Goal: Information Seeking & Learning: Learn about a topic

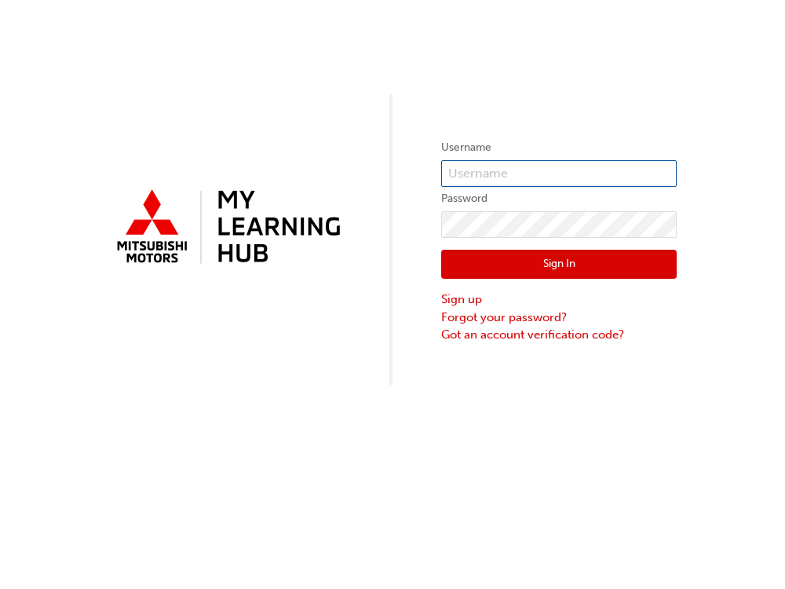
type input "[EMAIL_ADDRESS][DOMAIN_NAME]"
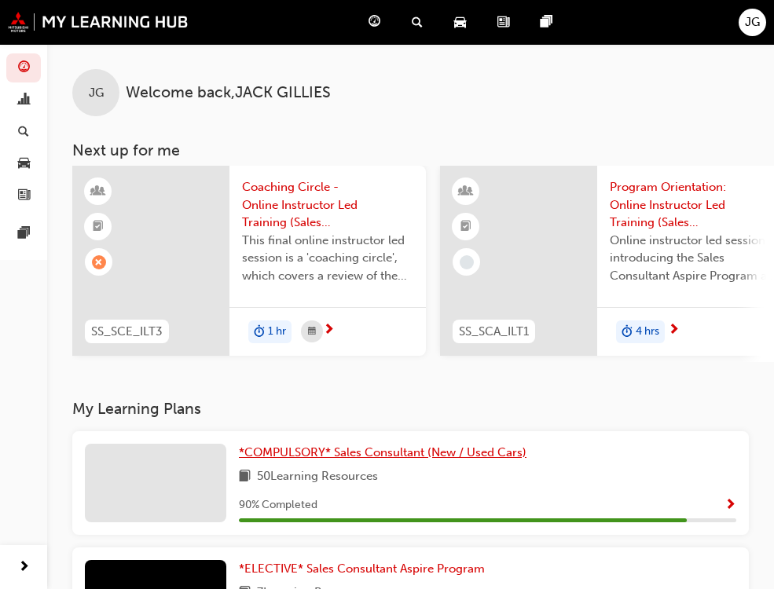
click at [301, 453] on span "*COMPULSORY* Sales Consultant (New / Used Cars)" at bounding box center [382, 452] width 287 height 14
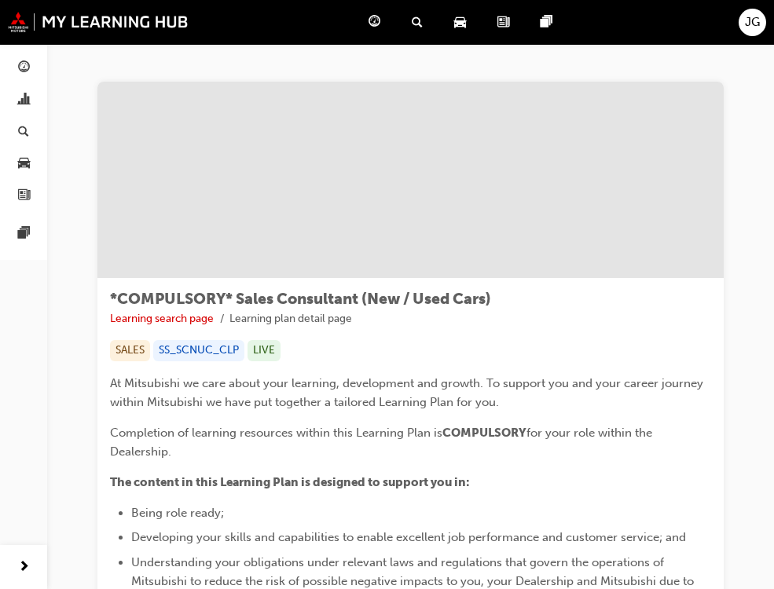
scroll to position [471, 0]
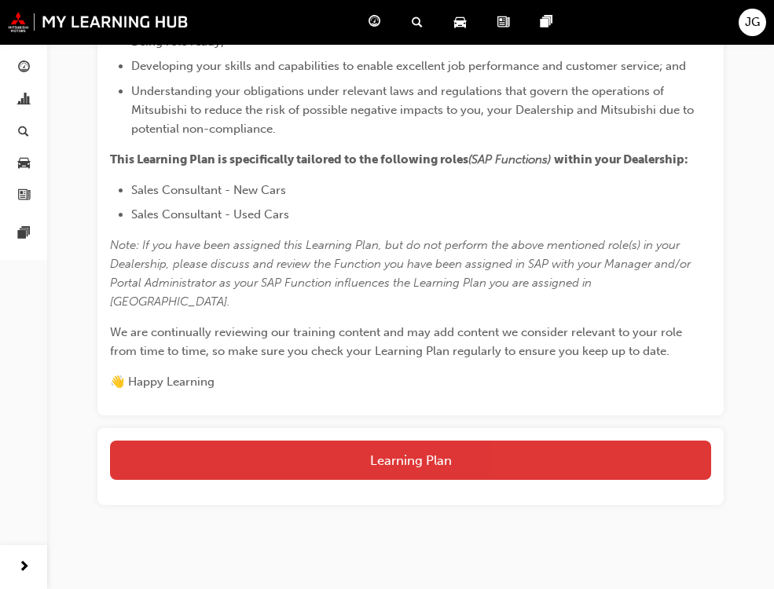
click at [462, 446] on button "Learning Plan" at bounding box center [410, 460] width 601 height 39
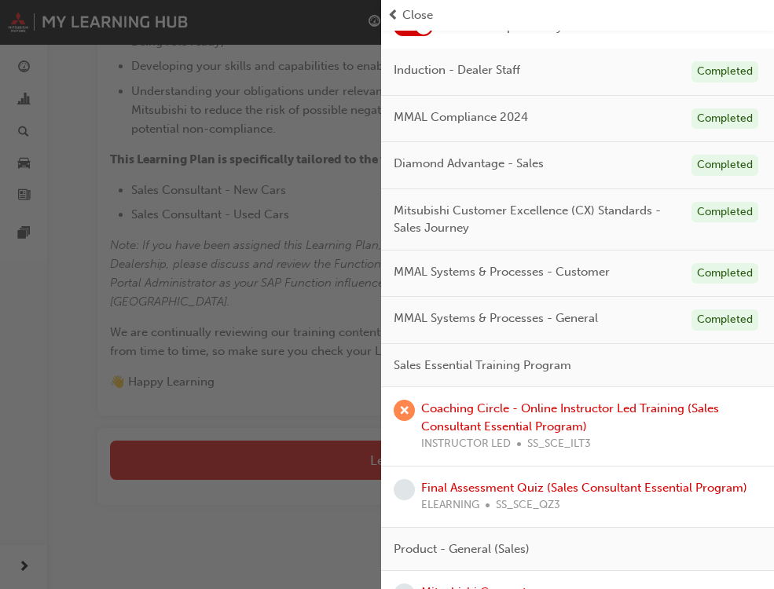
scroll to position [393, 0]
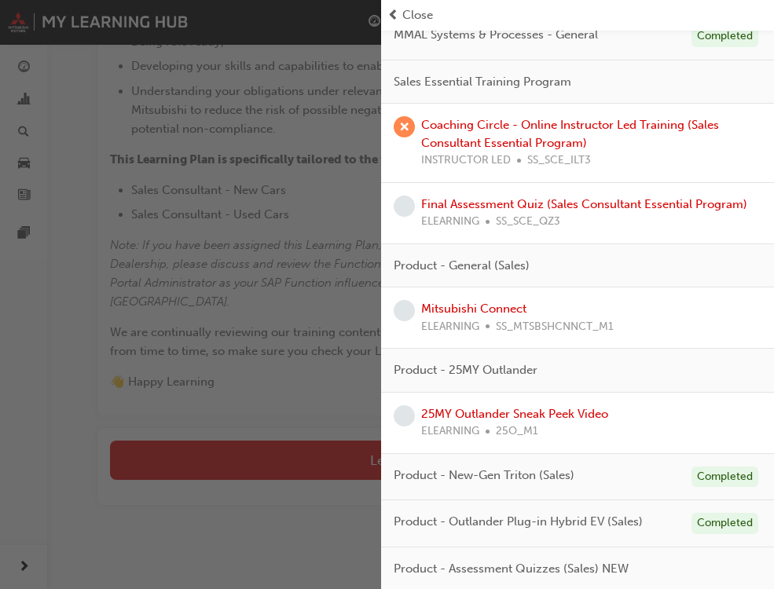
click at [413, 6] on span "Close" at bounding box center [417, 15] width 31 height 18
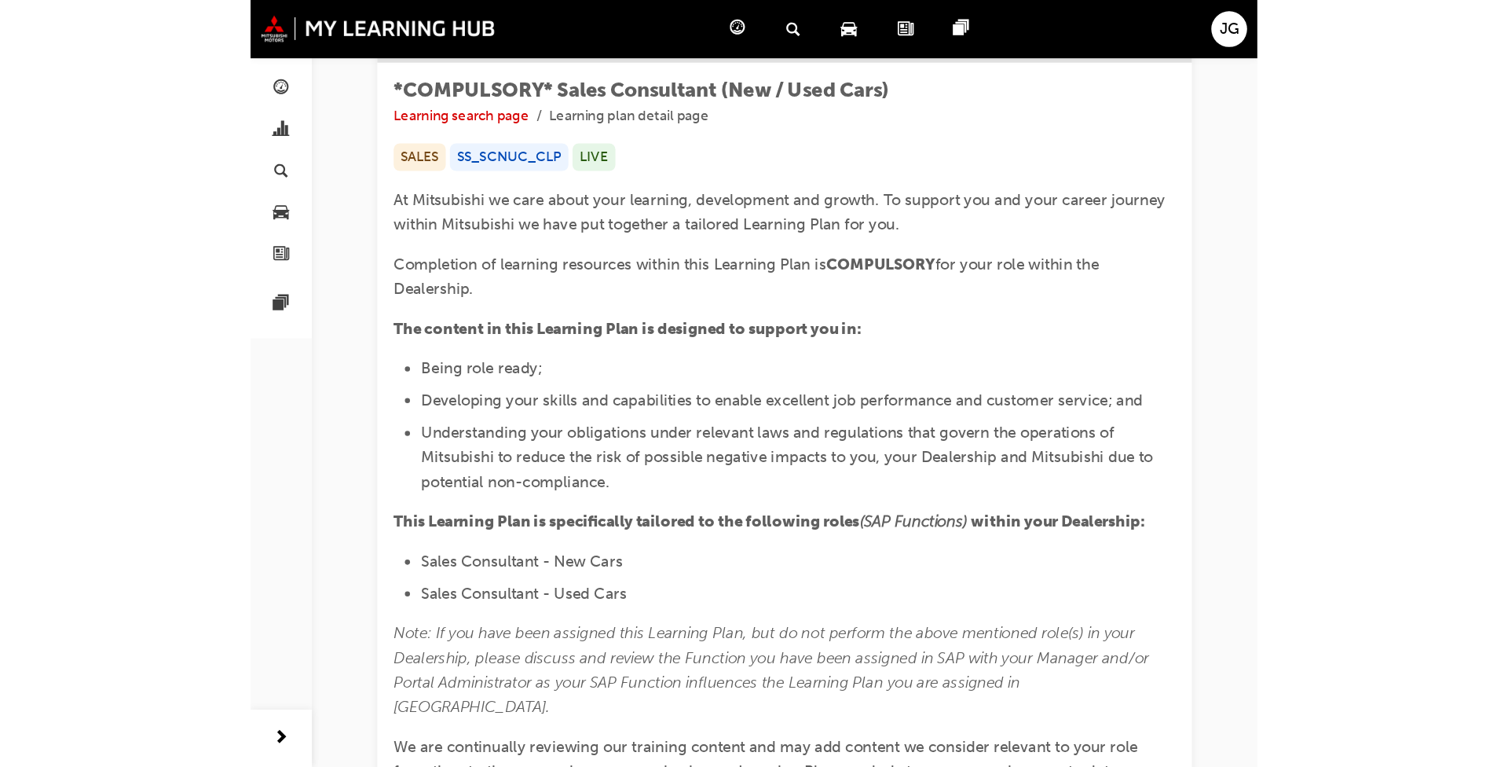
scroll to position [0, 0]
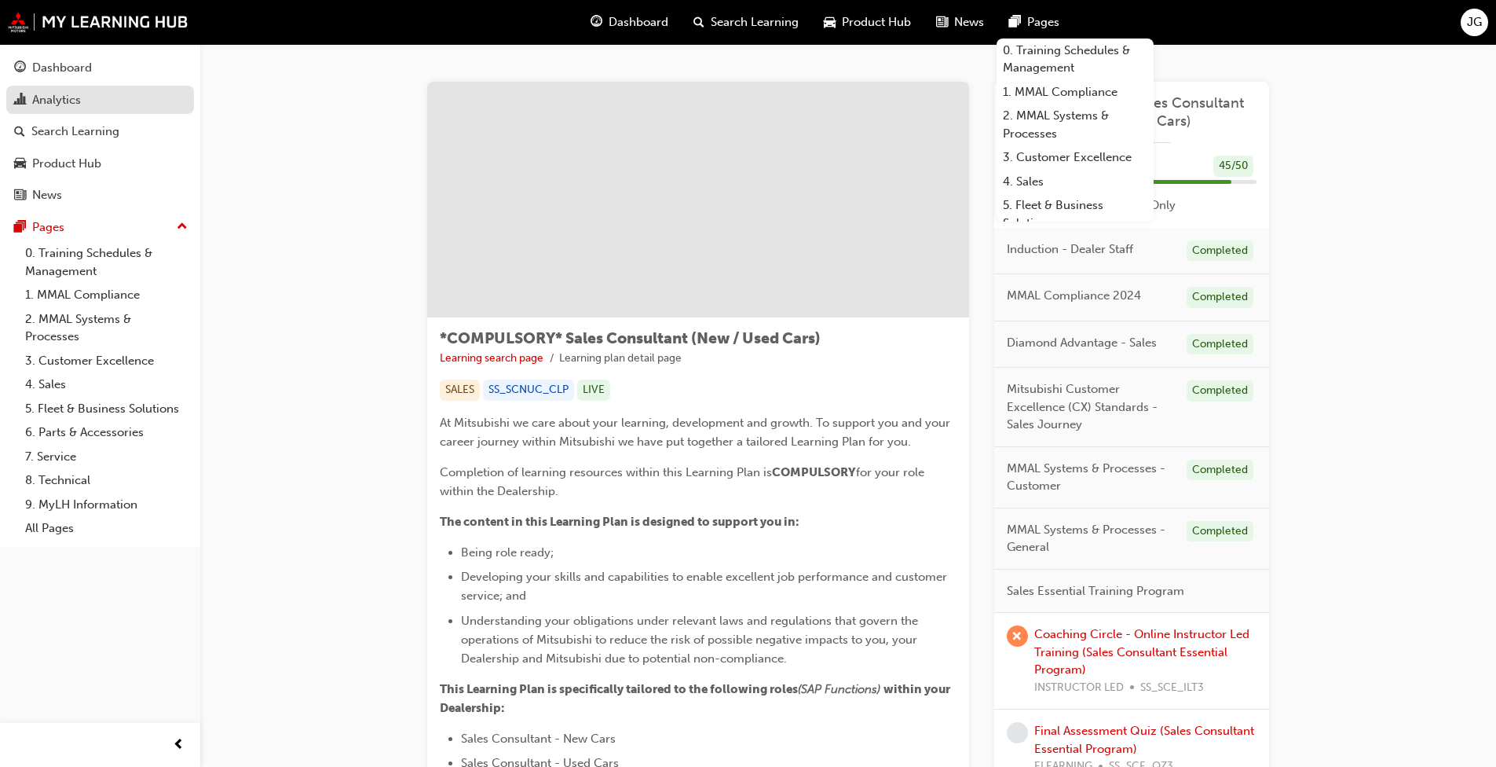
click at [88, 92] on div "Analytics" at bounding box center [100, 100] width 172 height 20
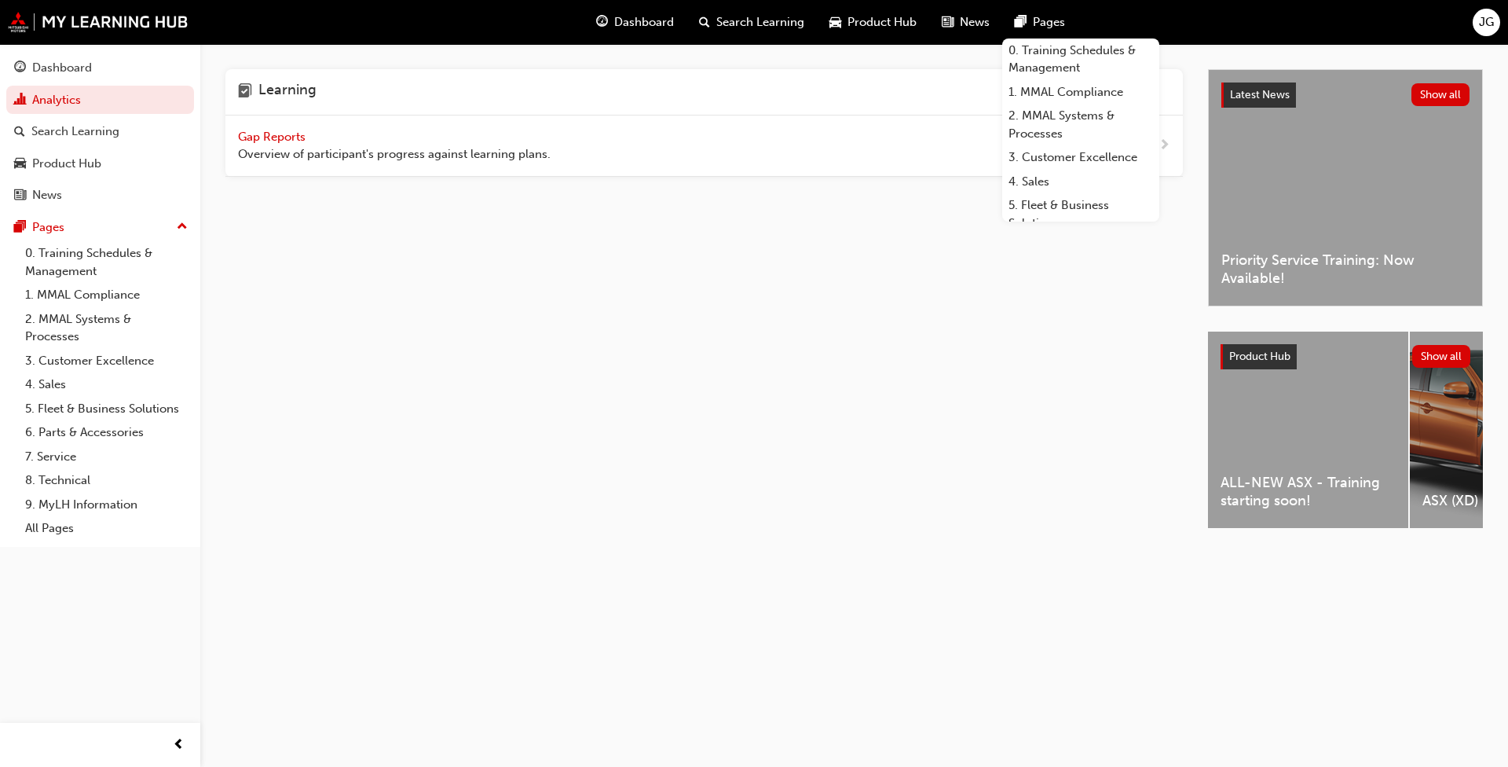
click at [275, 150] on span "Overview of participant's progress against learning plans." at bounding box center [394, 154] width 313 height 18
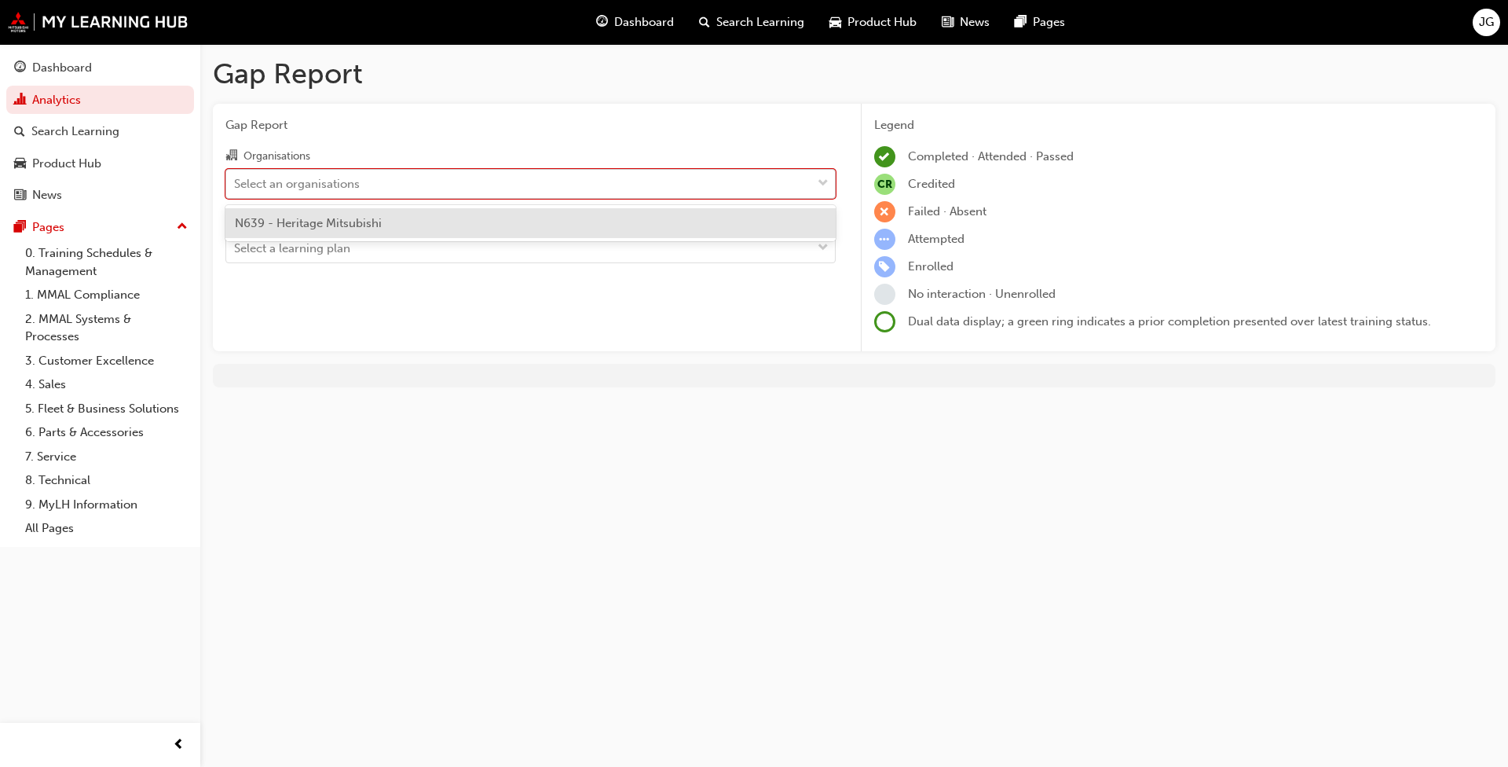
click at [395, 188] on div "Select an organisations" at bounding box center [518, 183] width 585 height 27
click at [236, 188] on input "Organisations option N639 - Heritage Mitsubishi focused, 1 of 1. 1 result avail…" at bounding box center [235, 182] width 2 height 13
click at [398, 222] on div "N639 - Heritage Mitsubishi" at bounding box center [530, 223] width 610 height 31
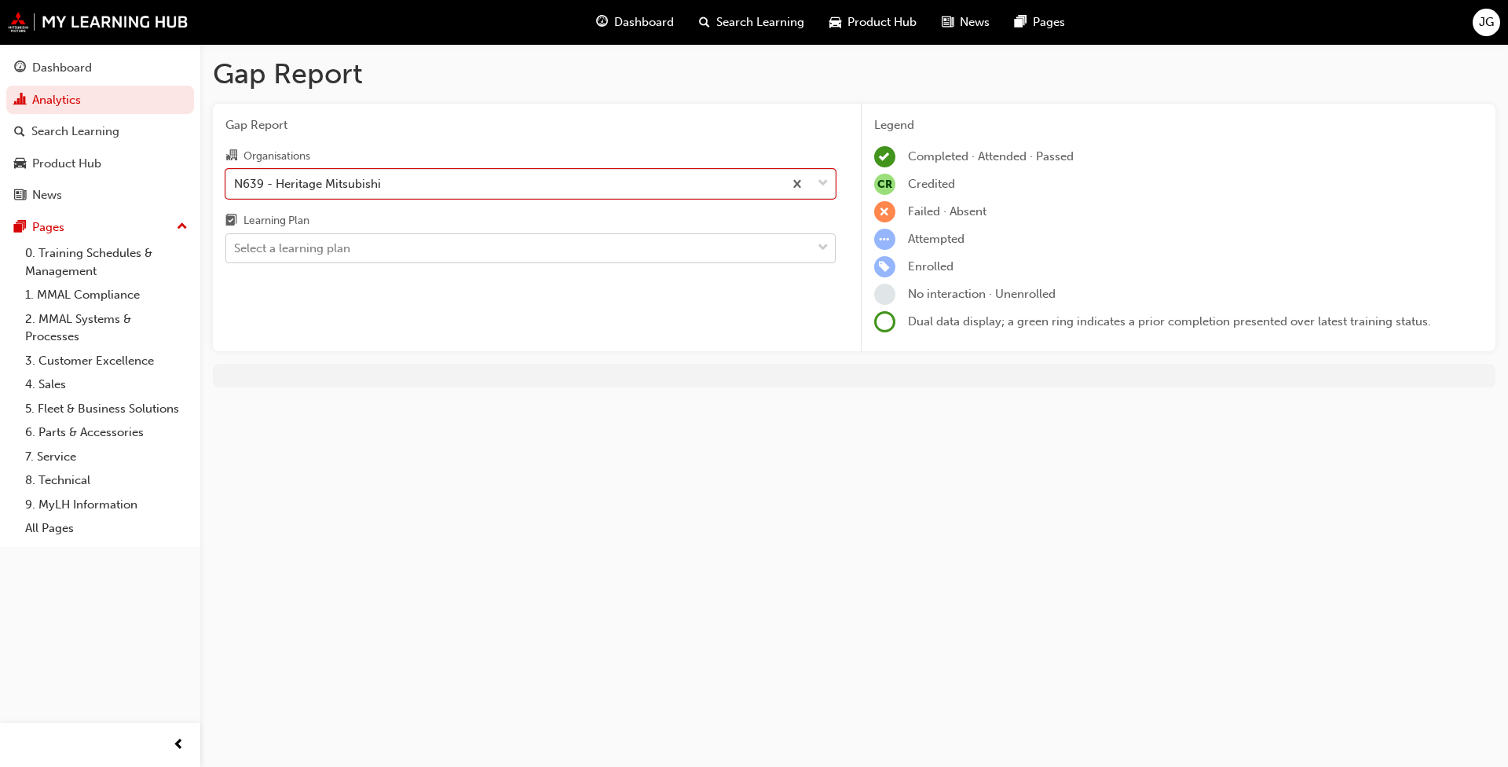
click at [408, 237] on div "Select a learning plan" at bounding box center [518, 248] width 585 height 27
click at [236, 241] on input "Learning Plan Select a learning plan" at bounding box center [235, 247] width 2 height 13
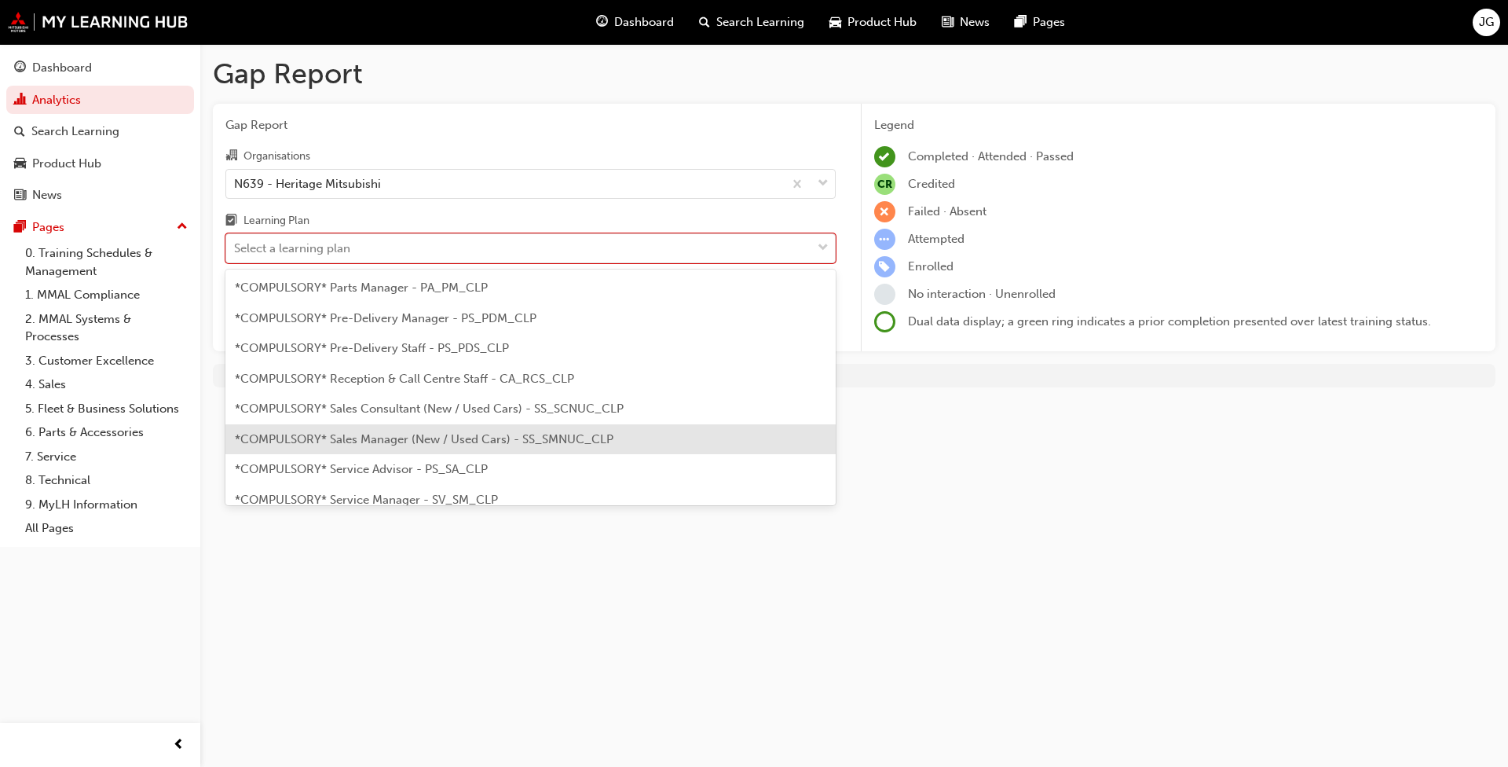
scroll to position [393, 0]
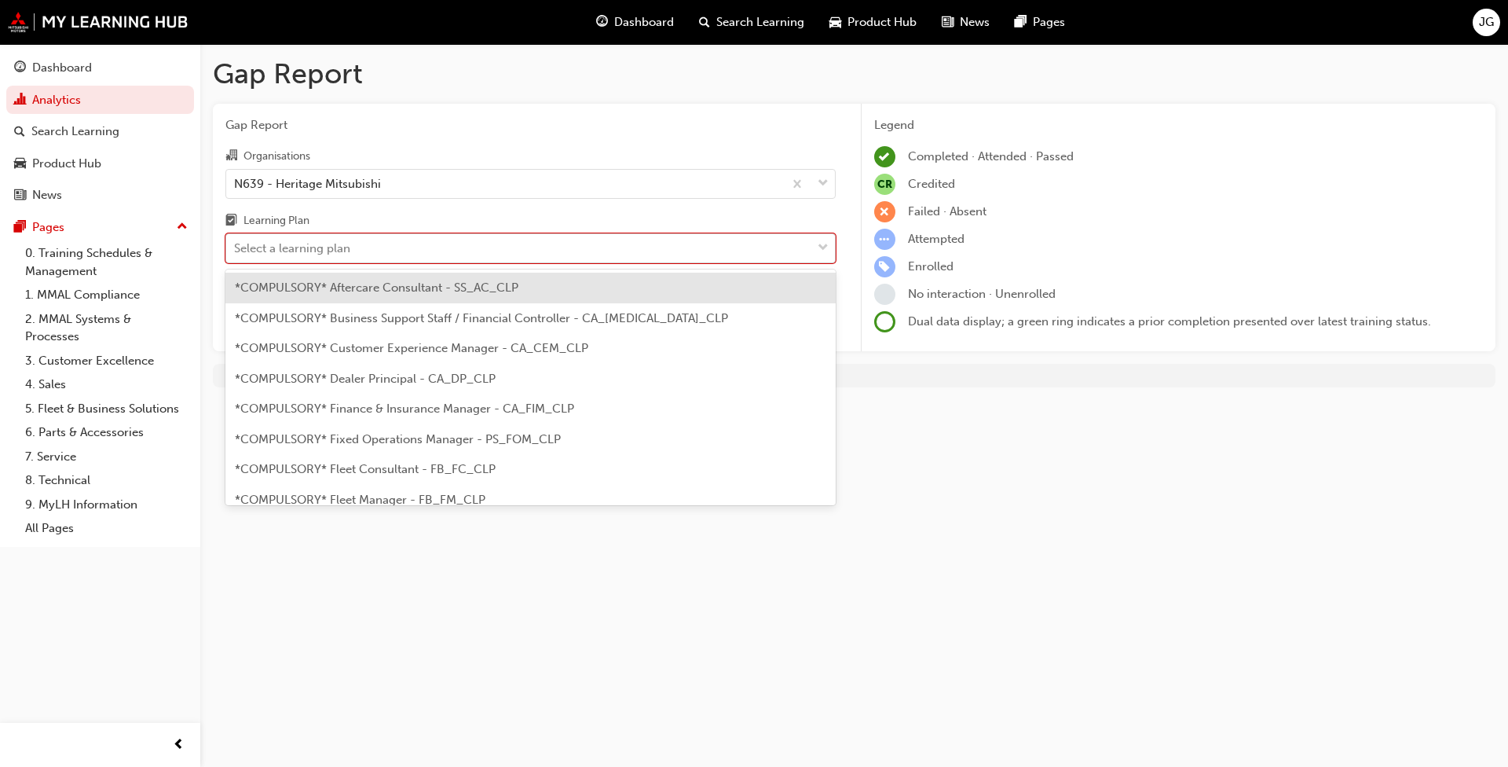
drag, startPoint x: 425, startPoint y: 379, endPoint x: 335, endPoint y: 260, distance: 149.7
click at [335, 260] on div "Select a learning plan" at bounding box center [518, 248] width 585 height 27
click at [236, 254] on input "Learning Plan option *COMPULSORY* Aftercare Consultant - SS_AC_CLP focused, 1 o…" at bounding box center [235, 247] width 2 height 13
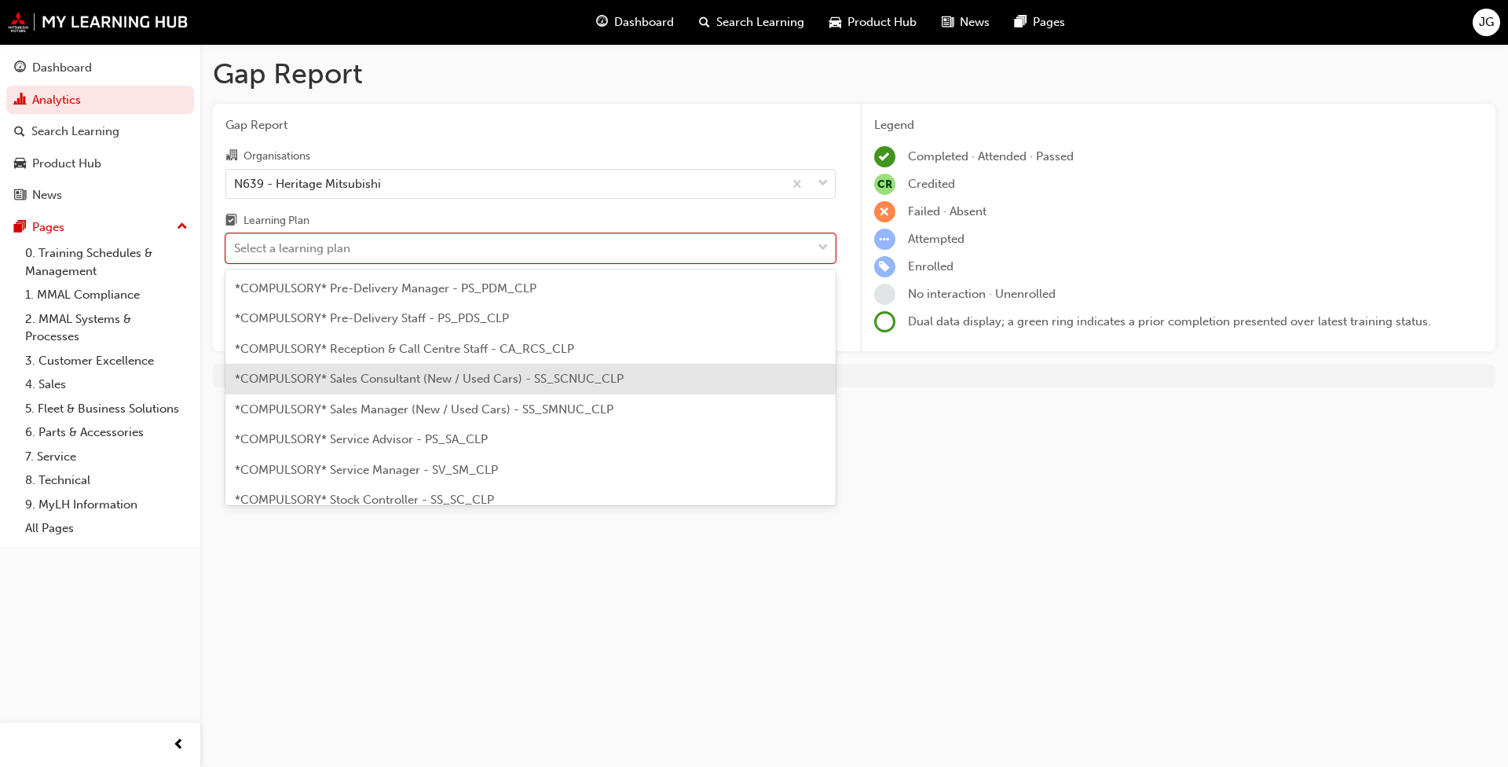
click at [396, 379] on span "*COMPULSORY* Sales Consultant (New / Used Cars) - SS_SCNUC_CLP" at bounding box center [429, 378] width 389 height 14
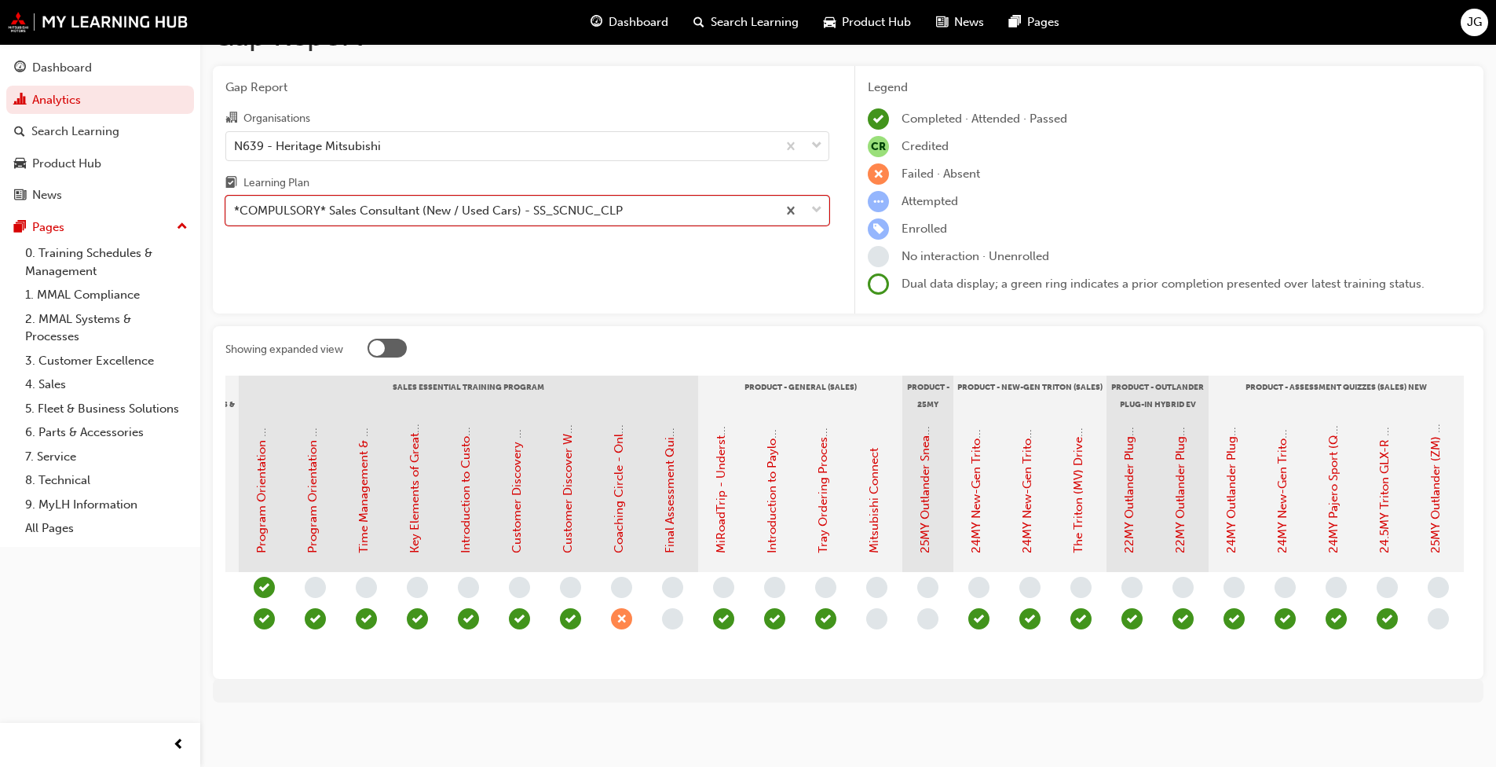
scroll to position [0, 1562]
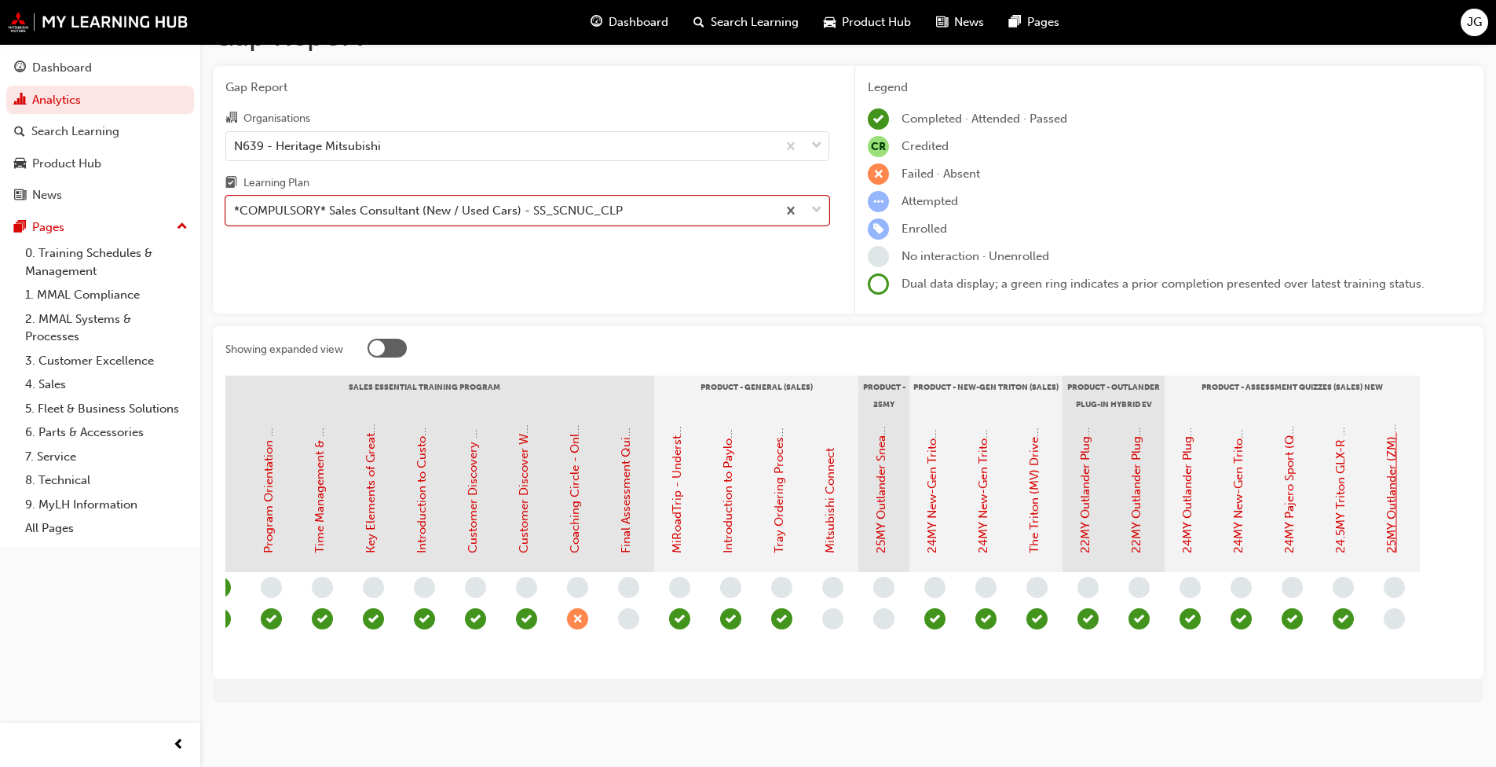
click at [785, 505] on link "25MY Outlander (ZM) - Product Assessment Quiz" at bounding box center [1392, 418] width 14 height 269
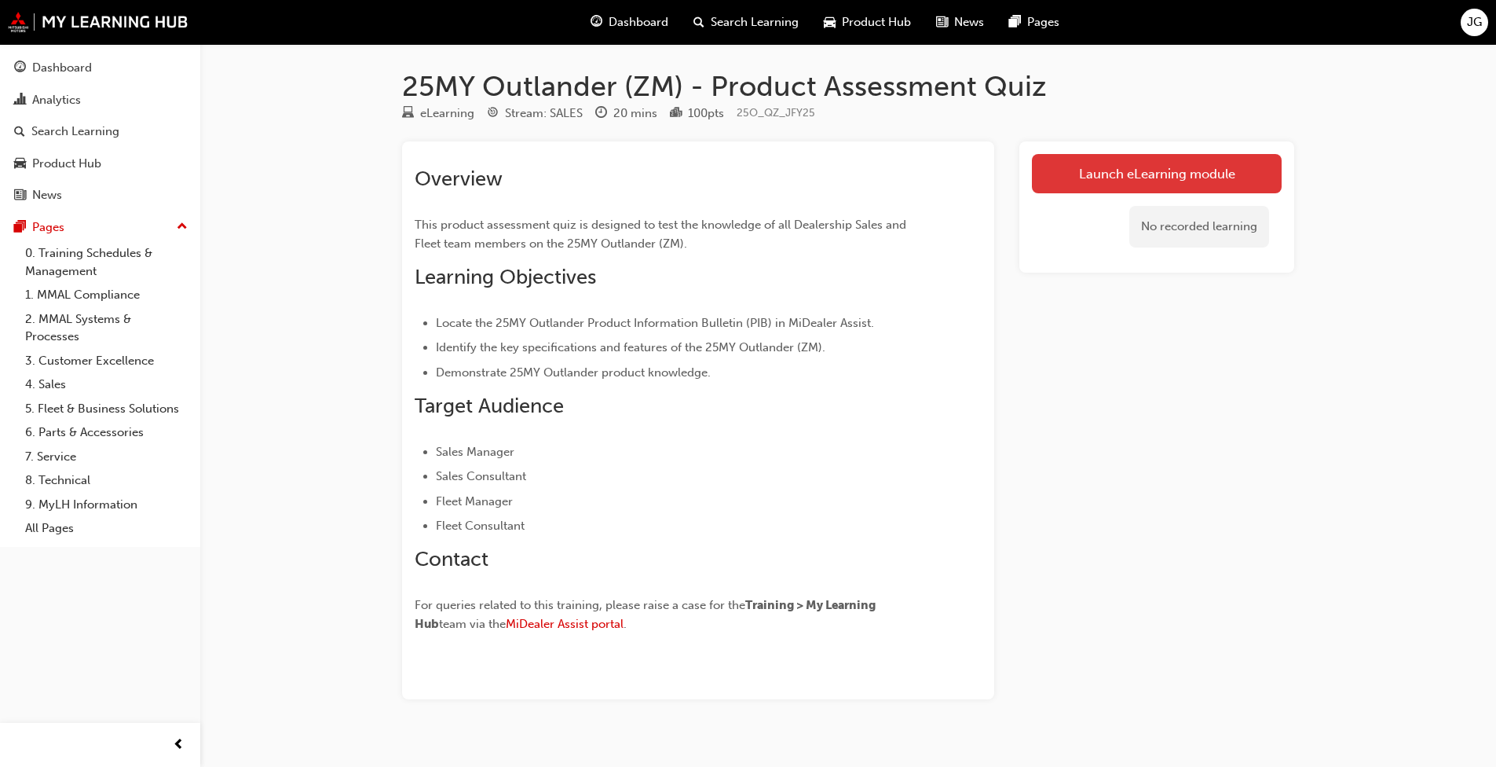
click at [785, 181] on link "Launch eLearning module" at bounding box center [1157, 173] width 250 height 39
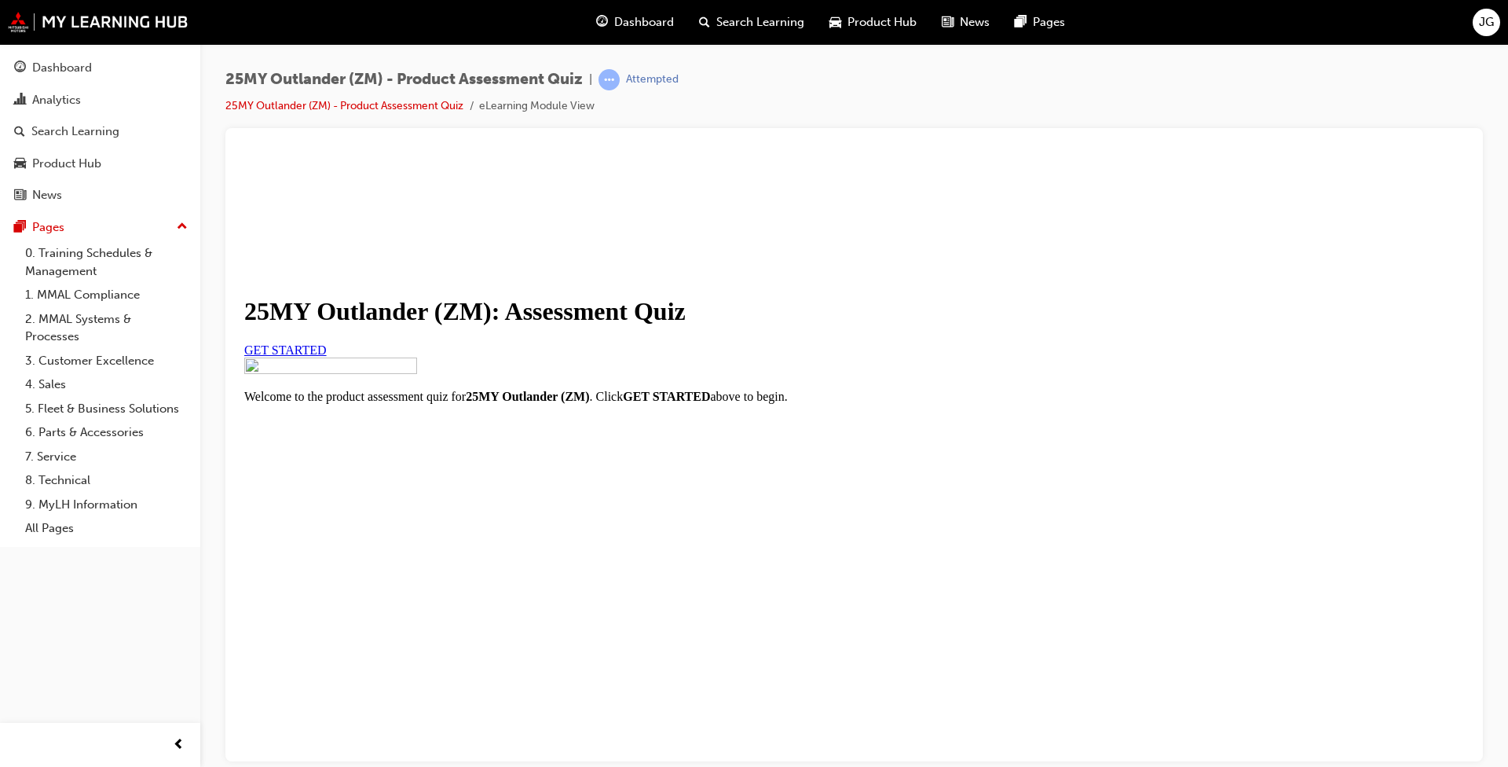
scroll to position [134, 0]
click at [327, 353] on span "GET STARTED" at bounding box center [285, 348] width 82 height 13
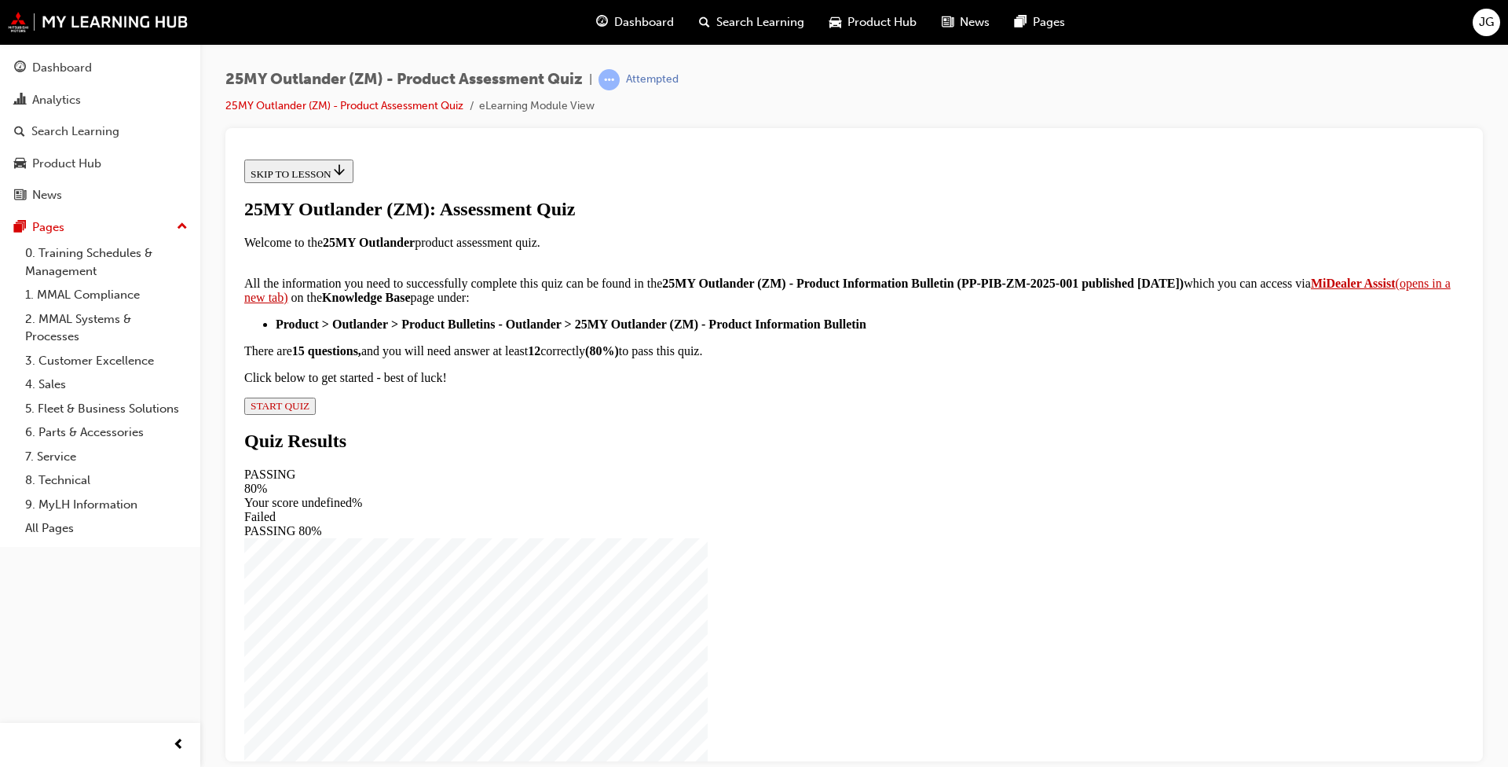
scroll to position [210, 0]
click at [309, 411] on span "START QUIZ" at bounding box center [280, 405] width 59 height 12
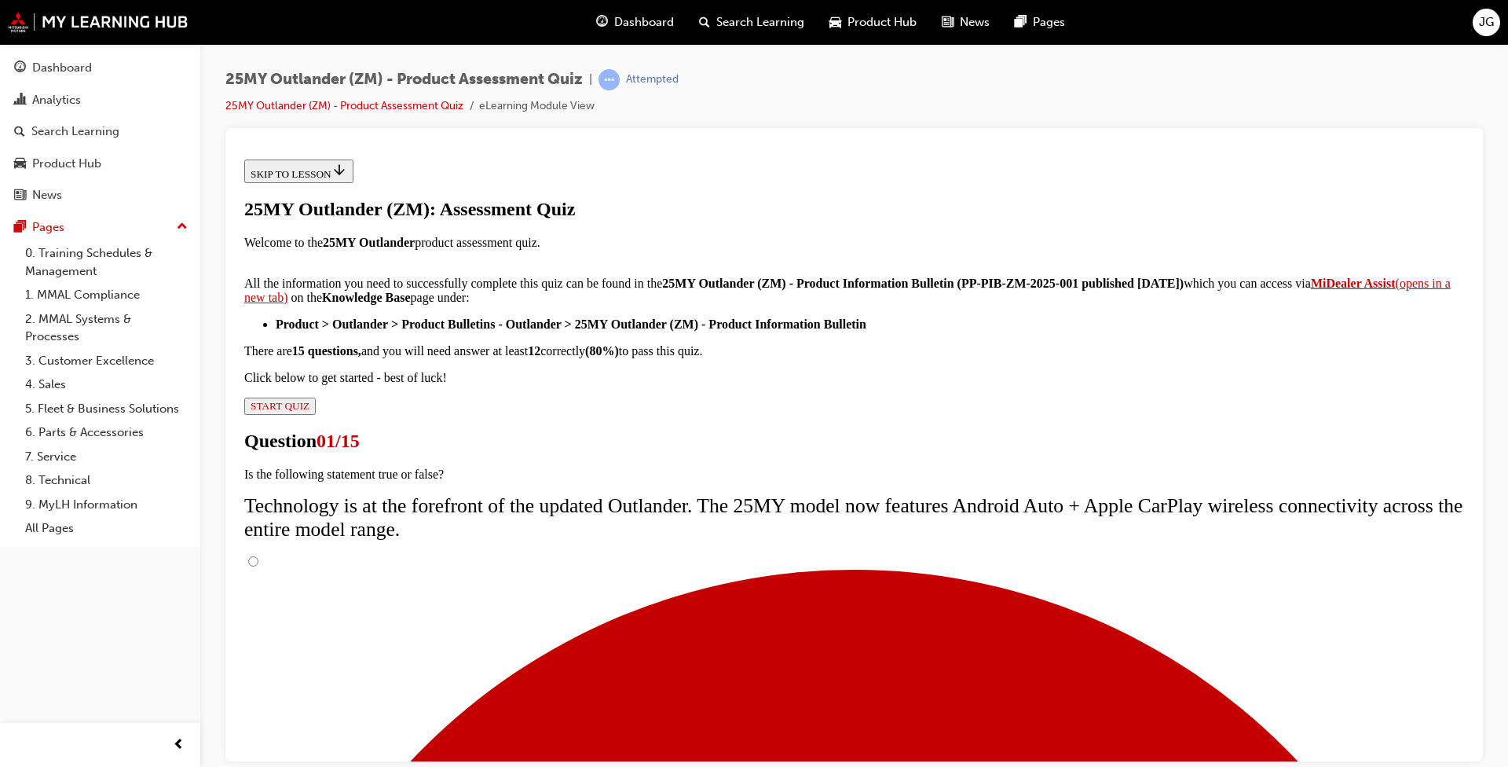
scroll to position [90, 0]
click at [258, 555] on input "True" at bounding box center [253, 560] width 10 height 10
radio input "true"
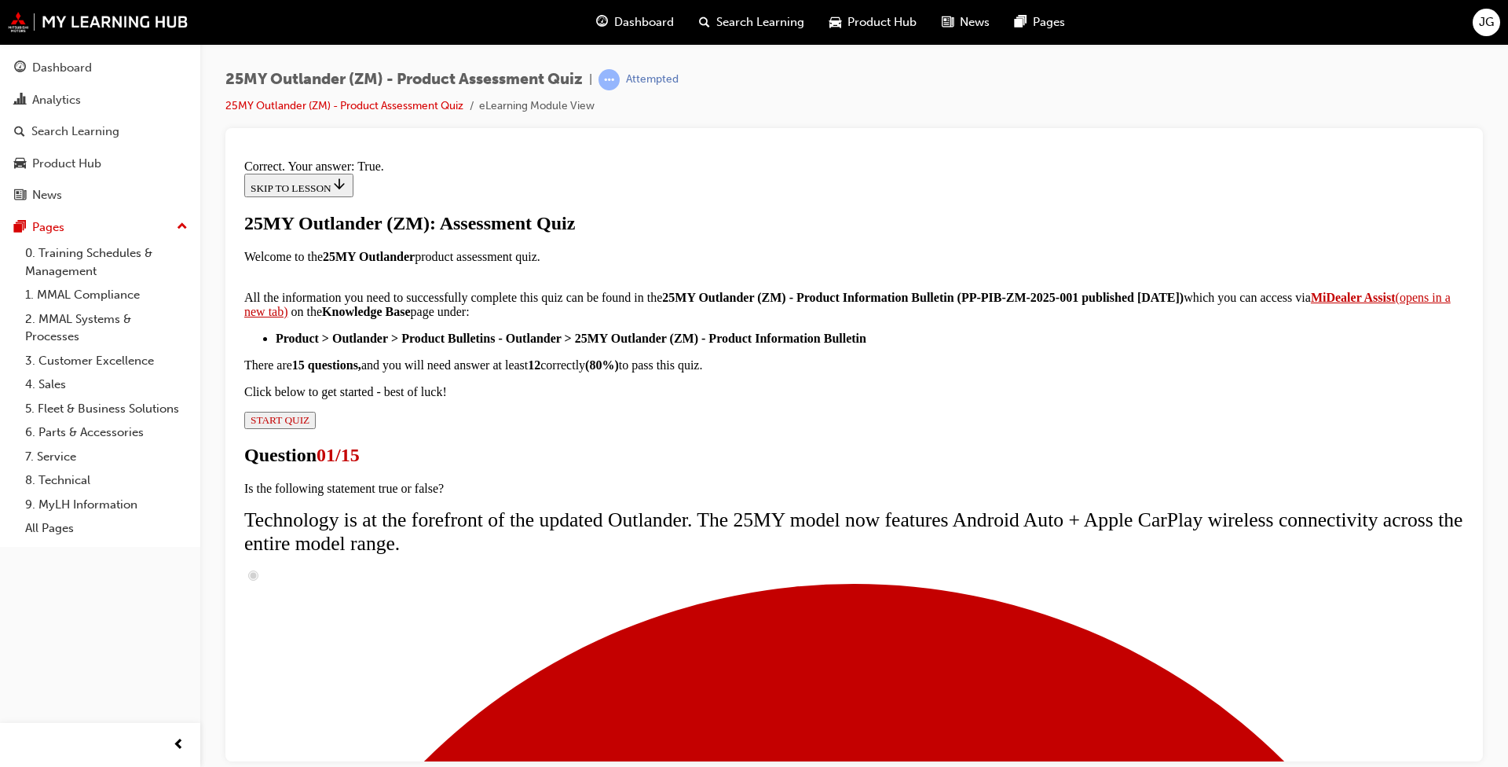
scroll to position [139, 0]
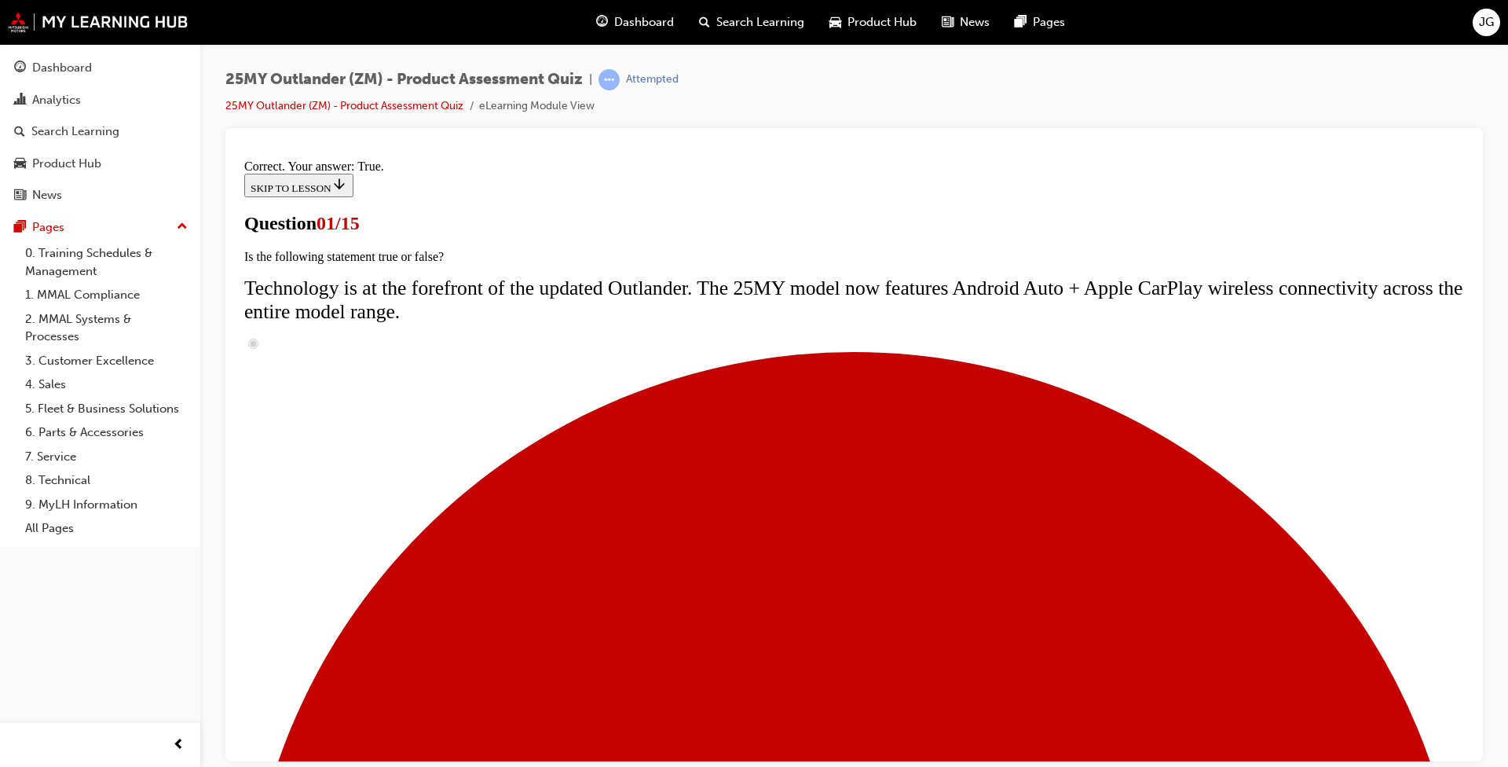
scroll to position [267, 0]
radio input "true"
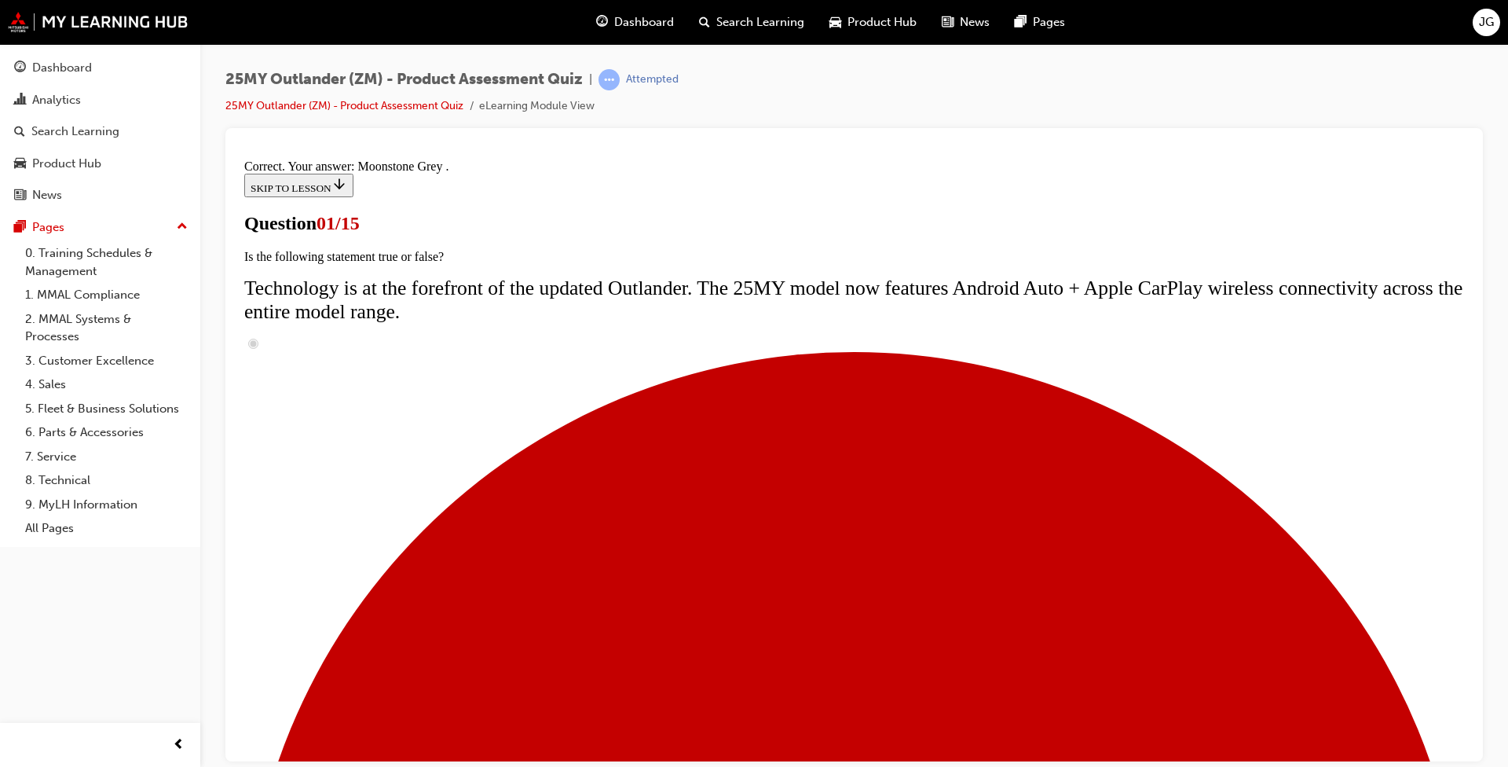
scroll to position [337, 0]
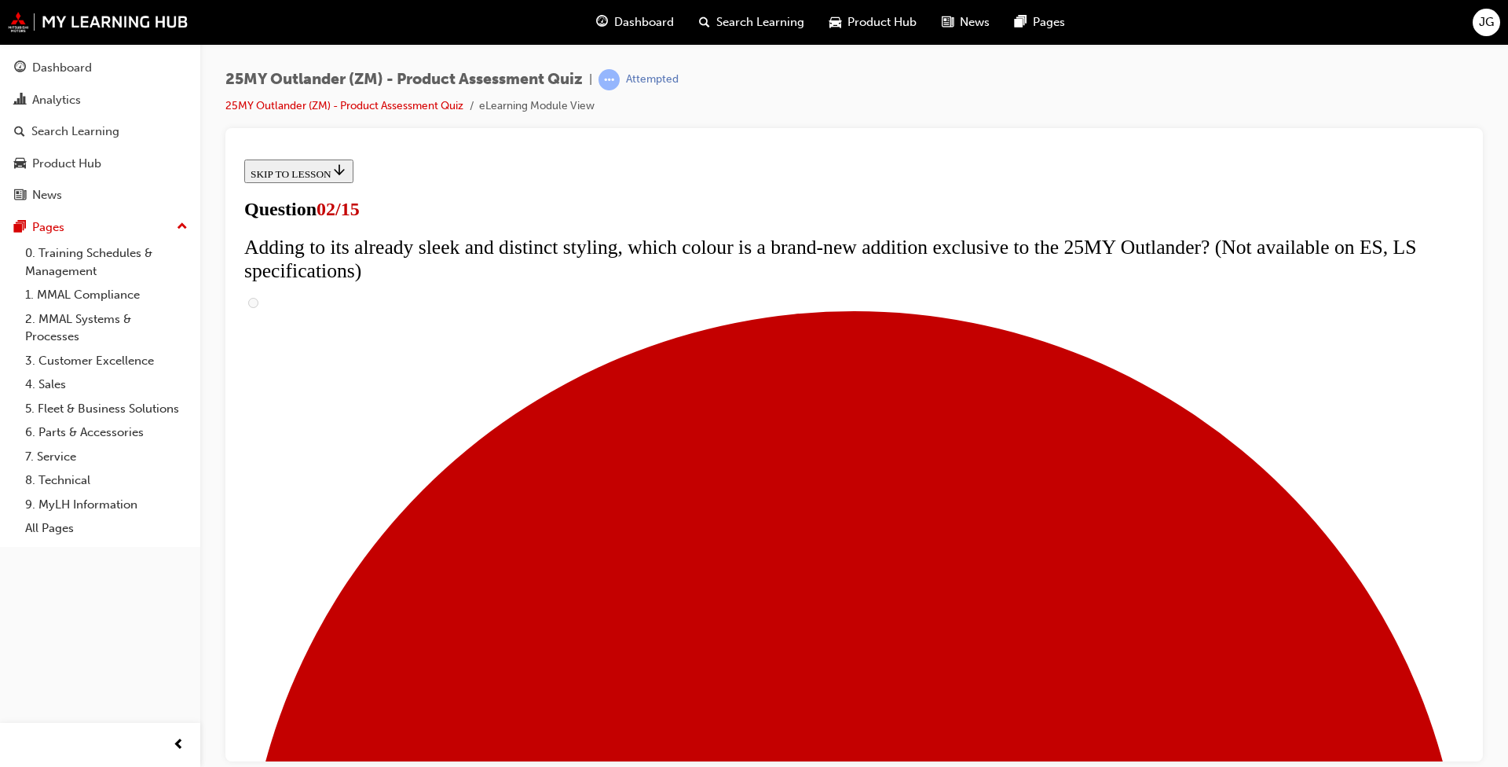
scroll to position [314, 0]
checkbox input "true"
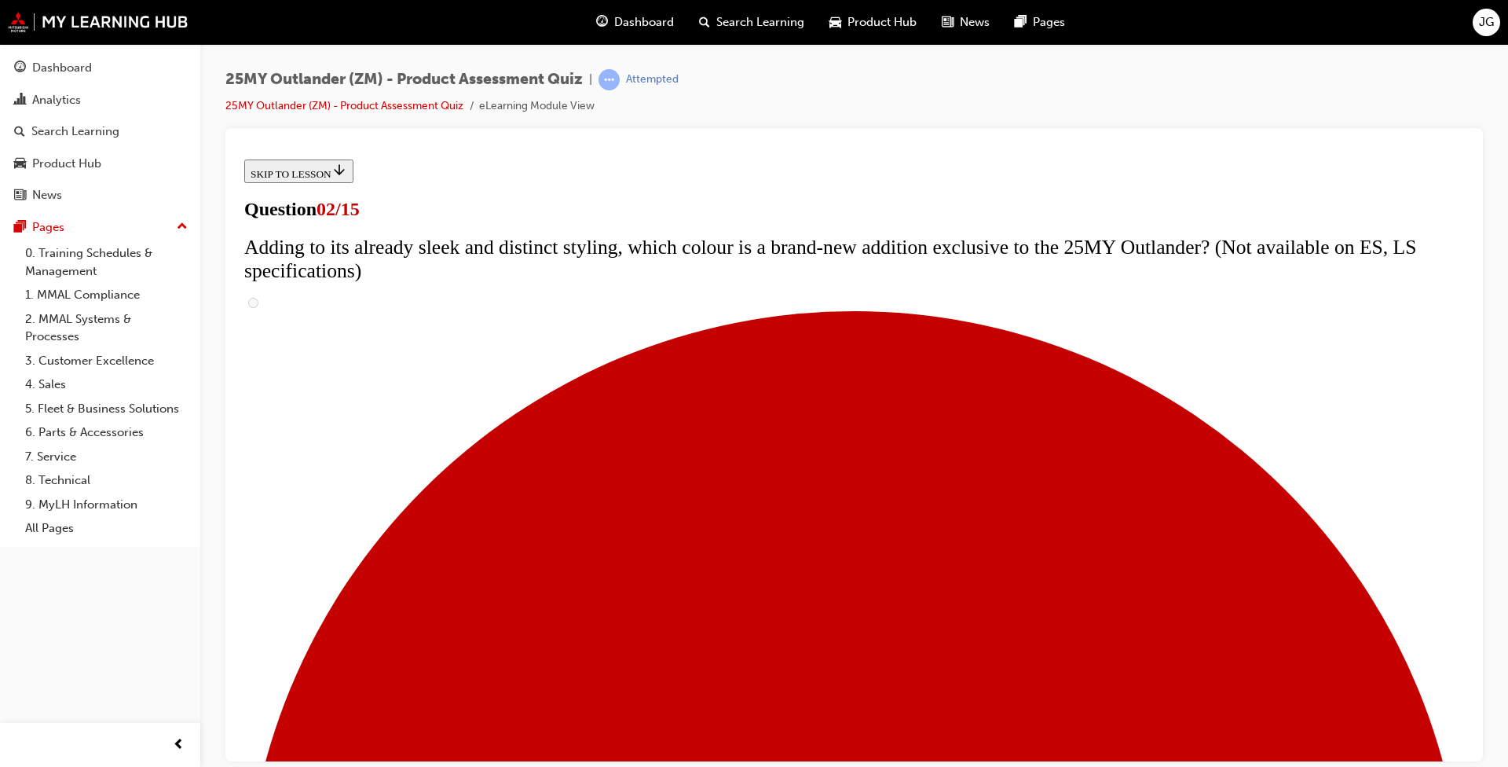
checkbox input "true"
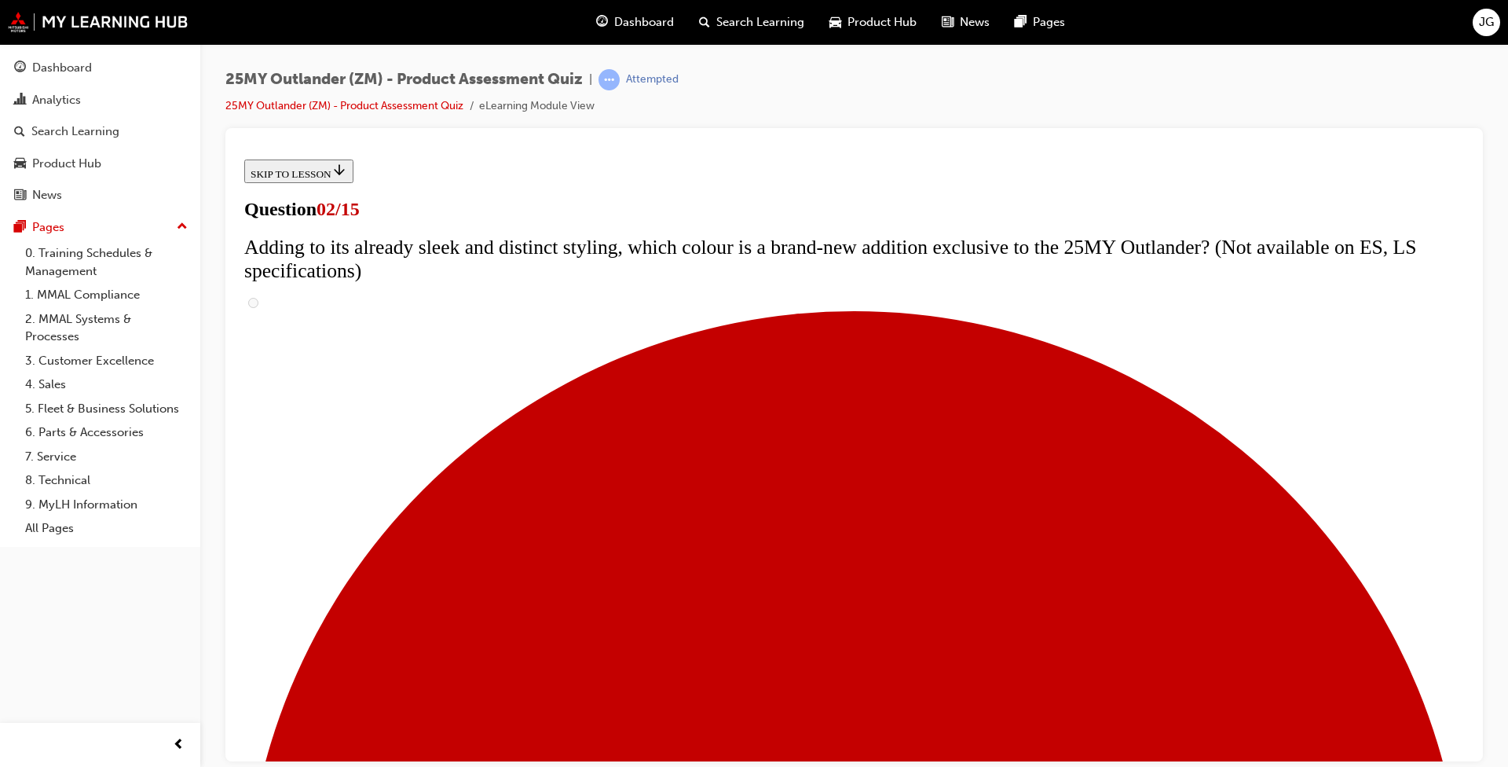
checkbox input "true"
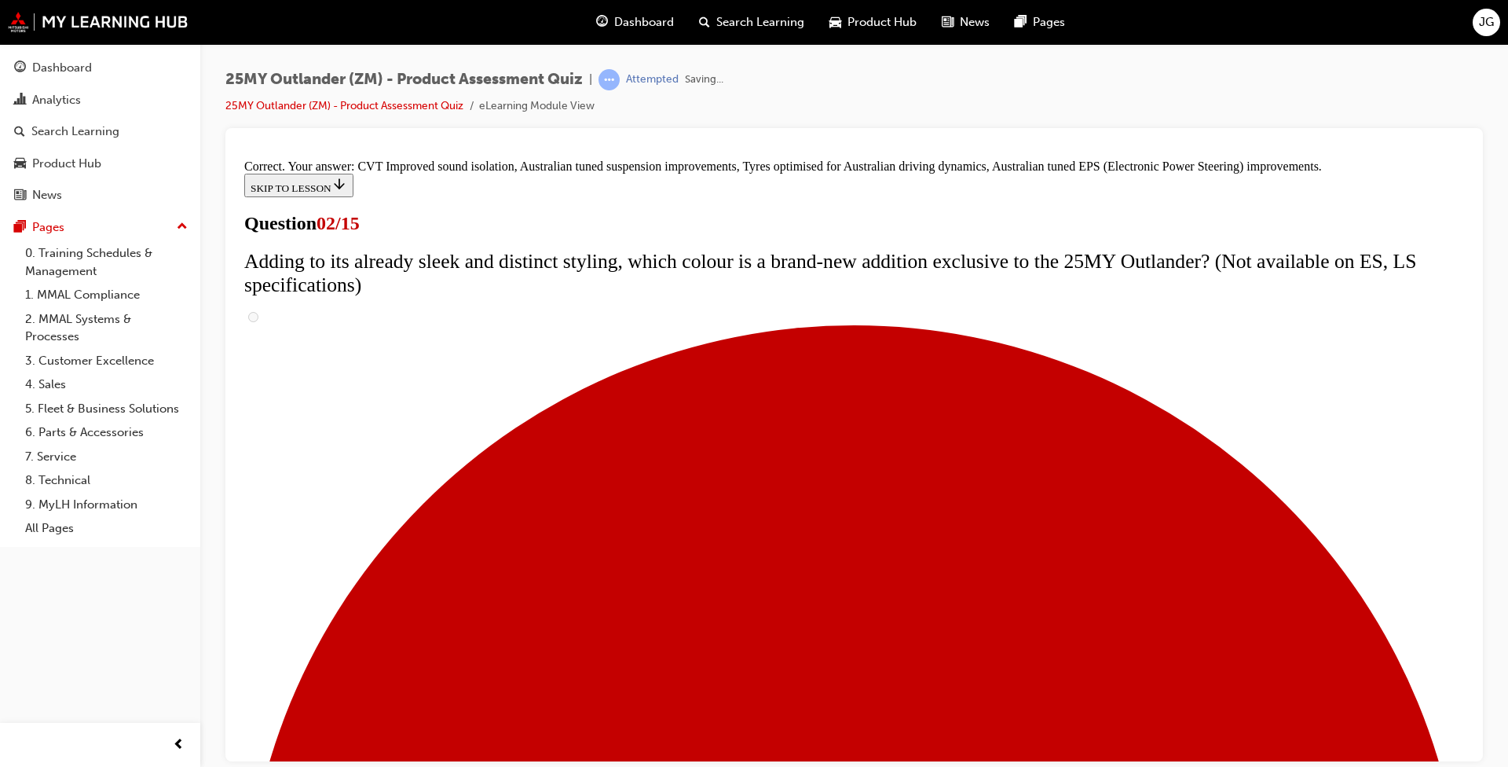
scroll to position [390, 0]
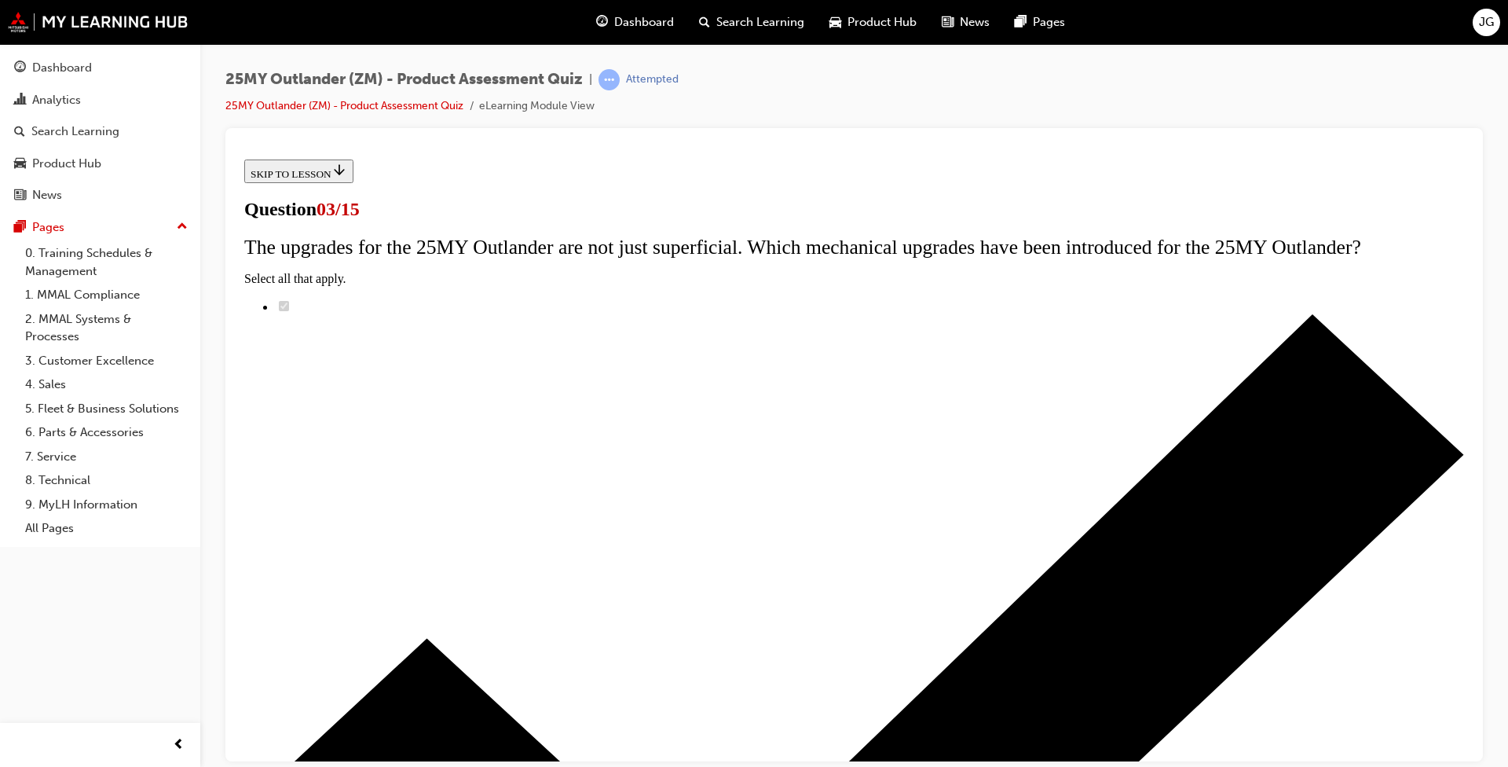
radio input "true"
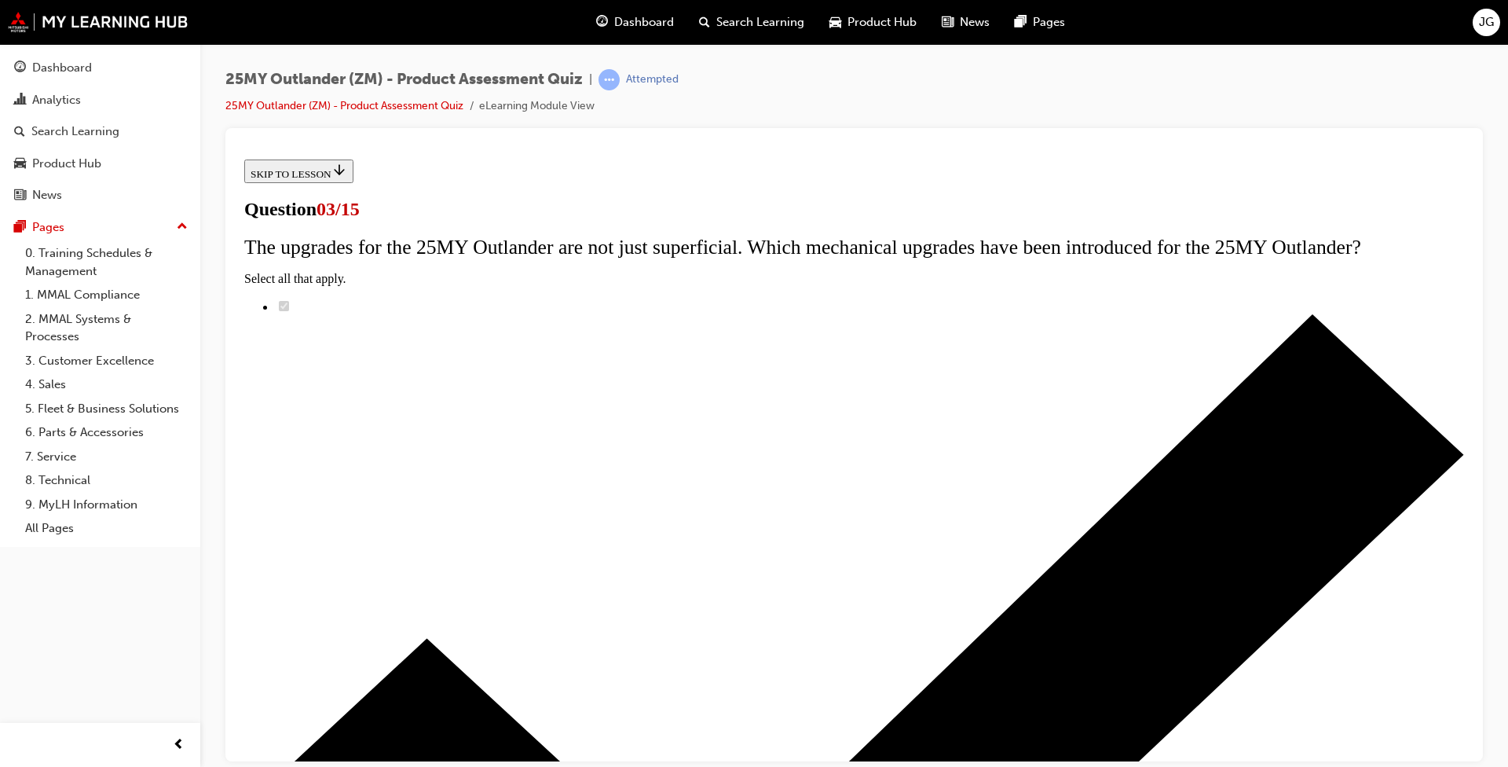
radio input "true"
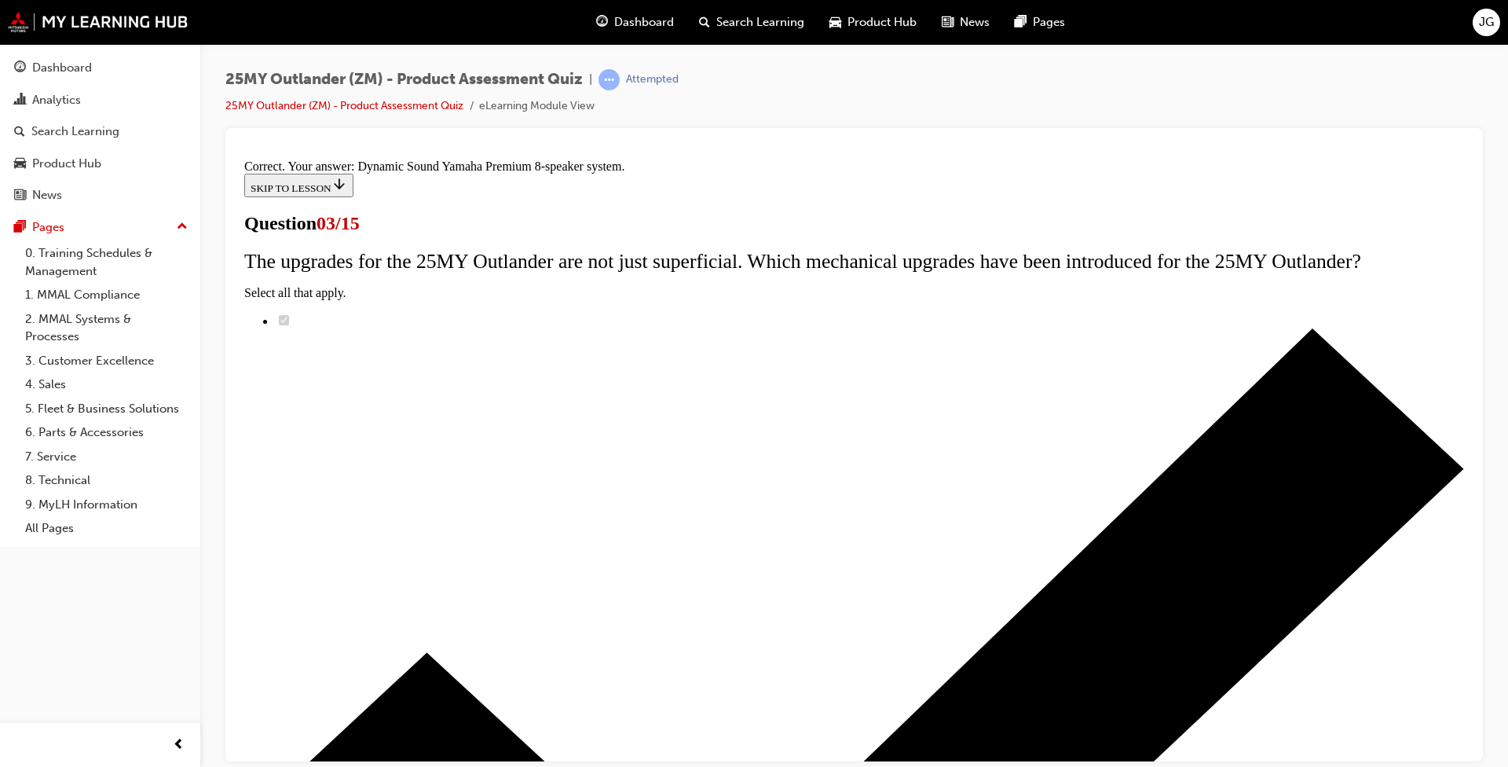
scroll to position [211, 0]
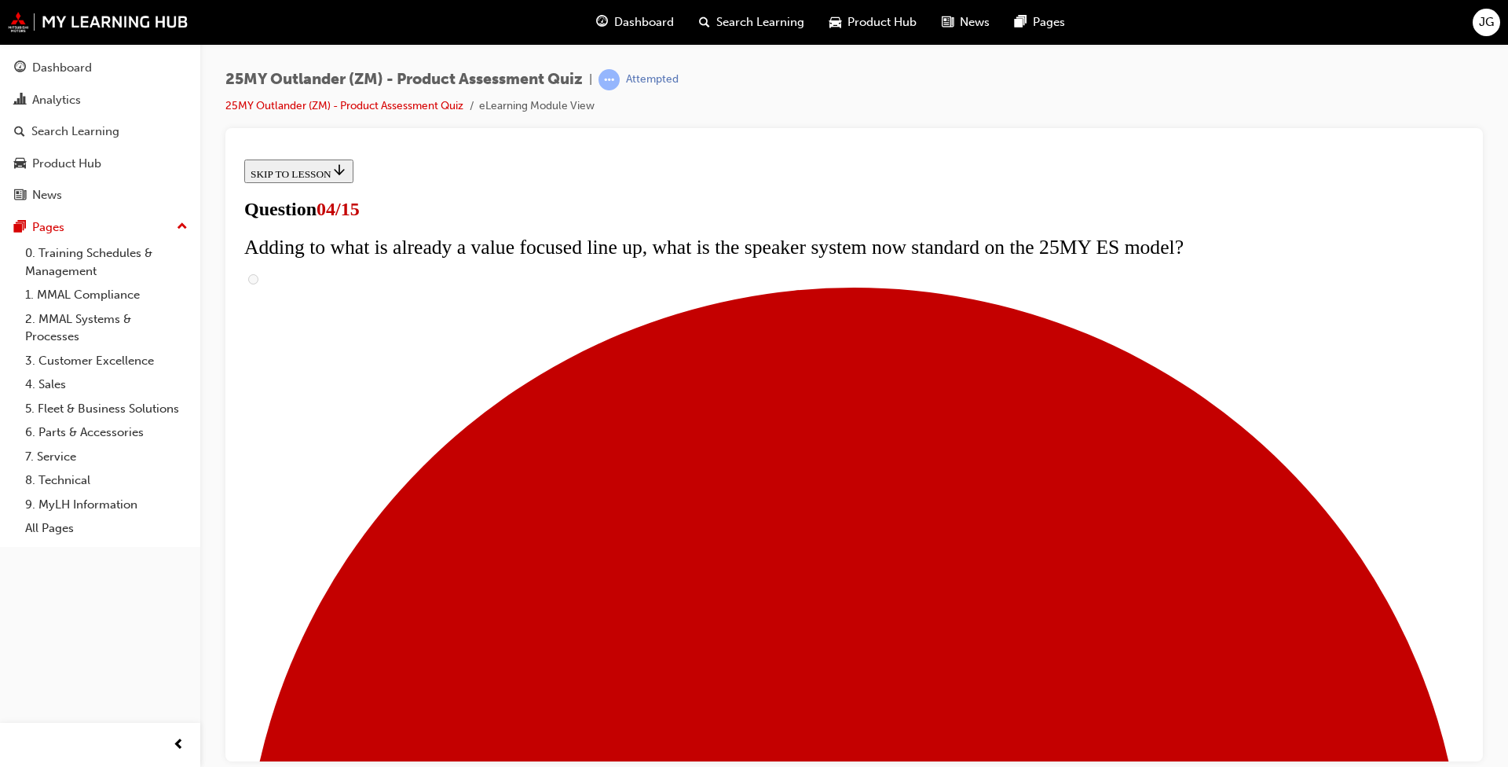
scroll to position [79, 0]
checkbox input "true"
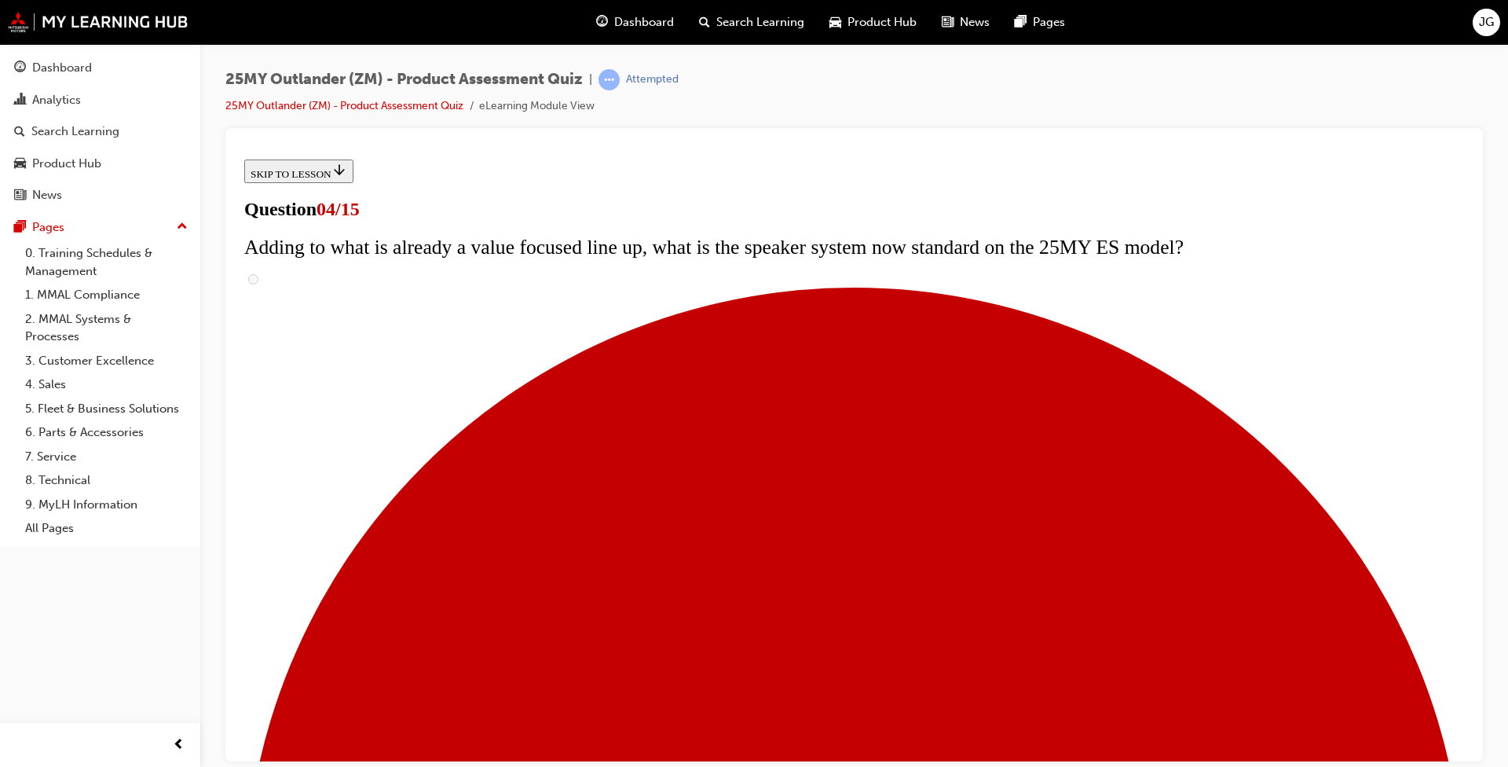
checkbox input "true"
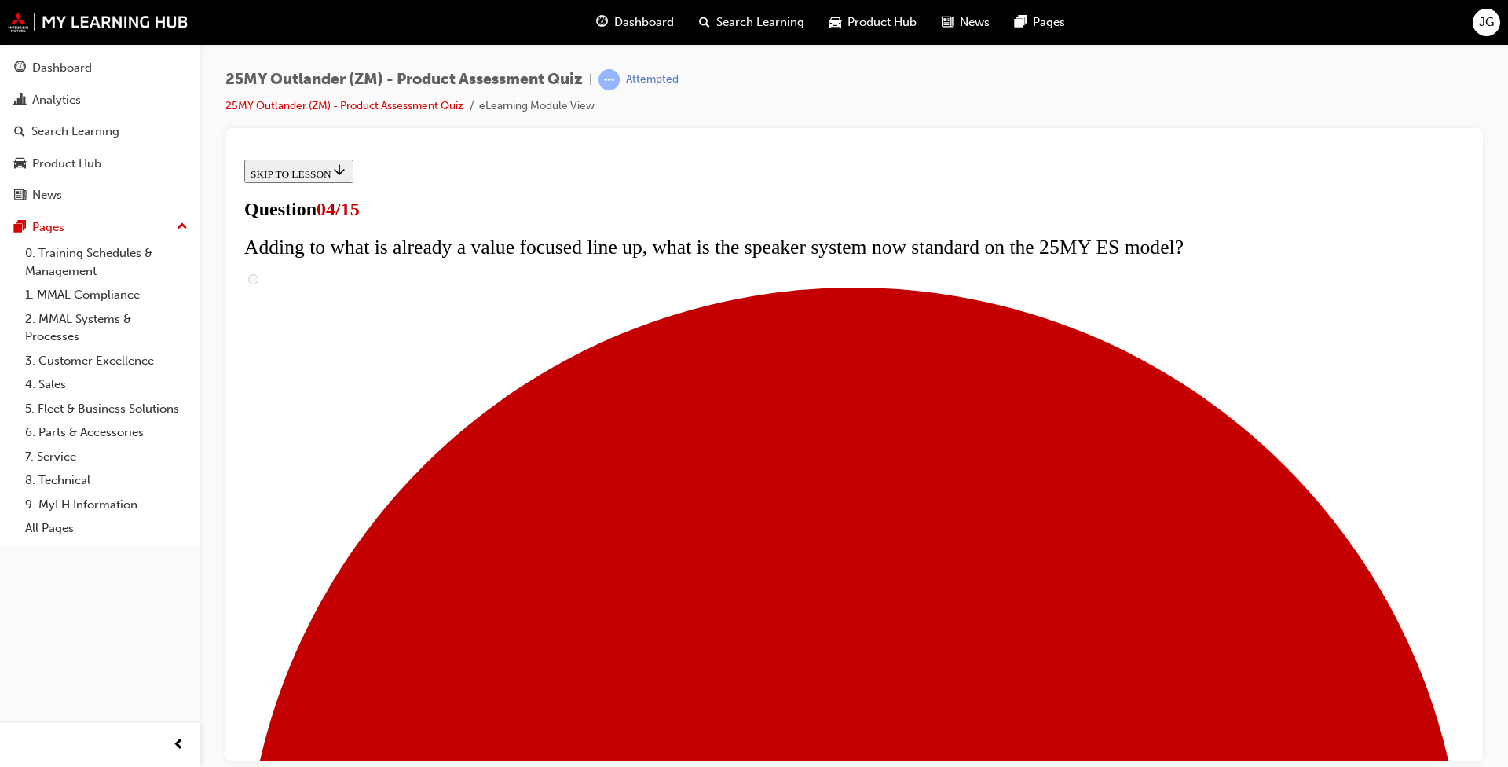
checkbox input "true"
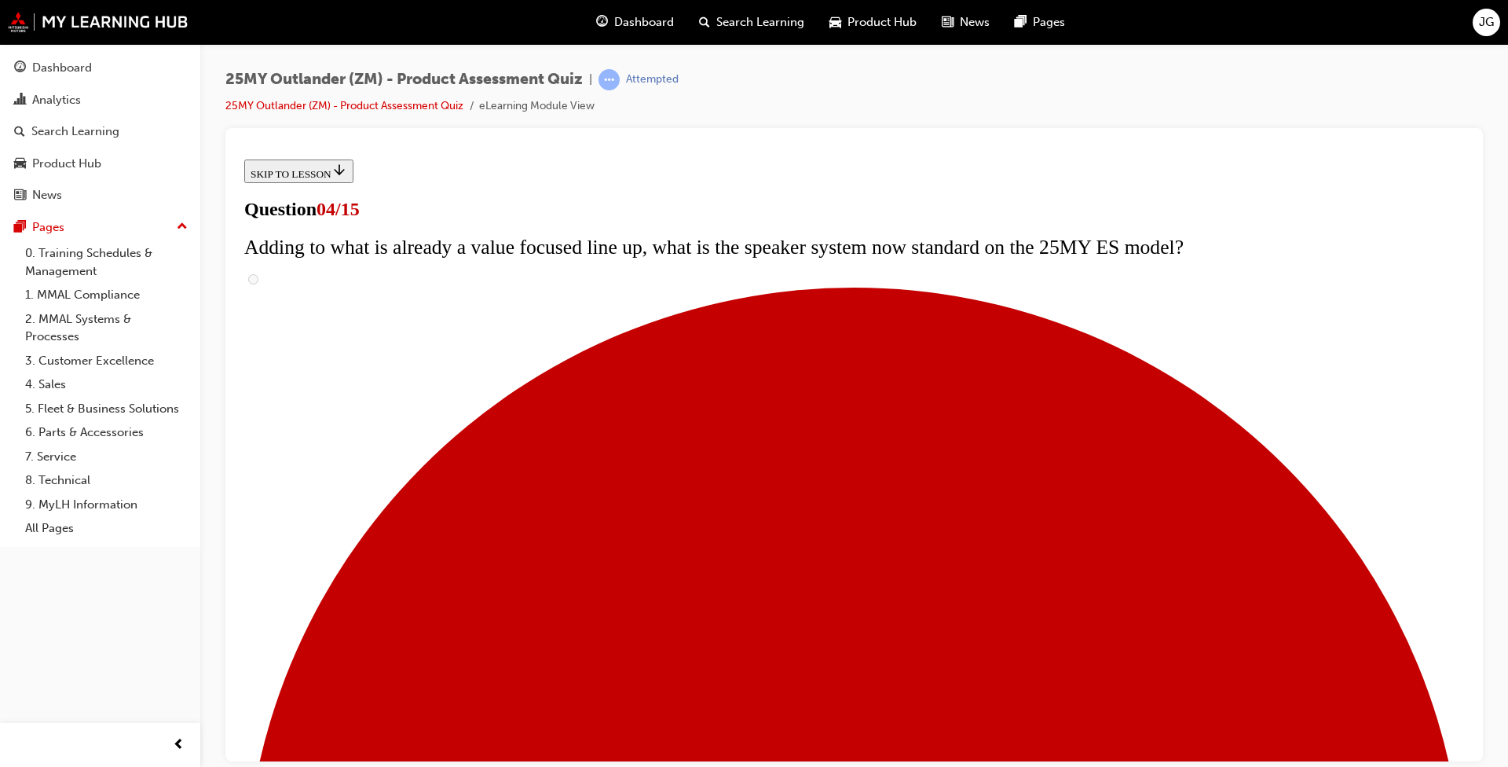
scroll to position [314, 0]
checkbox input "true"
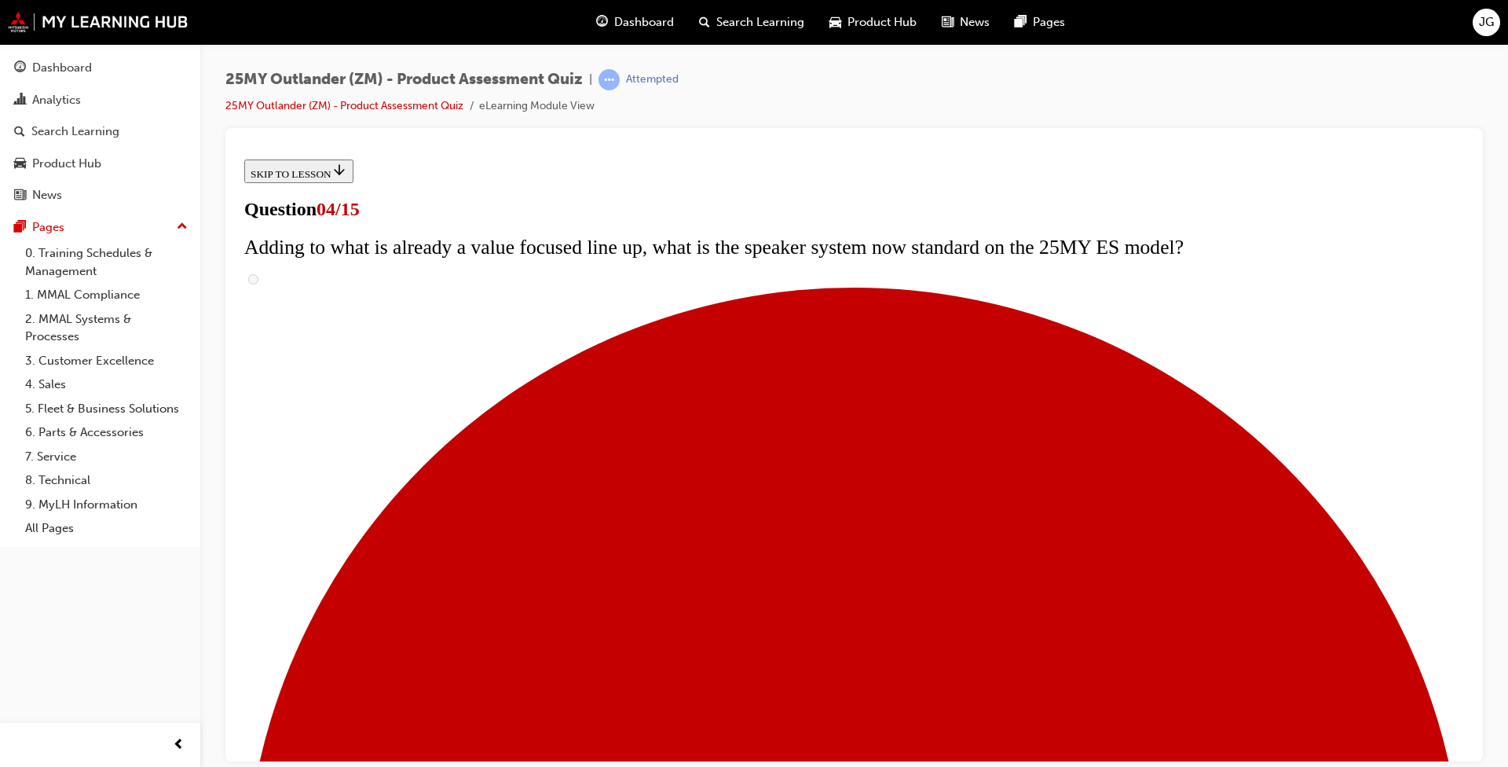
checkbox input "true"
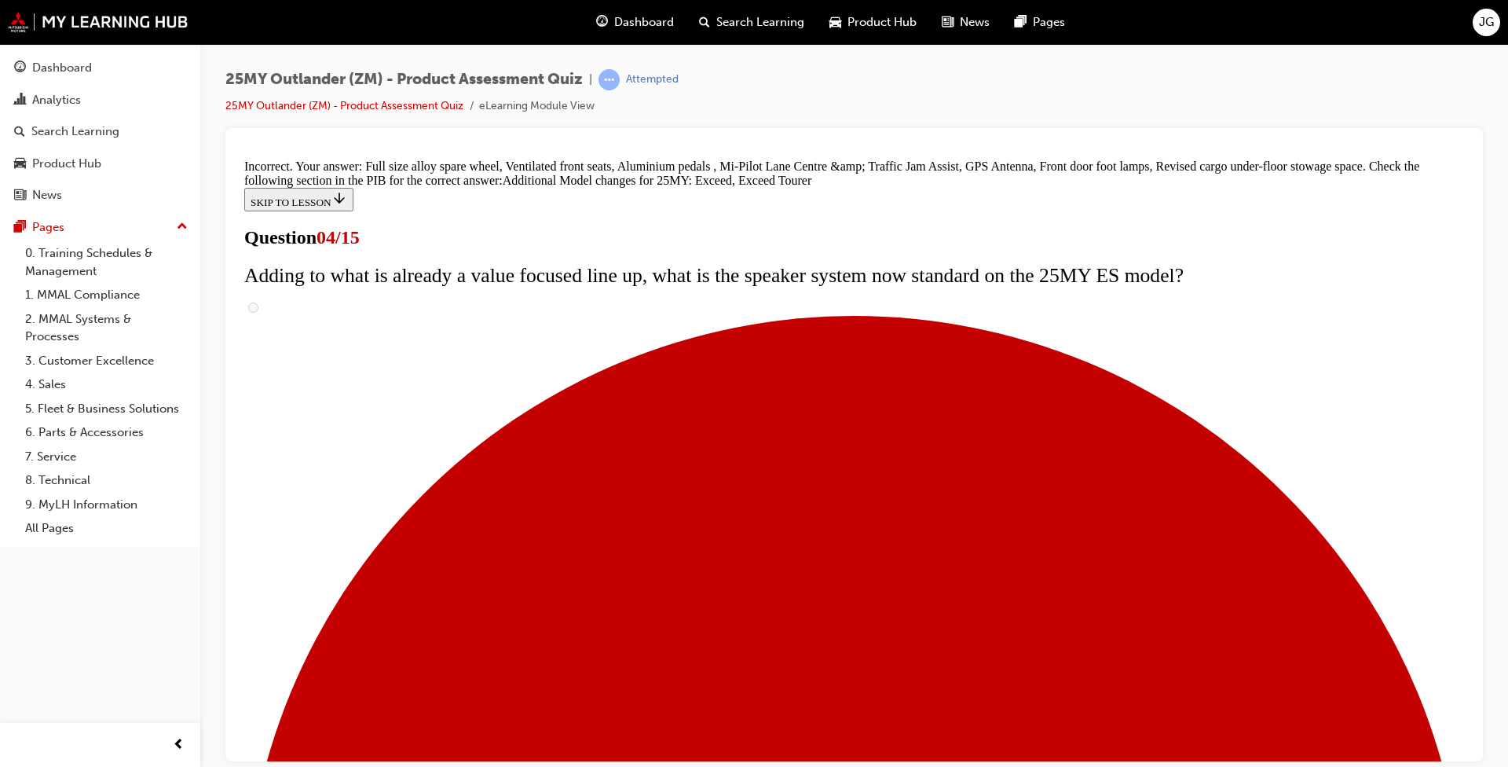
scroll to position [550, 0]
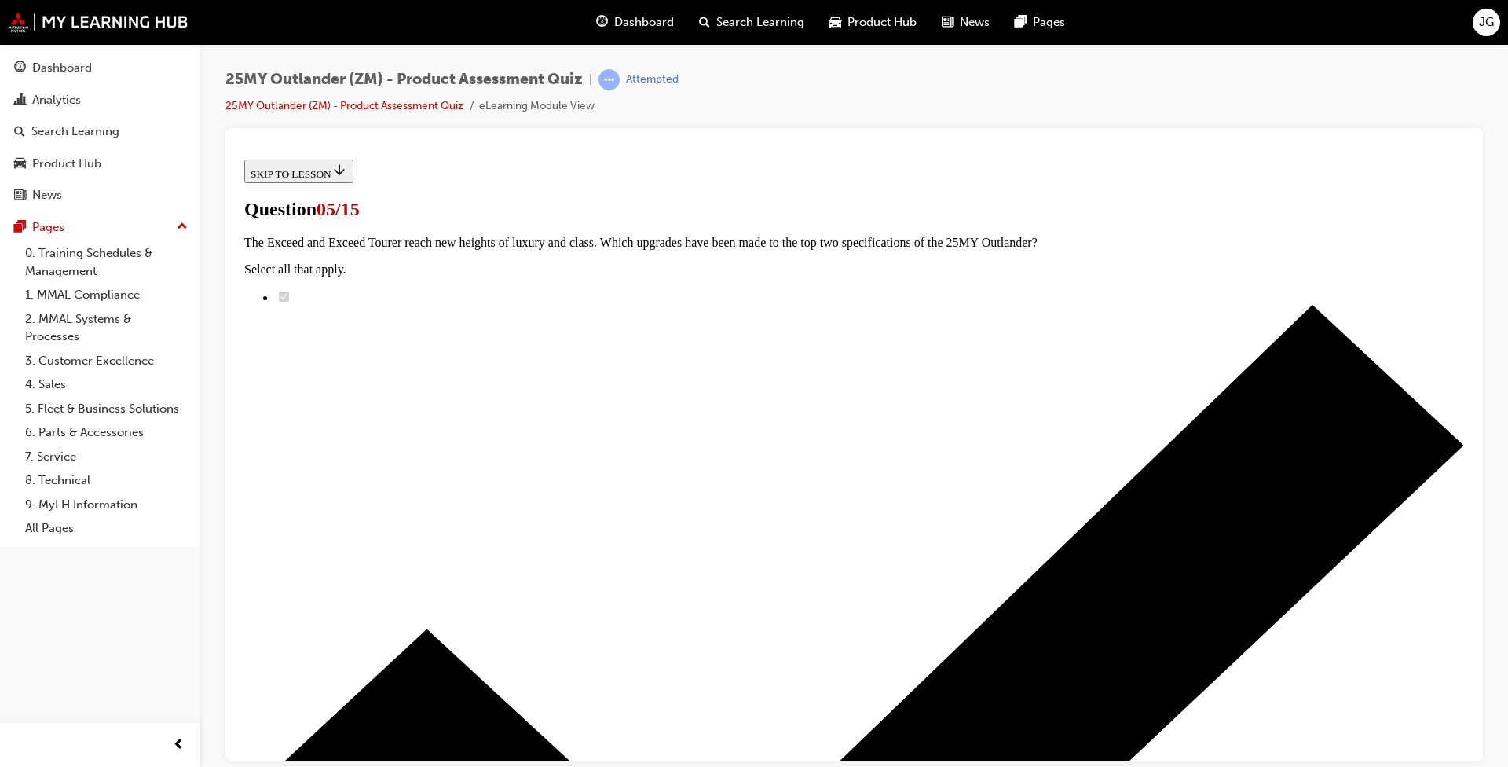
scroll to position [157, 0]
radio input "true"
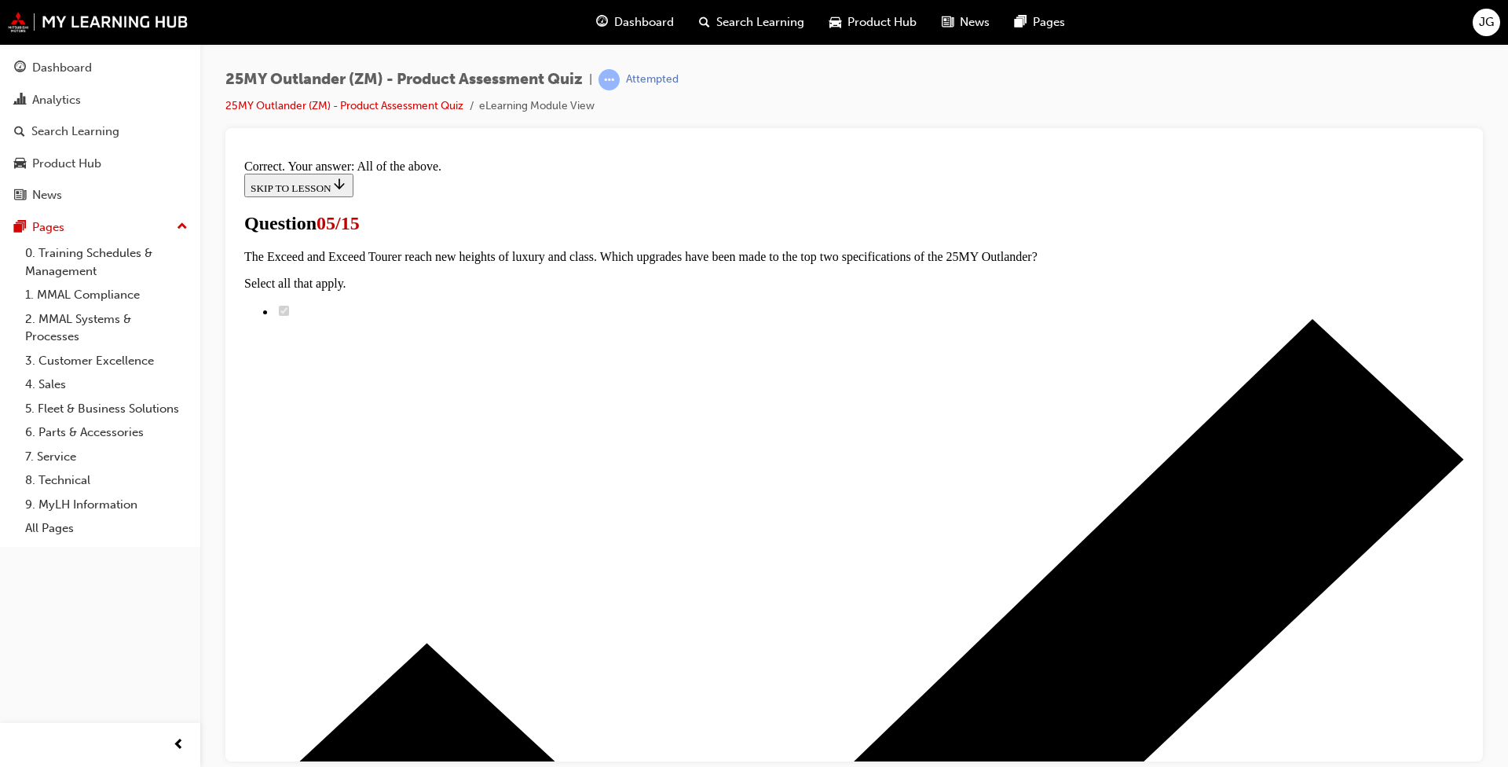
scroll to position [337, 0]
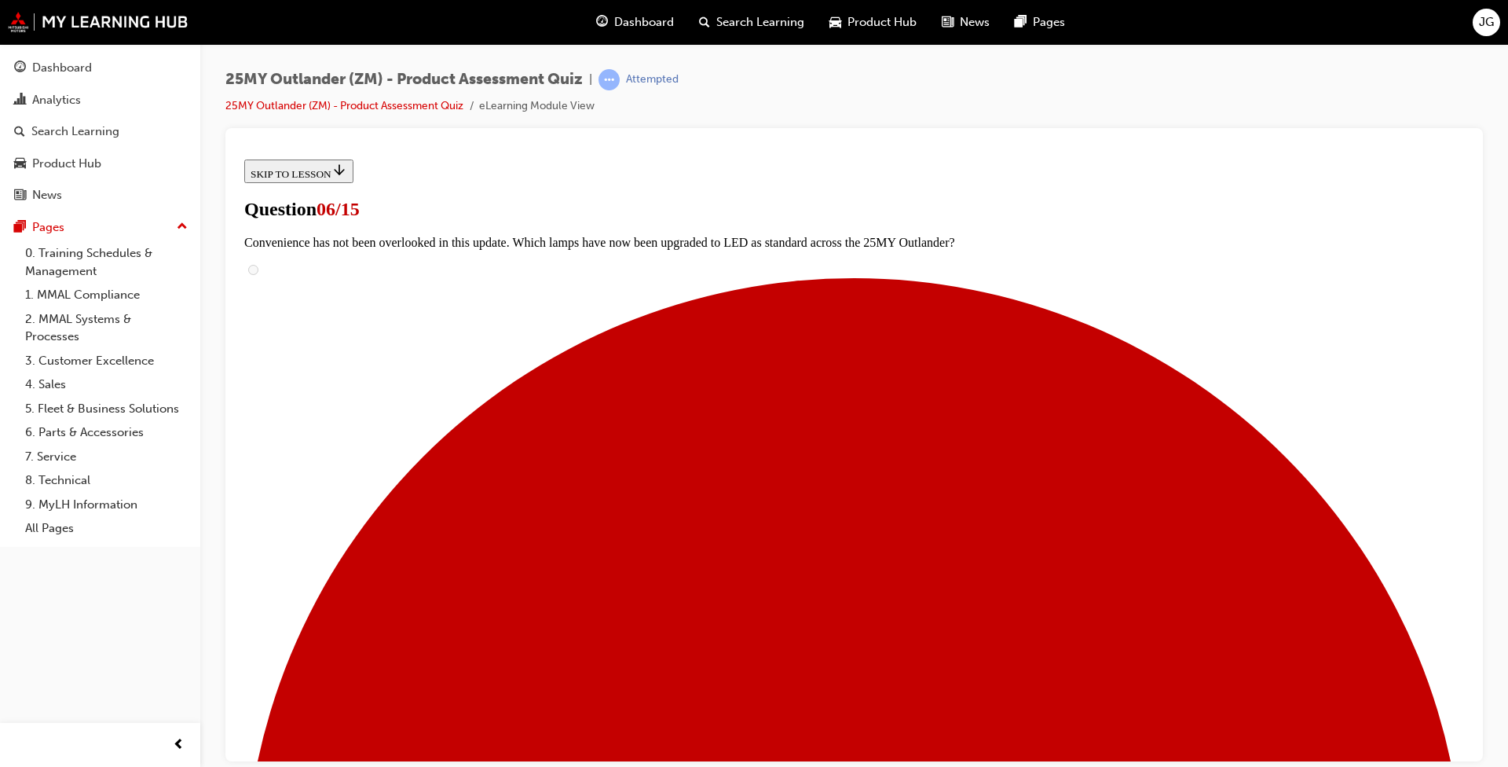
scroll to position [314, 0]
radio input "true"
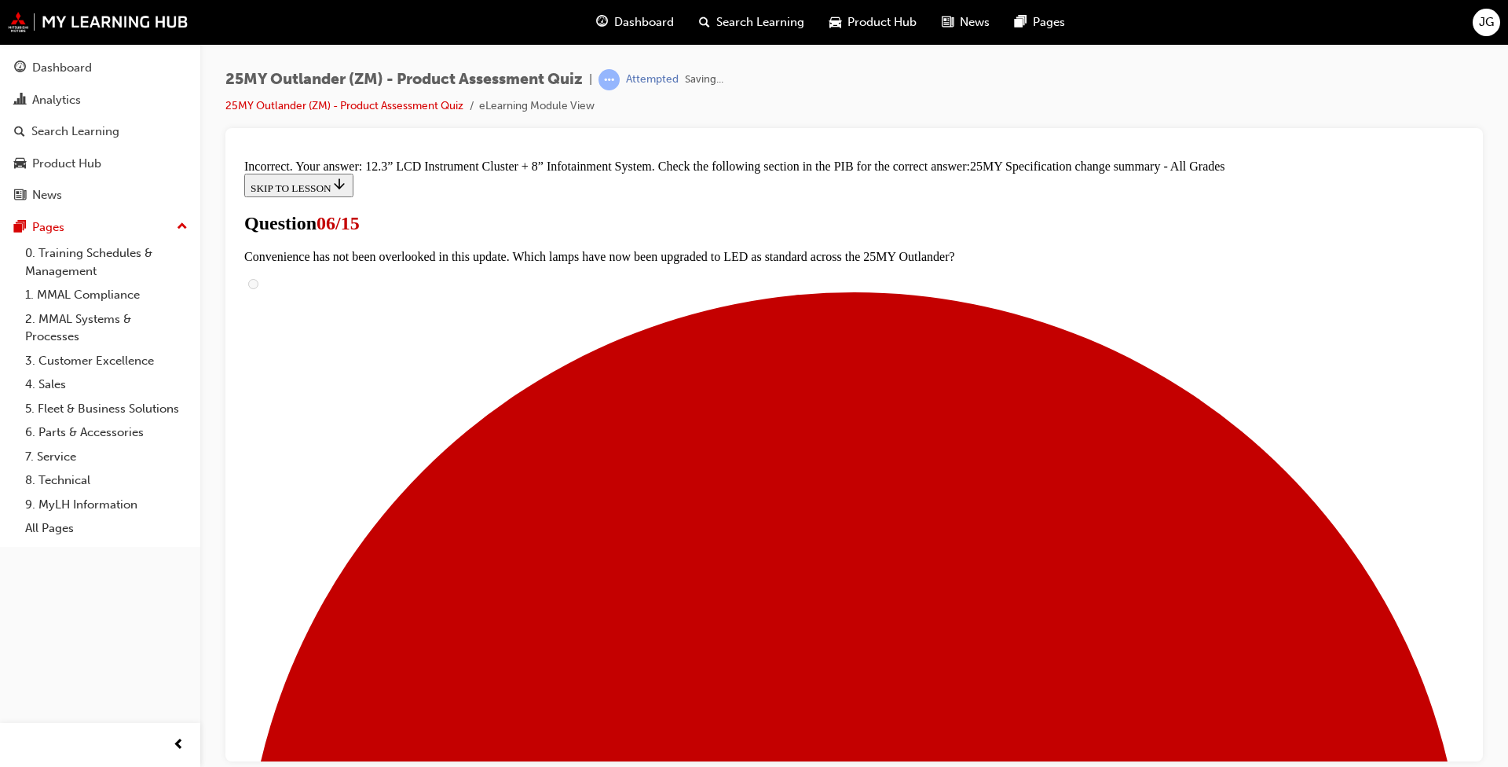
scroll to position [582, 0]
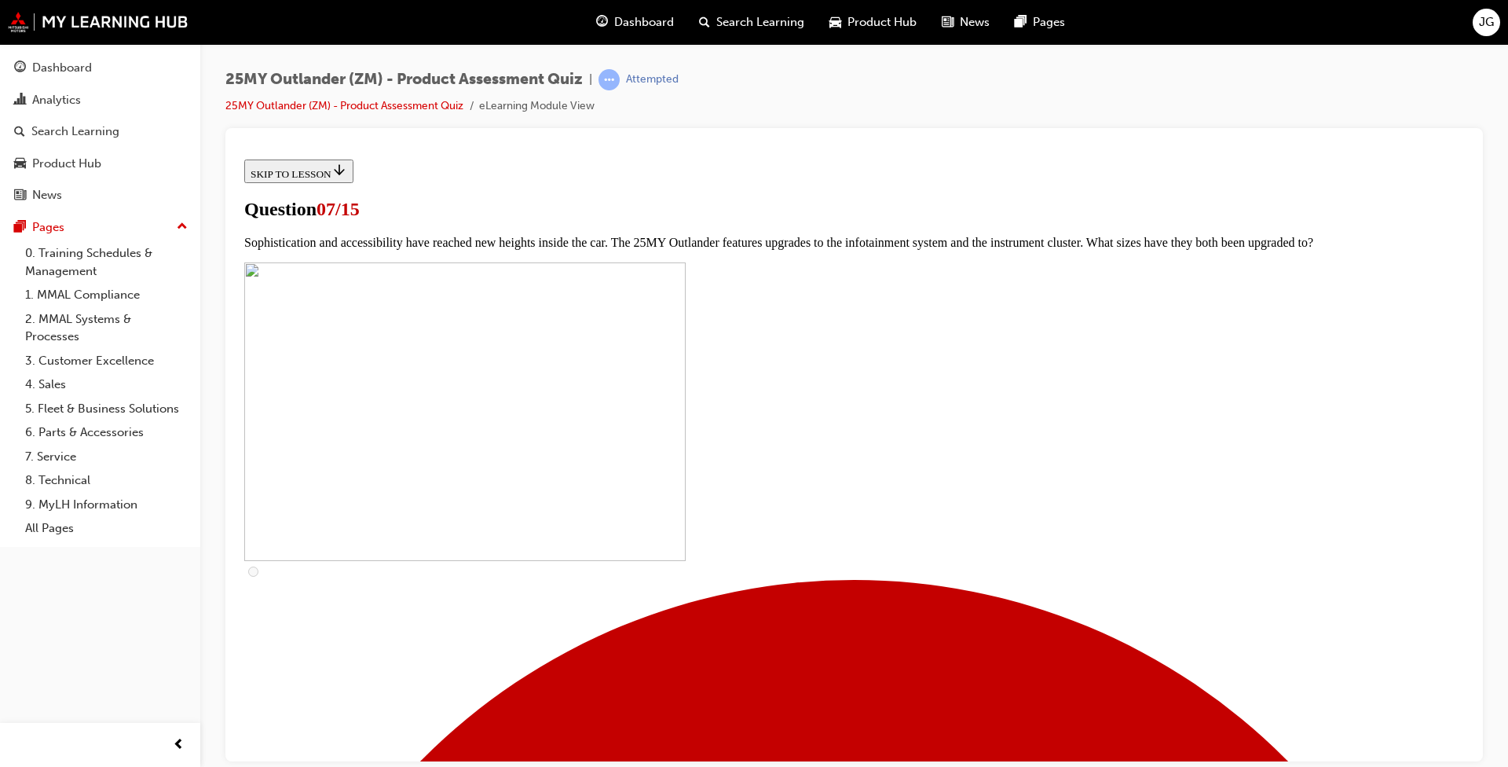
scroll to position [471, 0]
checkbox input "true"
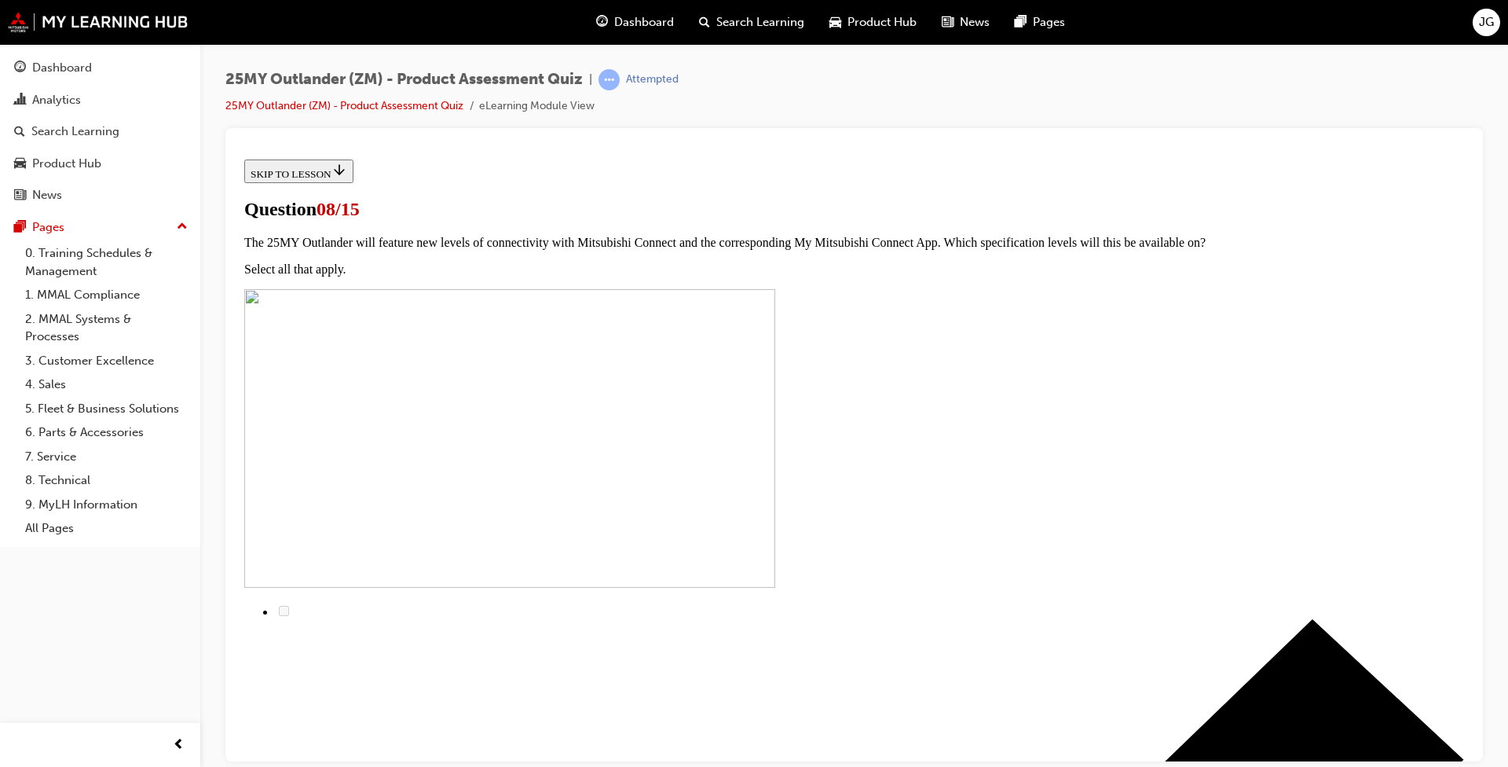
scroll to position [162, 0]
radio input "true"
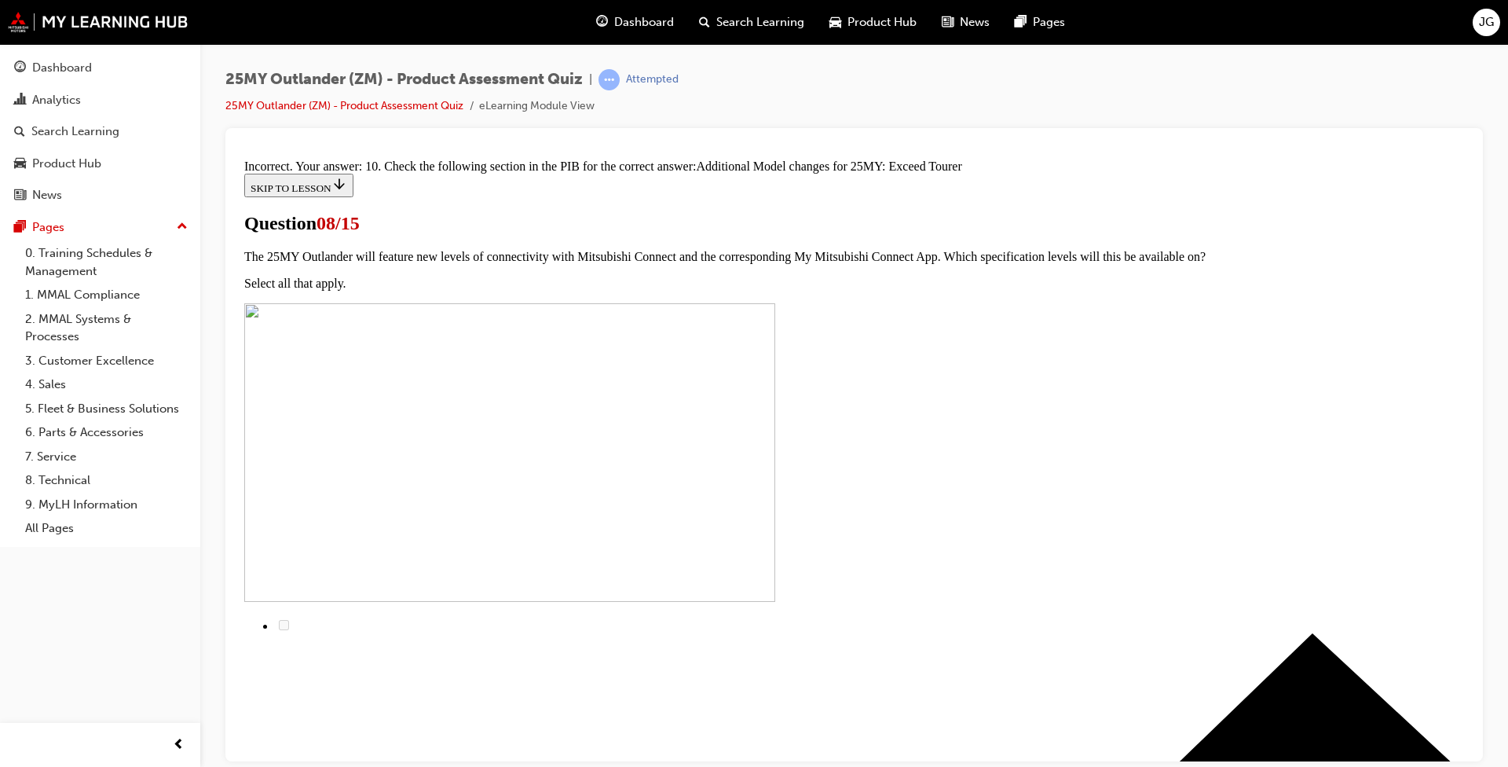
scroll to position [308, 0]
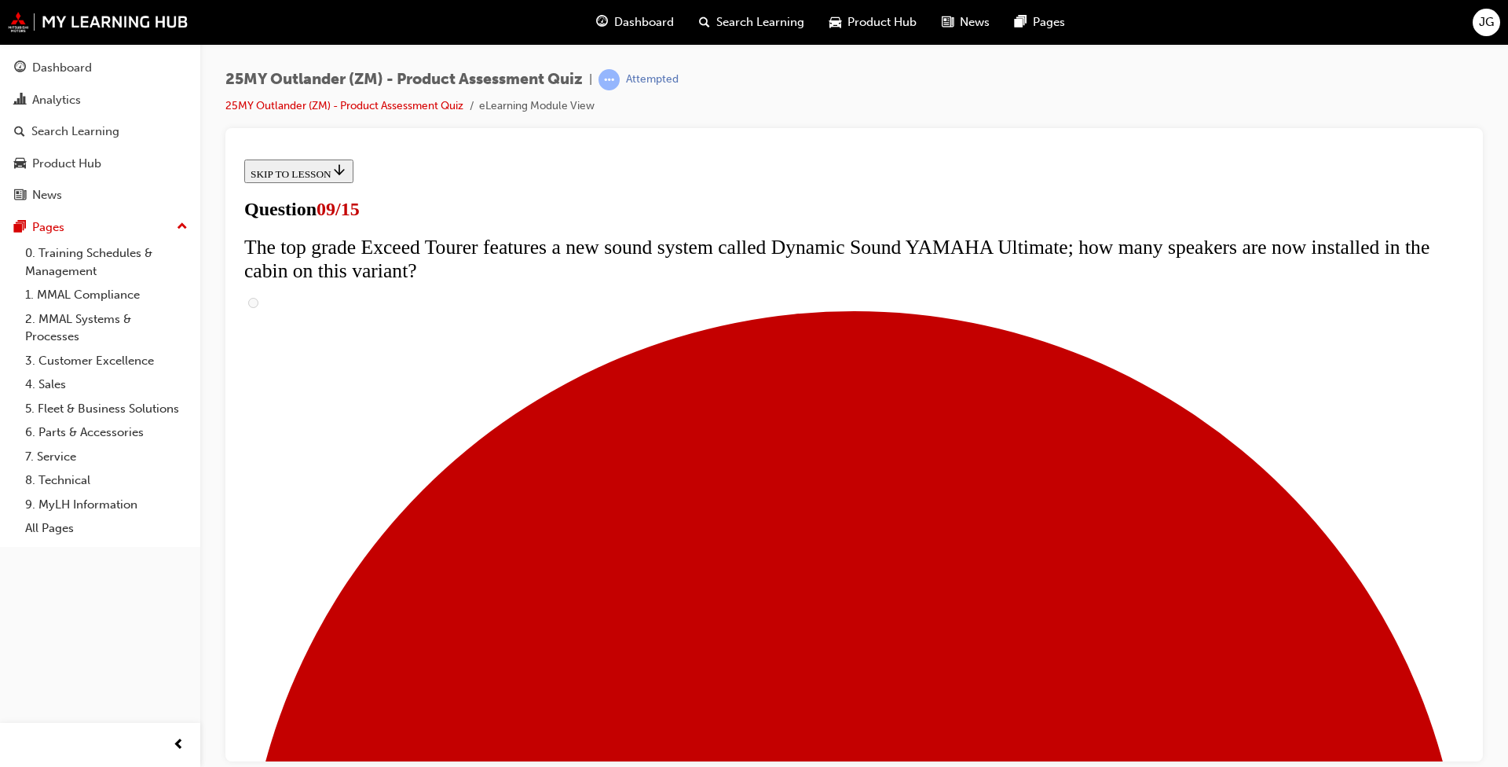
scroll to position [314, 0]
radio input "true"
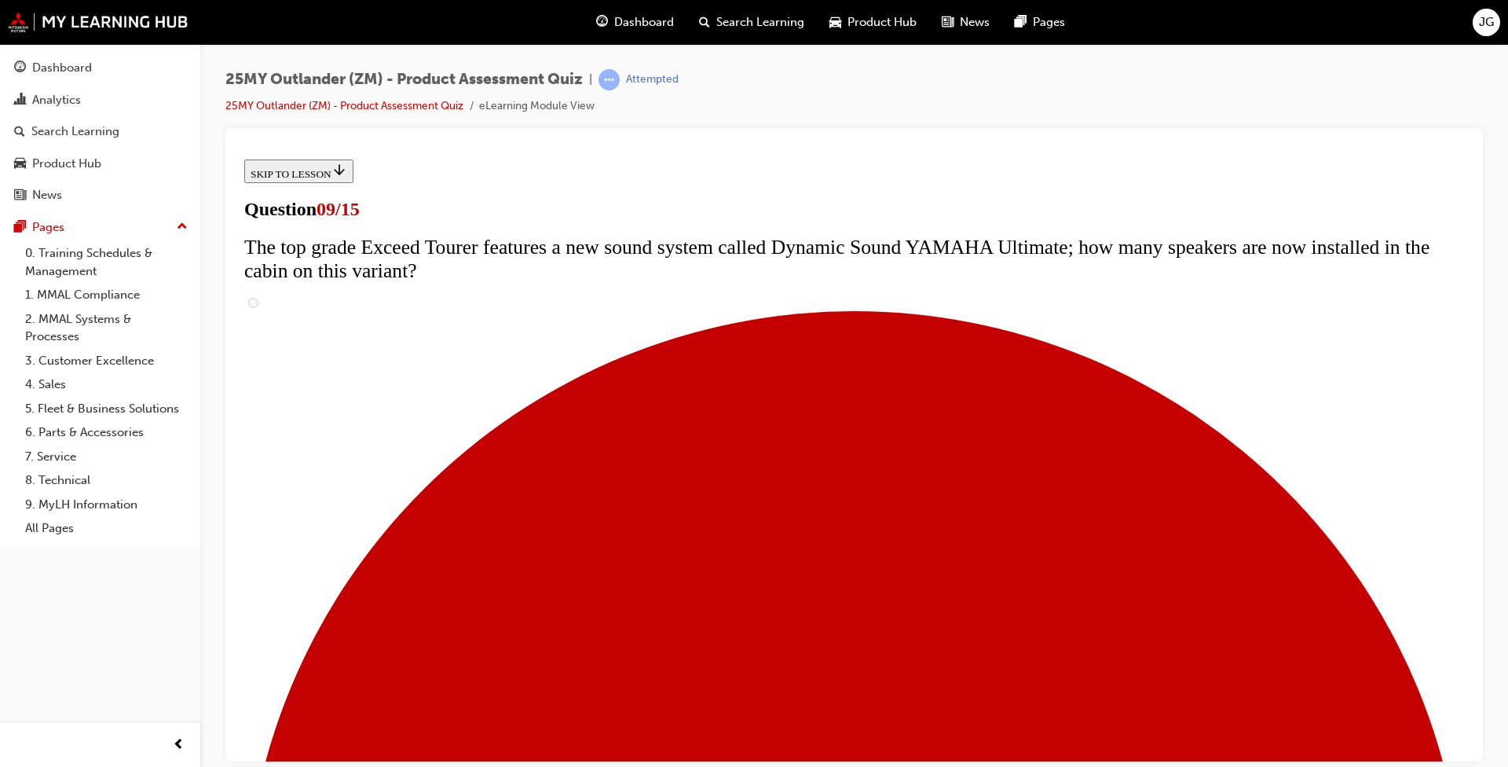
radio input "true"
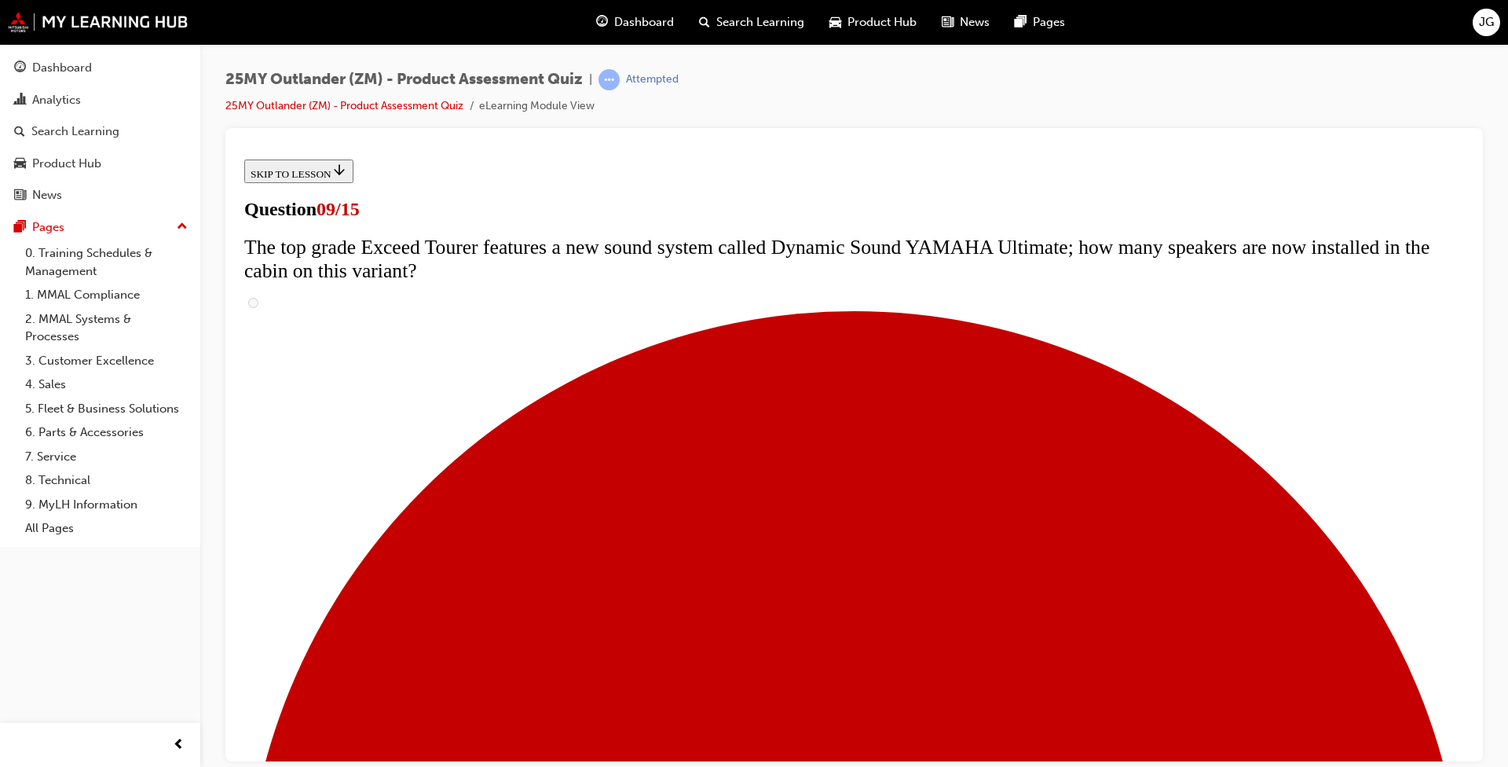
radio input "true"
drag, startPoint x: 732, startPoint y: 422, endPoint x: 550, endPoint y: 422, distance: 182.2
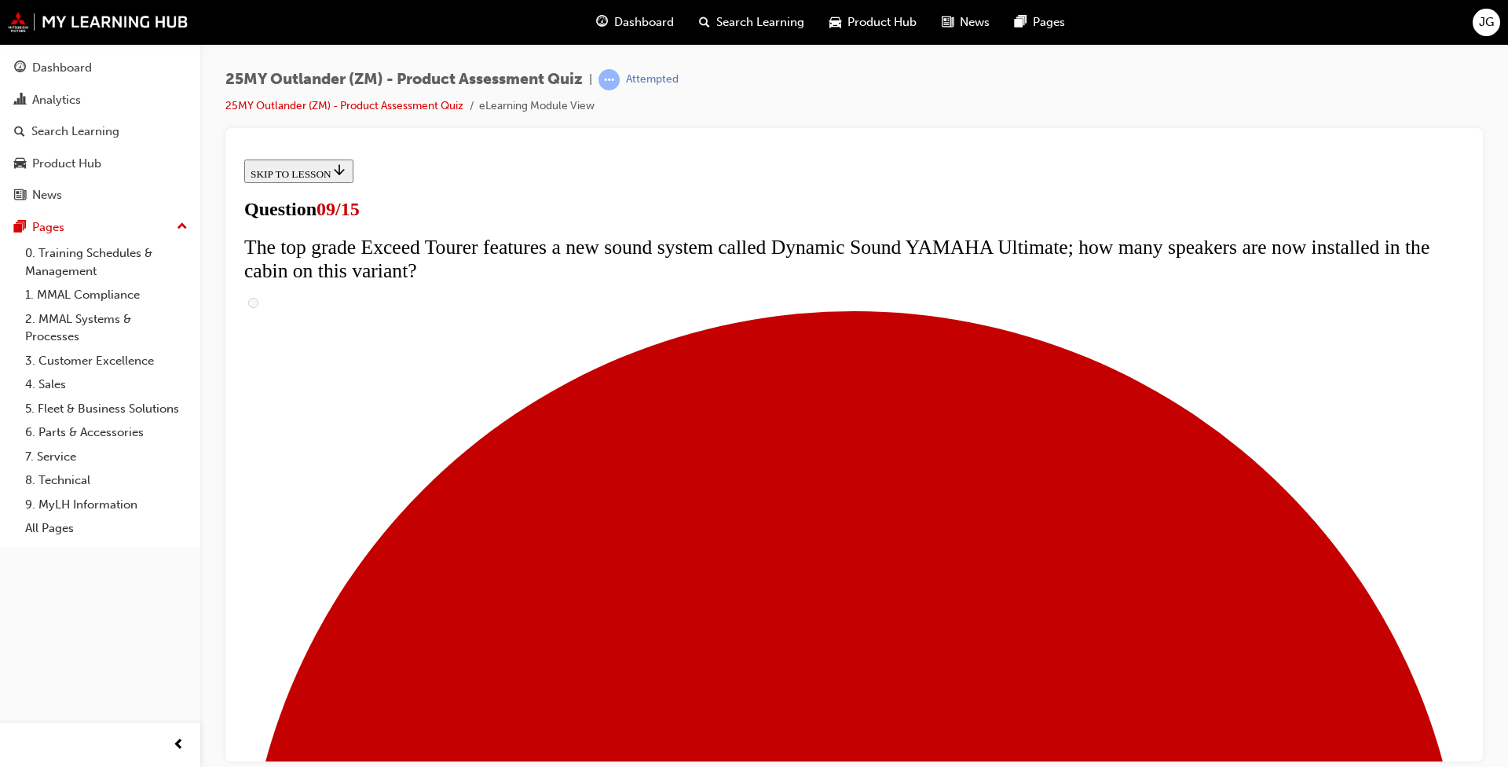
radio input "true"
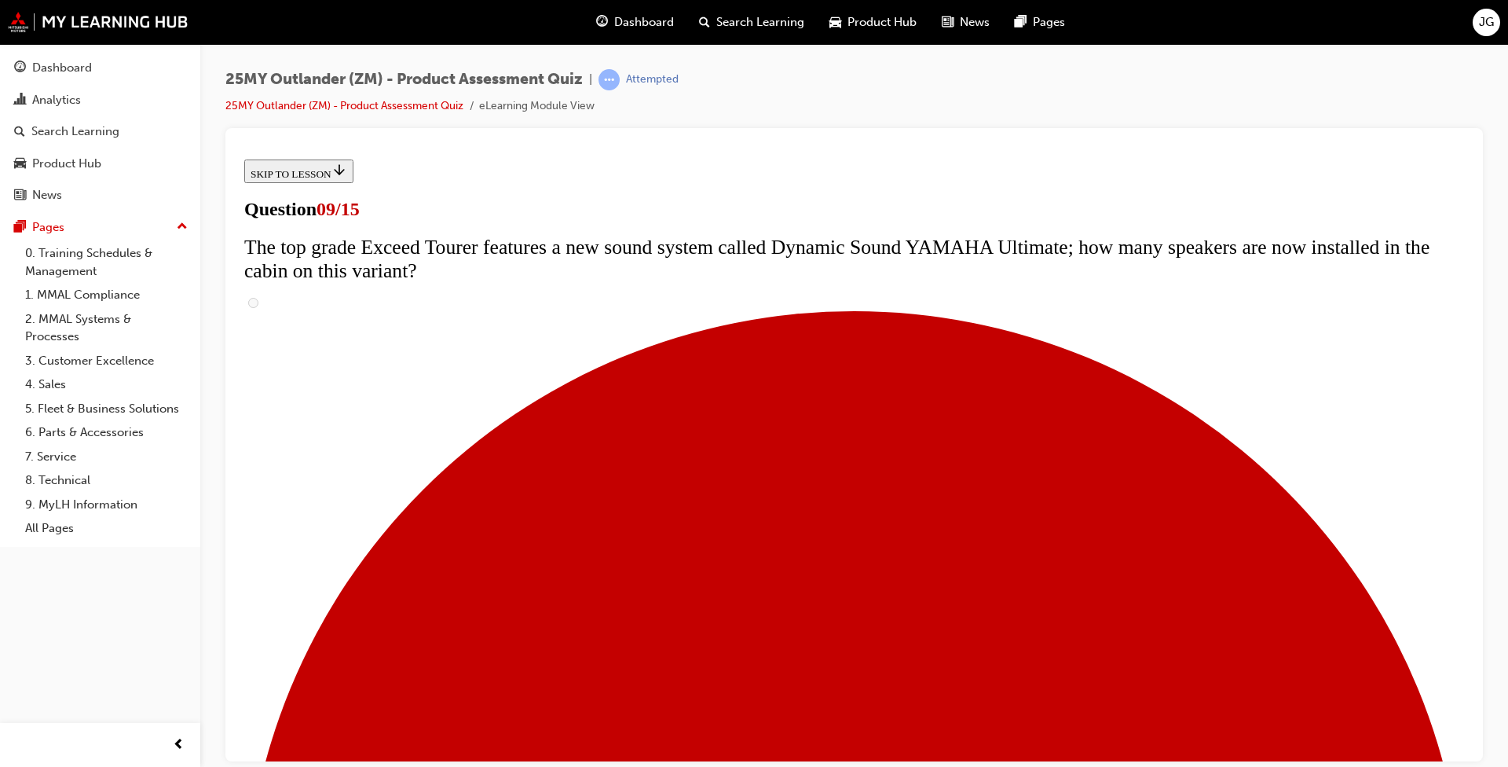
radio input "true"
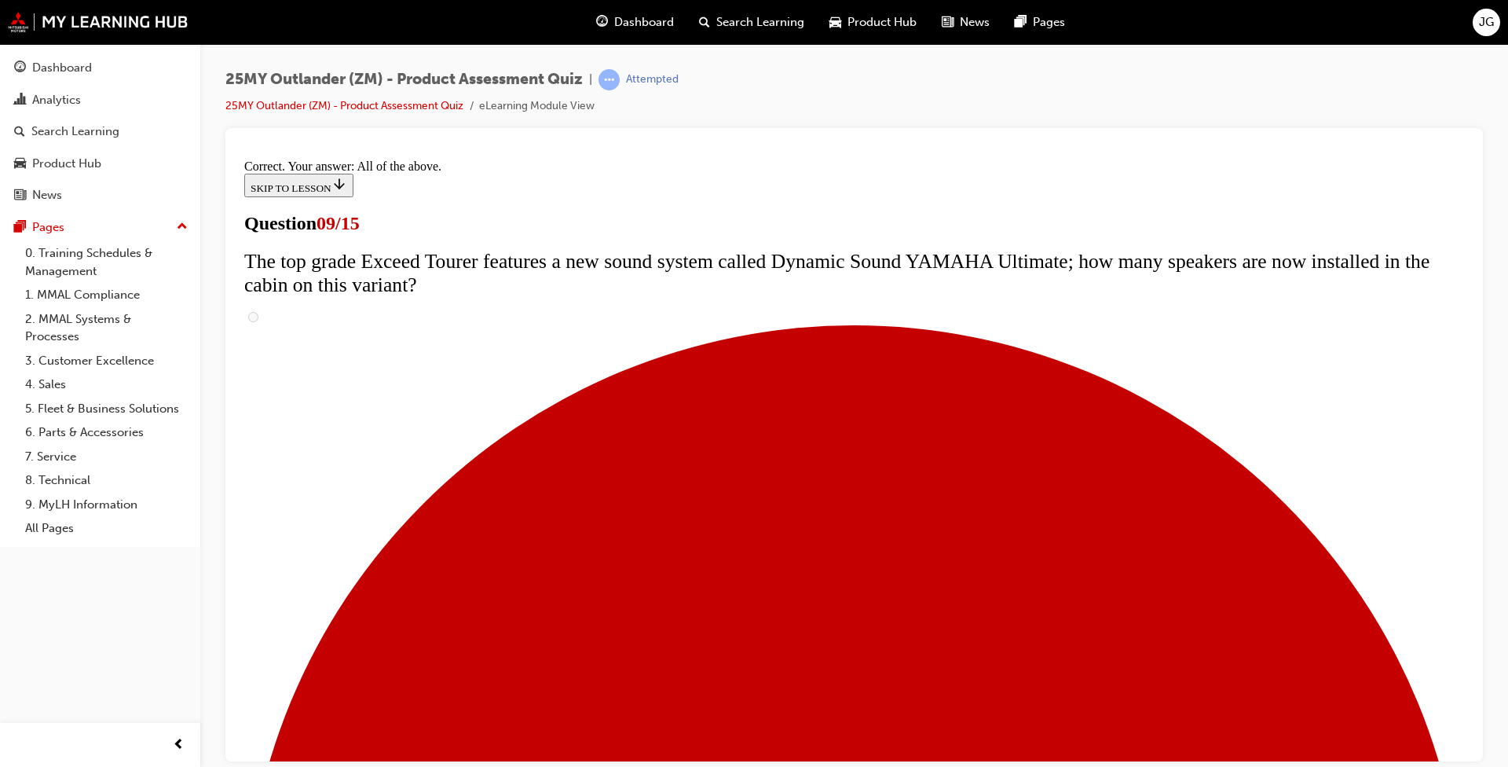
scroll to position [773, 0]
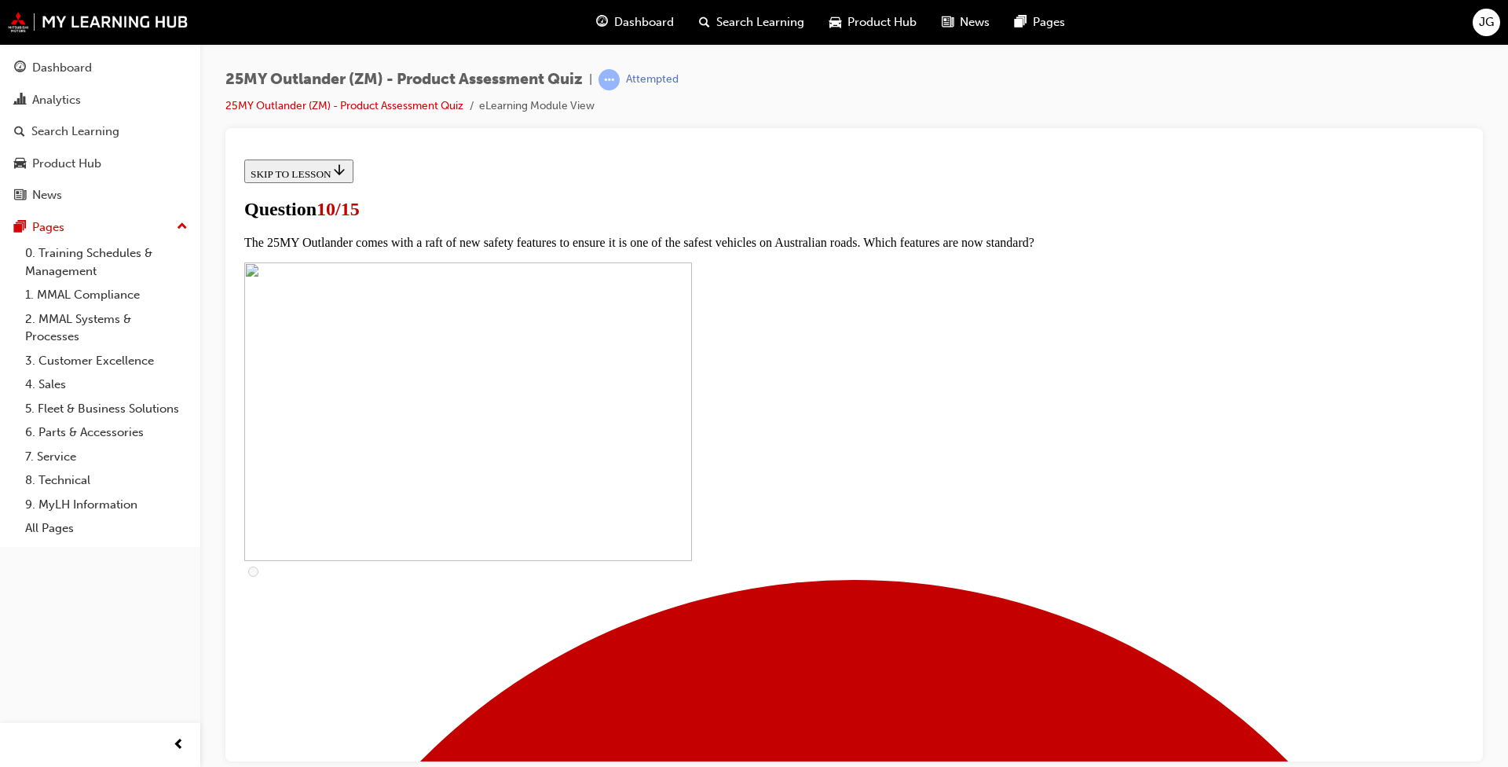
scroll to position [314, 0]
checkbox input "true"
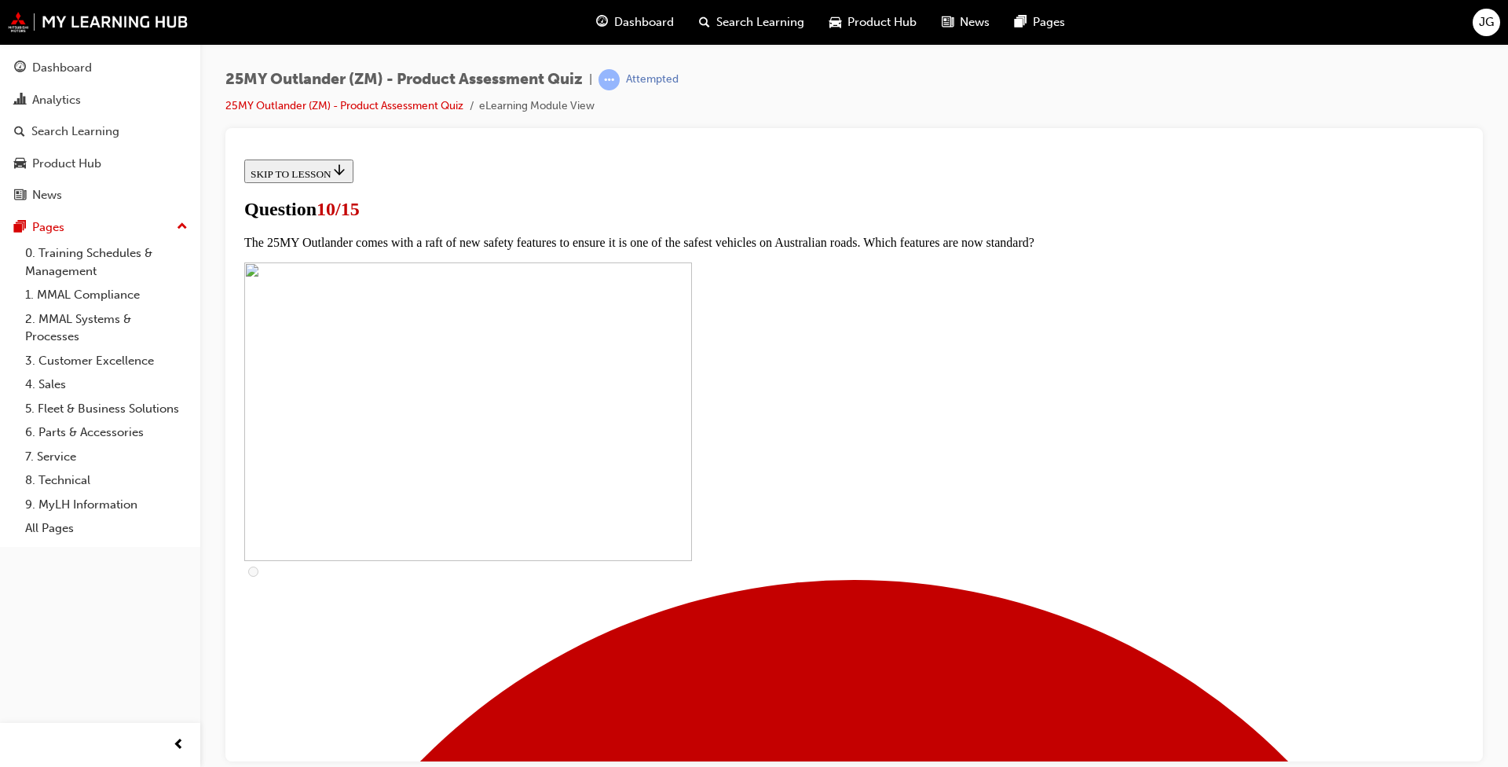
checkbox input "true"
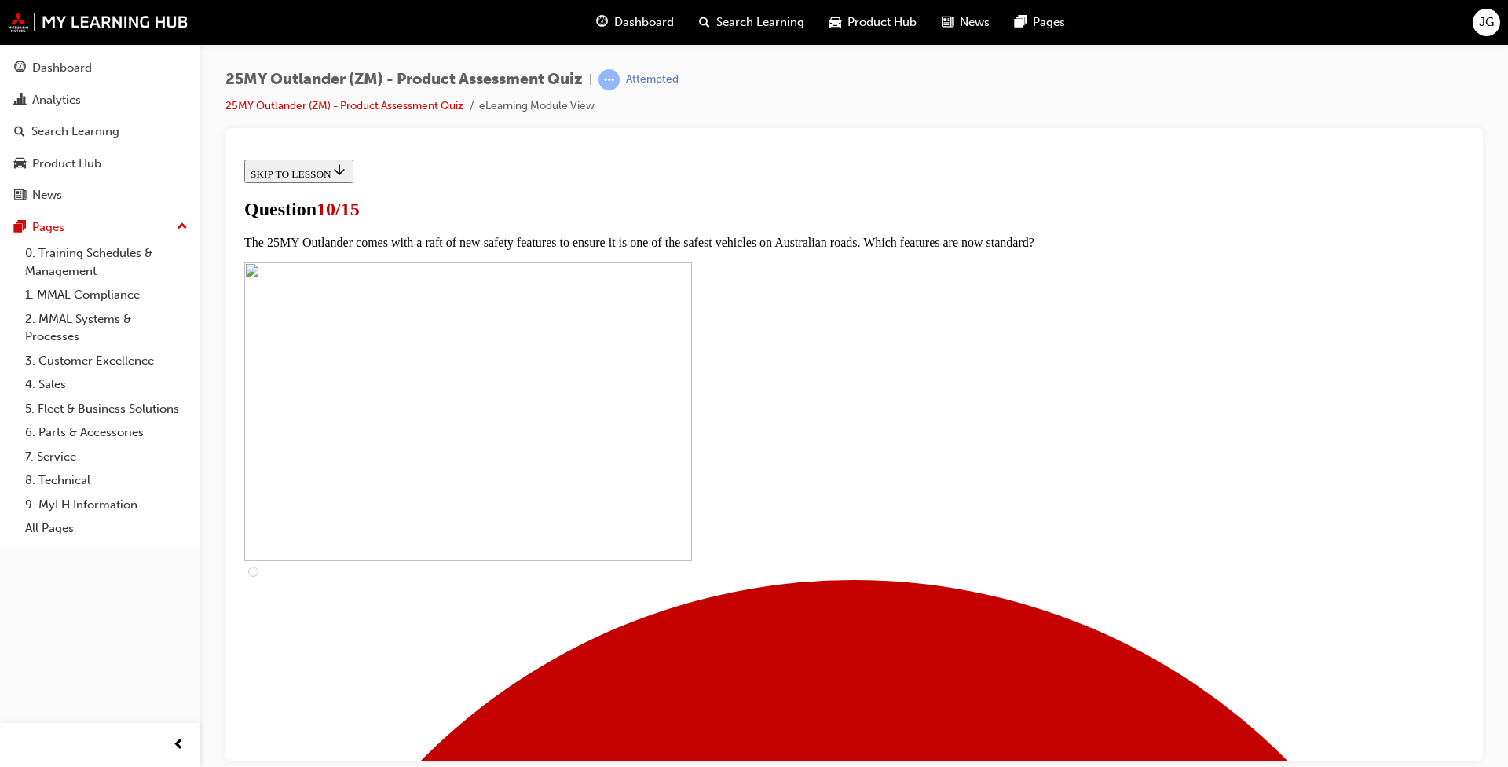
checkbox input "true"
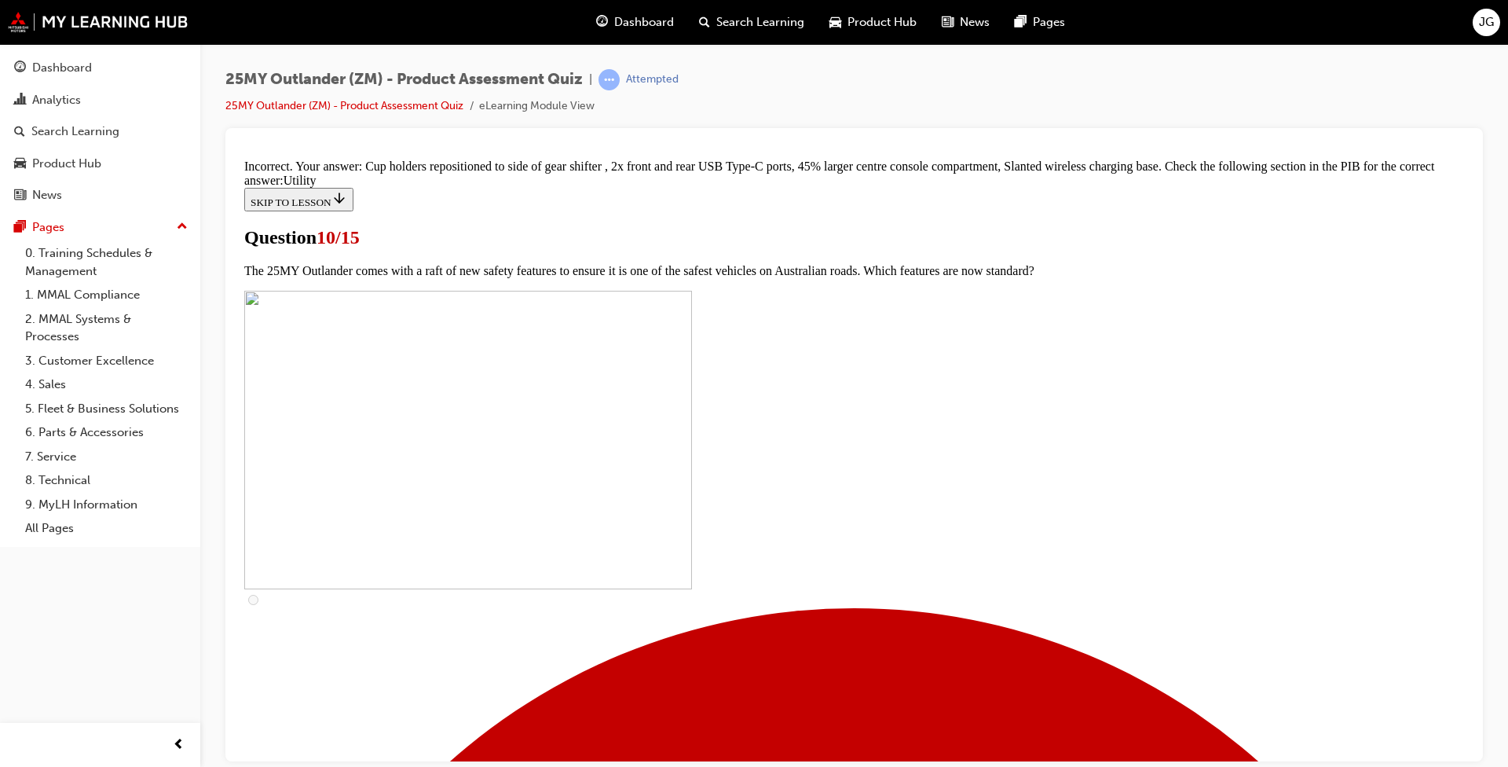
scroll to position [723, 0]
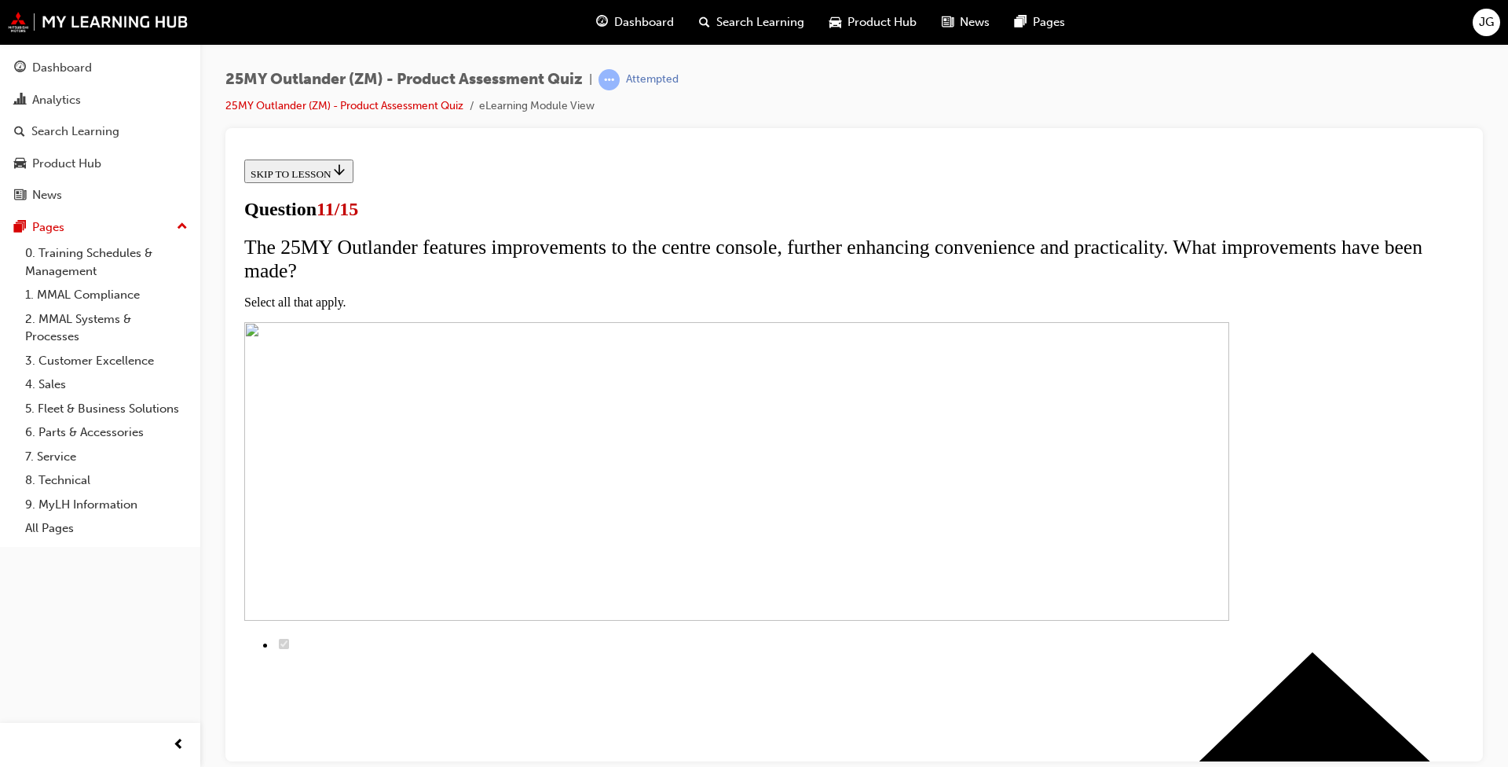
scroll to position [236, 0]
checkbox input "true"
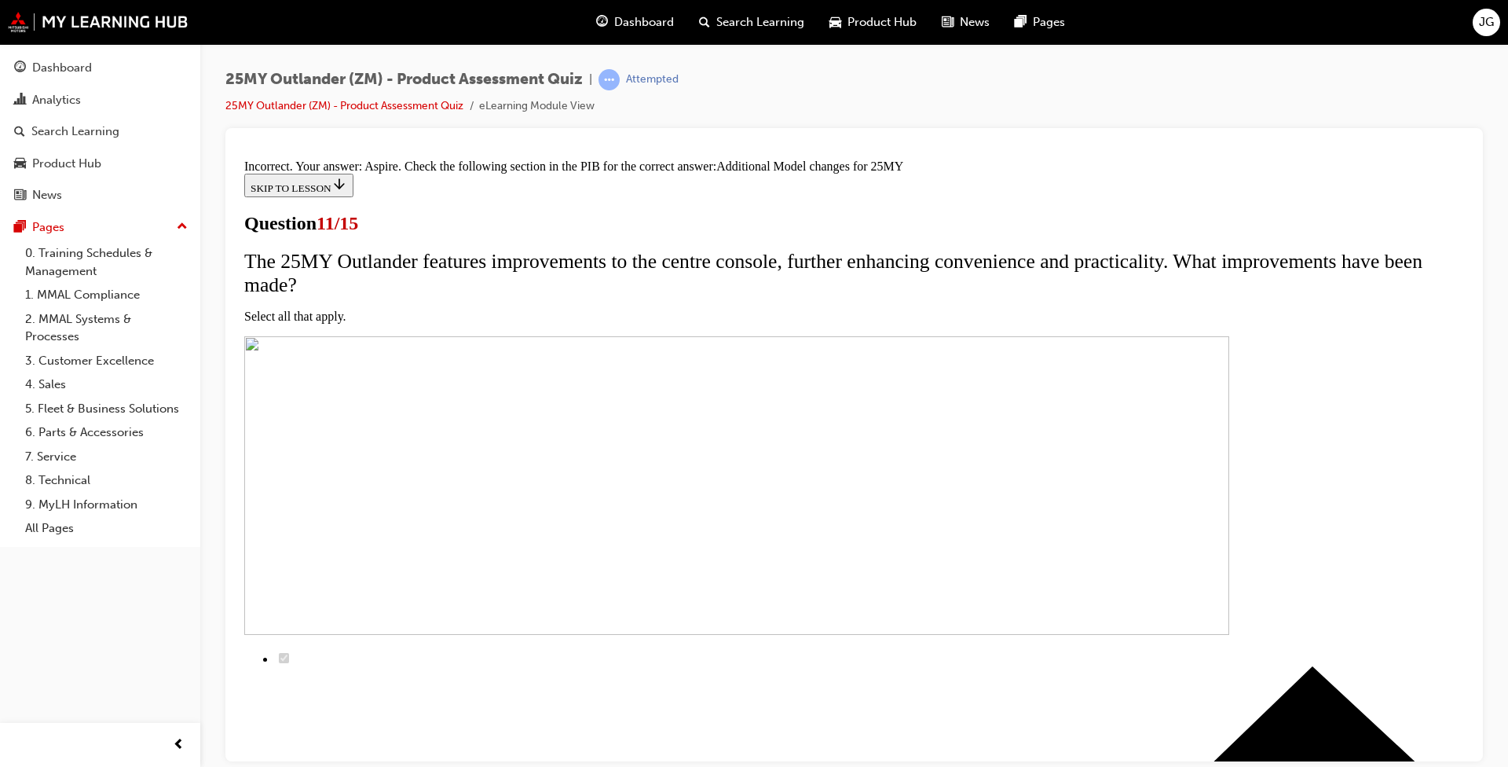
scroll to position [424, 0]
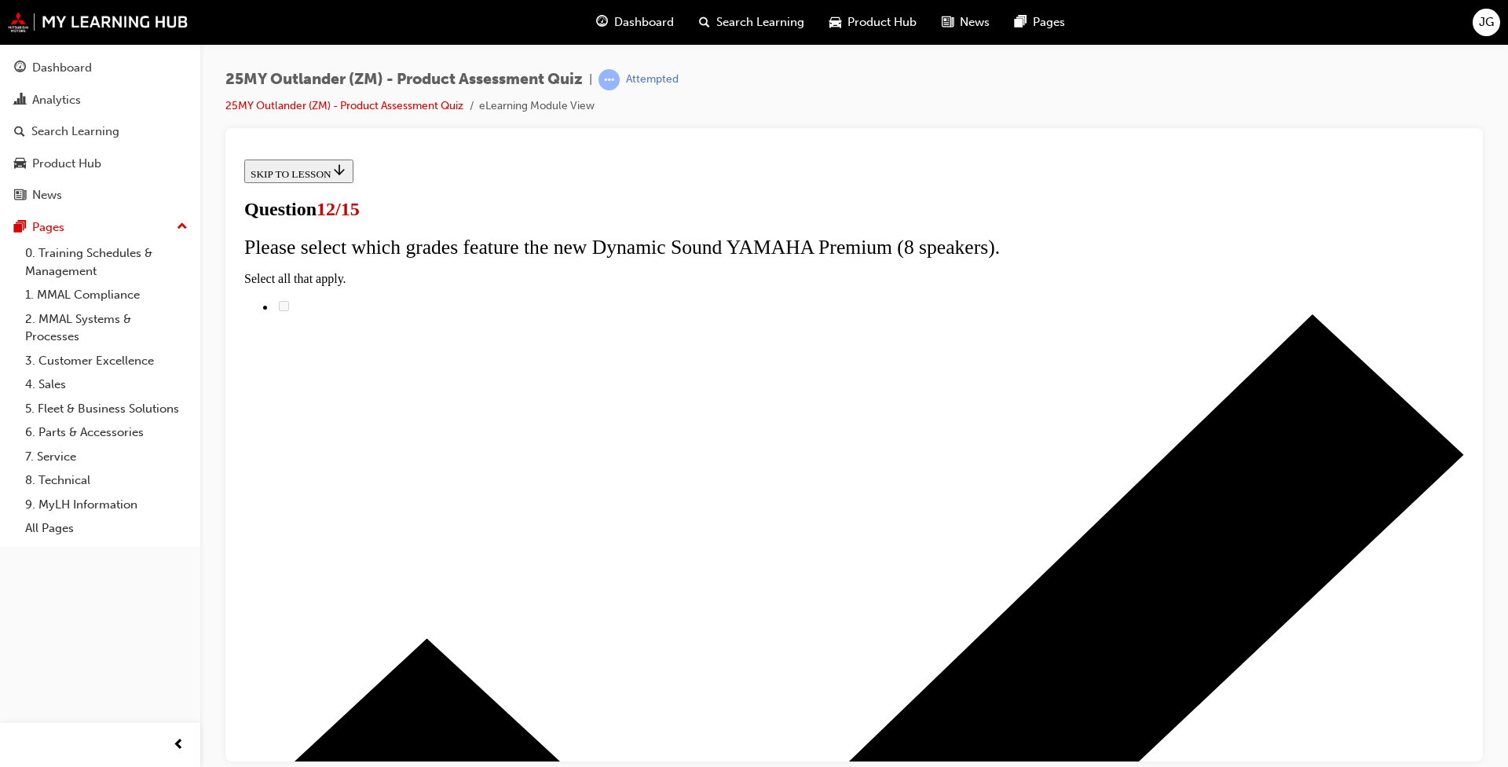
radio input "true"
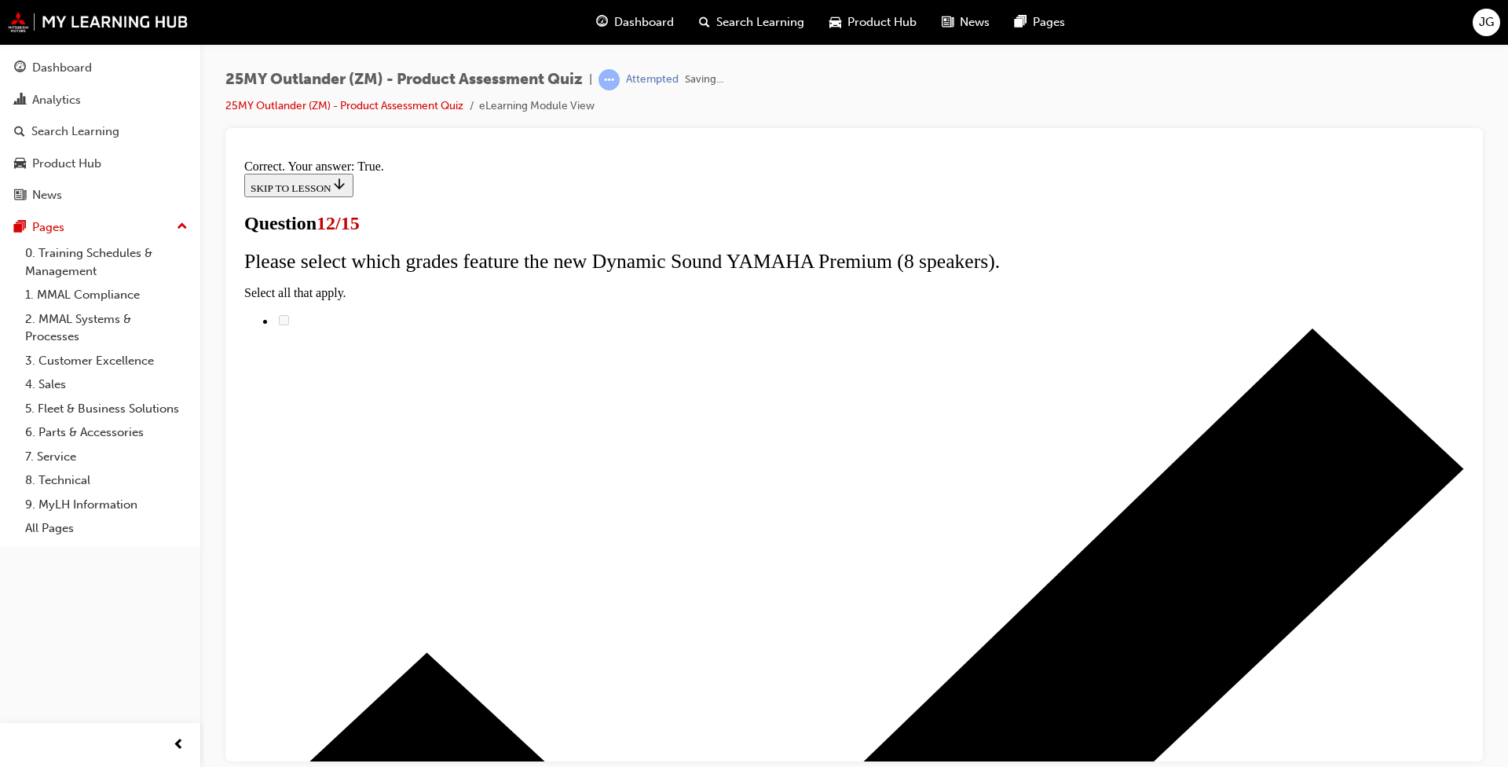
scroll to position [139, 0]
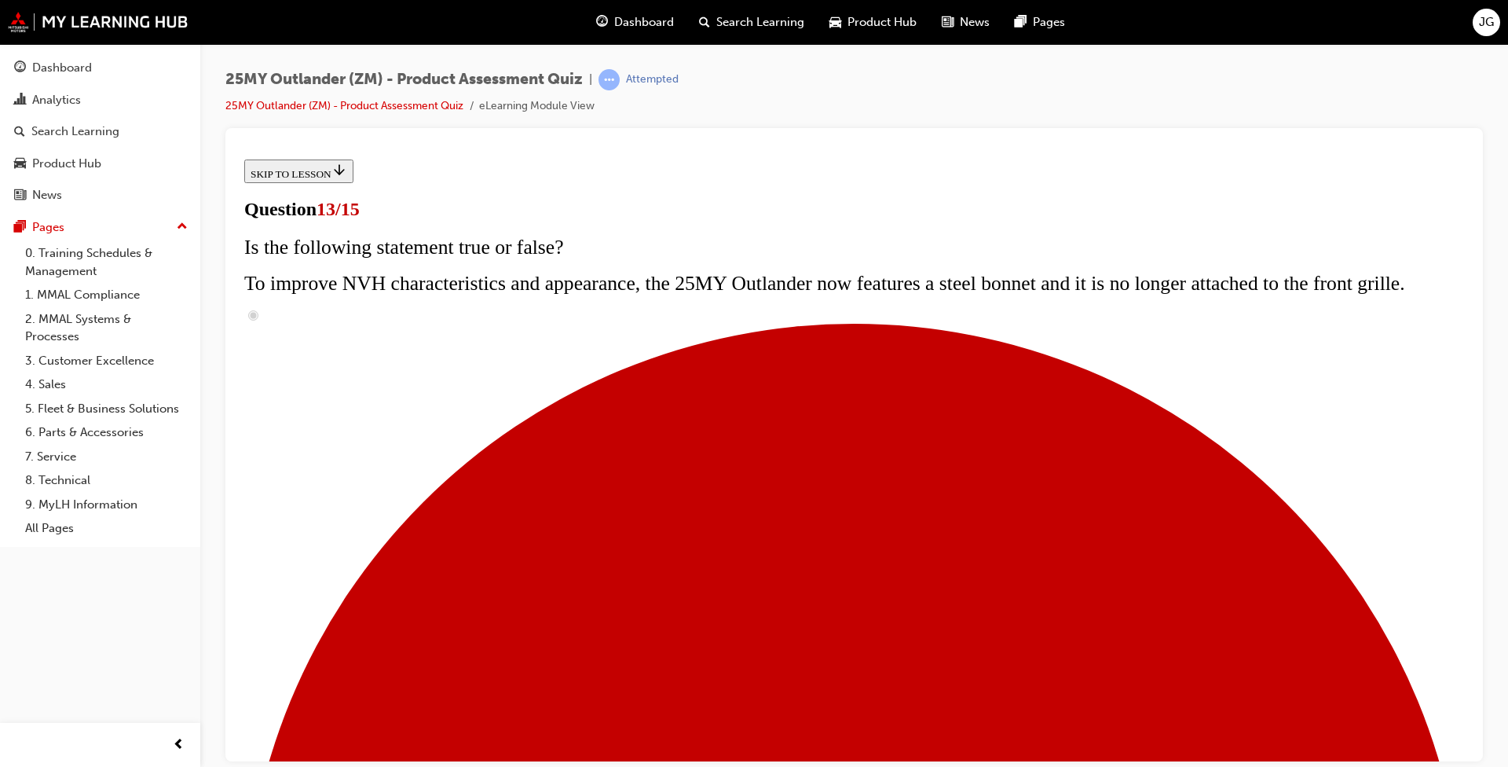
scroll to position [267, 0]
radio input "true"
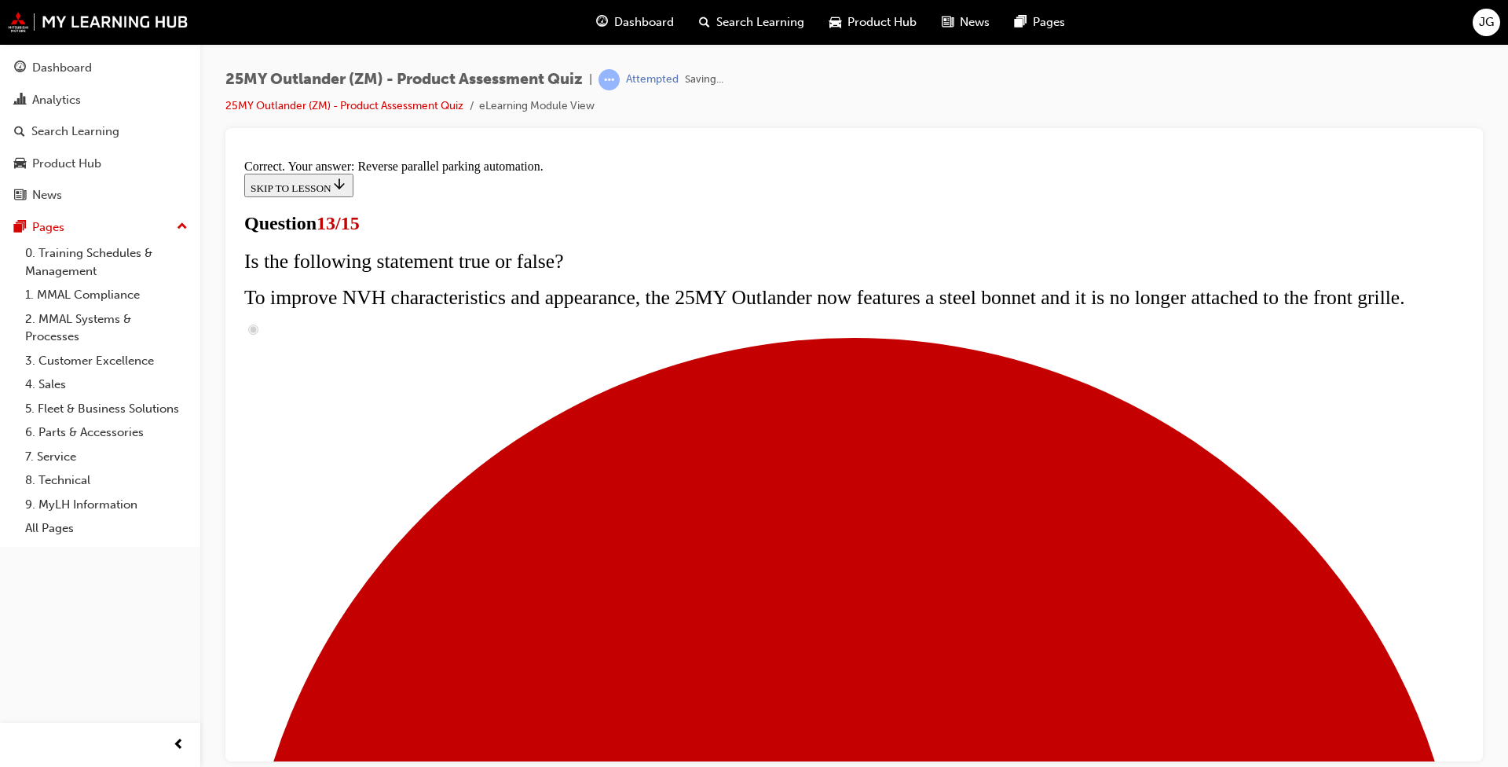
scroll to position [364, 0]
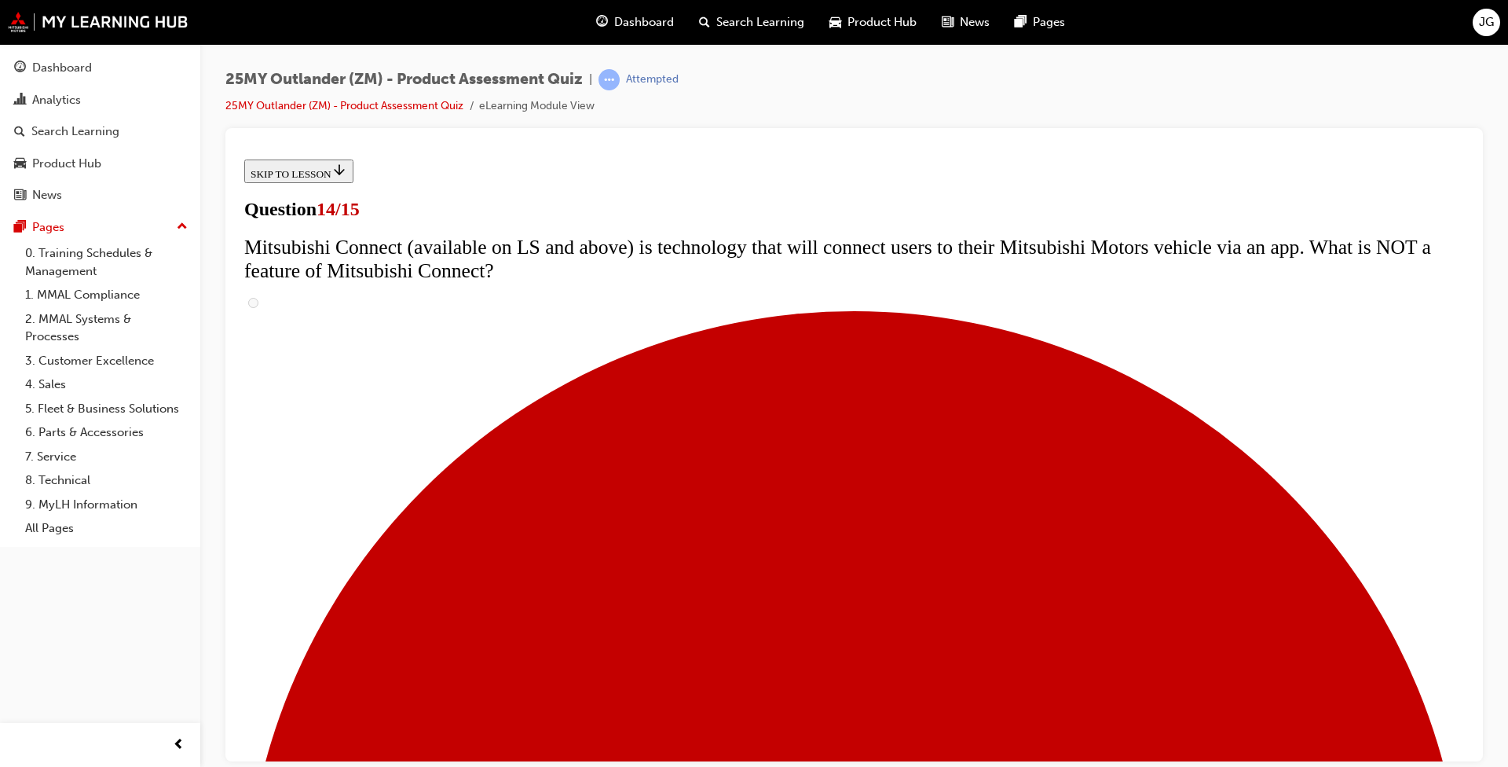
scroll to position [236, 0]
radio input "true"
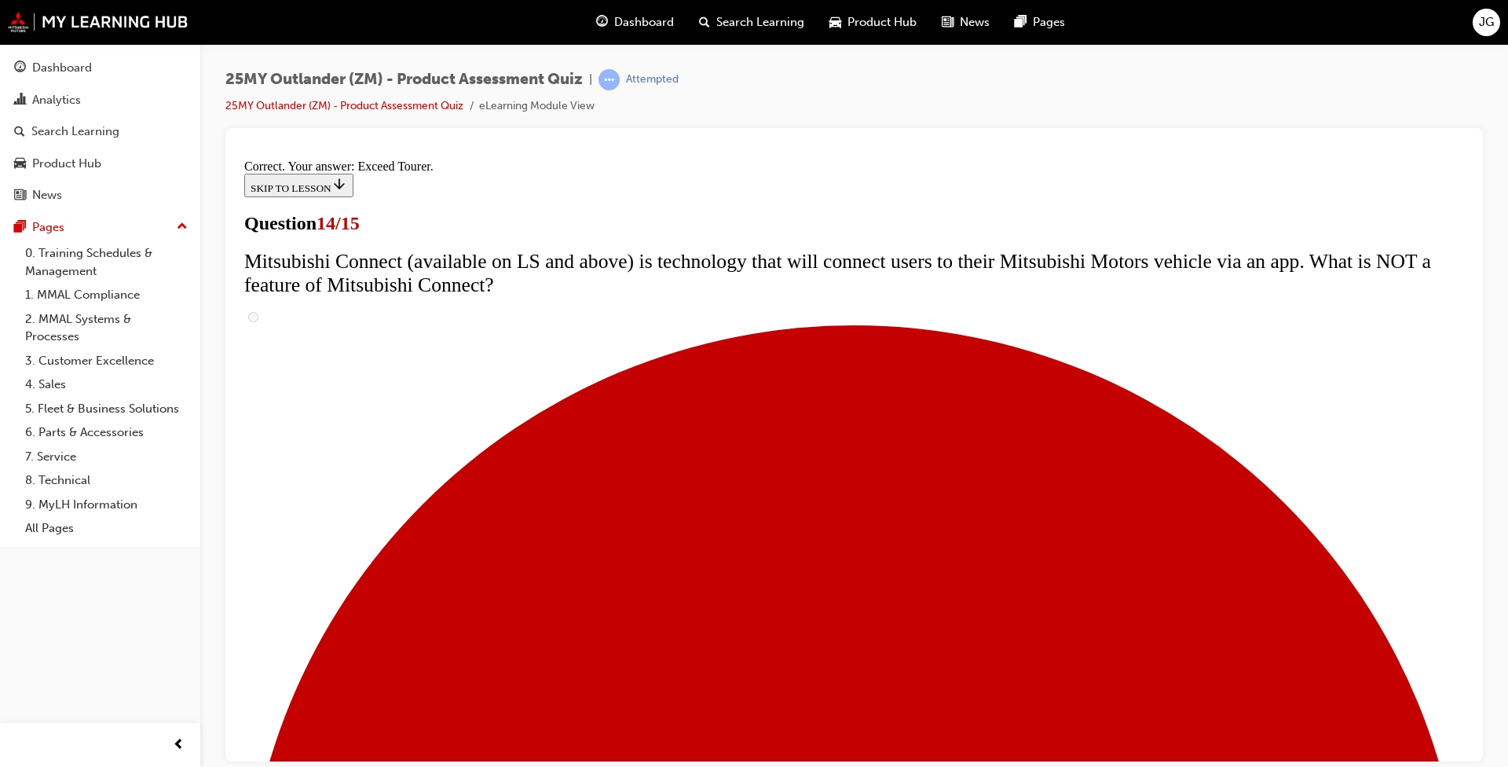
scroll to position [611, 0]
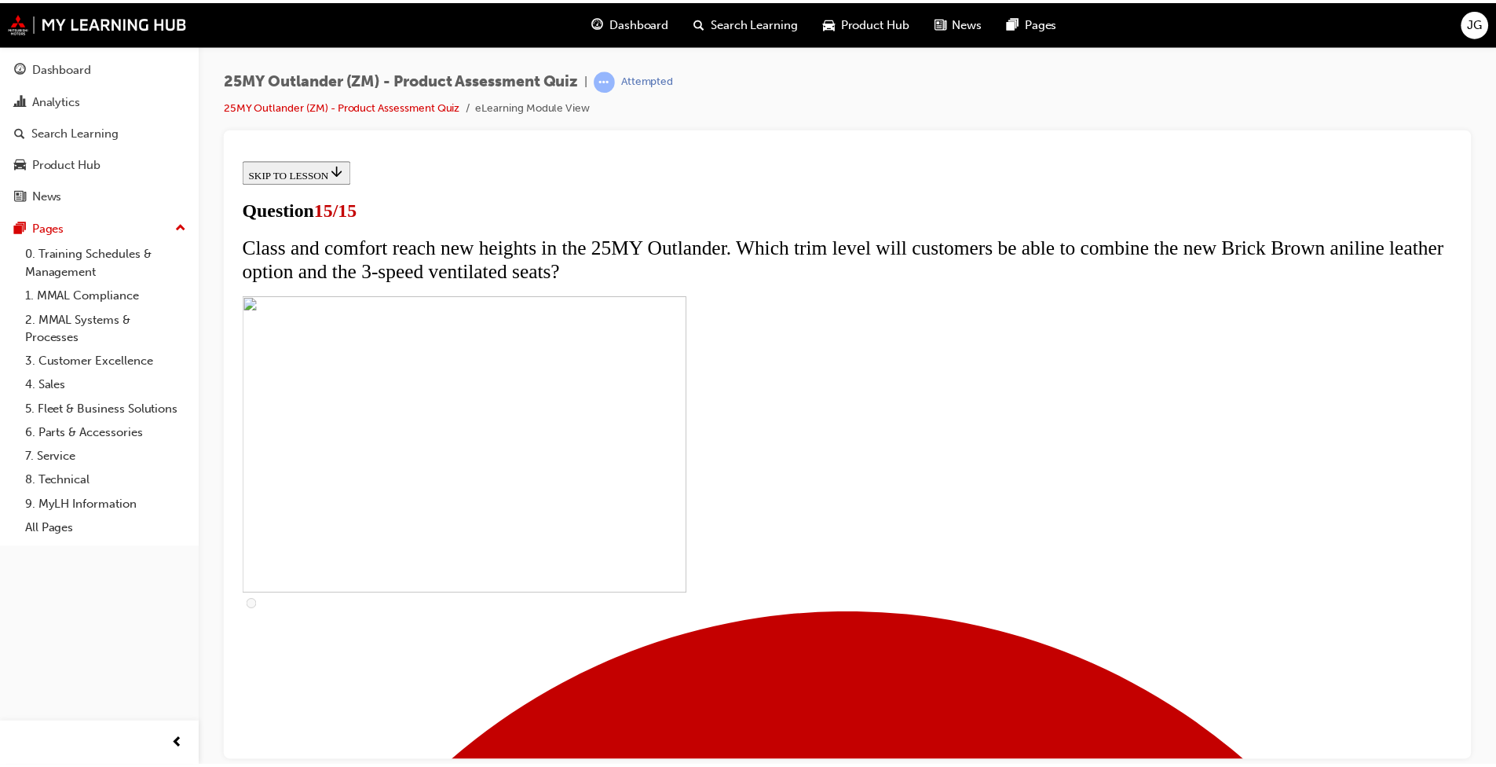
scroll to position [0, 0]
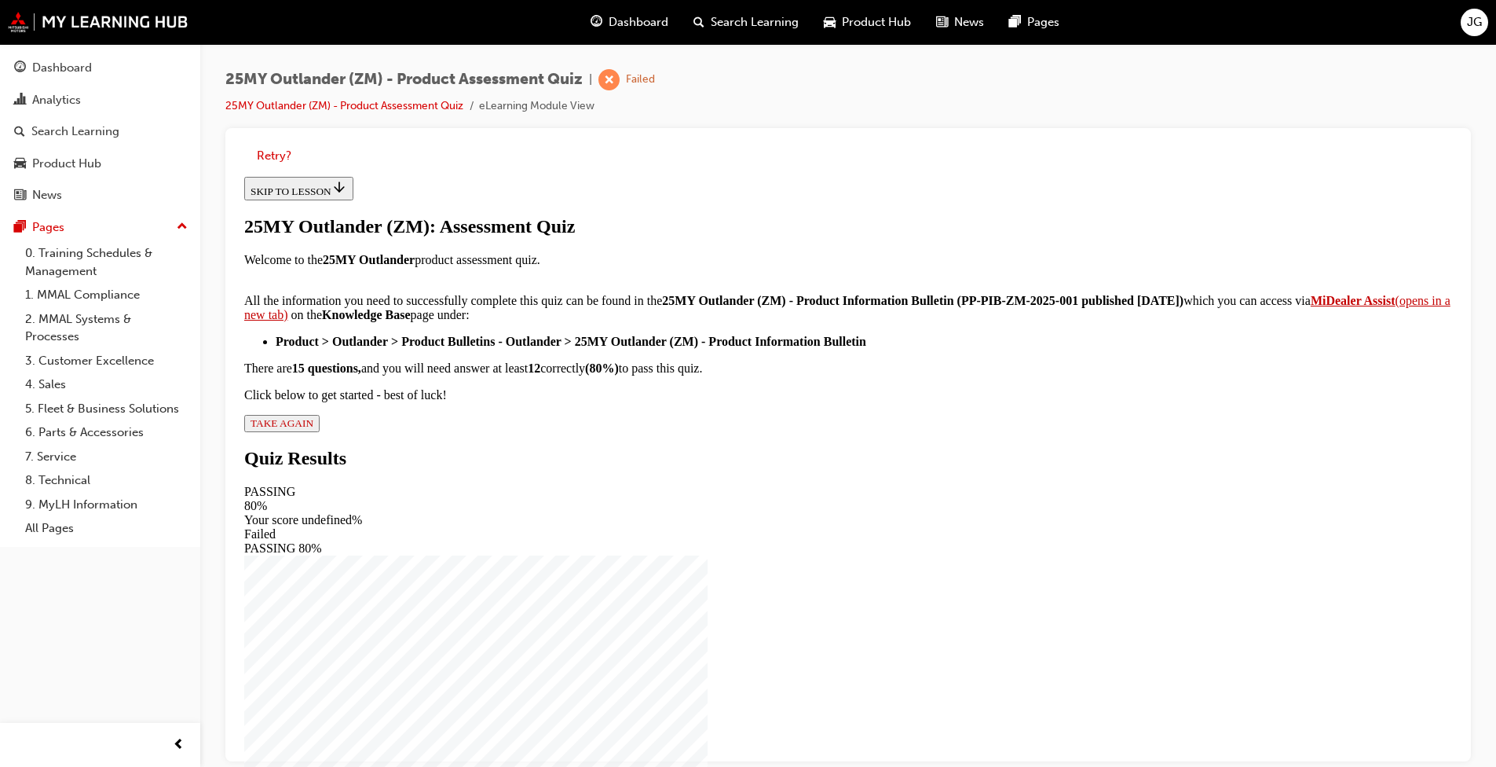
scroll to position [210, 0]
click at [625, 432] on div "25MY Outlander (ZM): Assessment Quiz Welcome to the 25MY Outlander product asse…" at bounding box center [848, 324] width 1208 height 216
click at [313, 429] on span "TAKE AGAIN" at bounding box center [282, 423] width 63 height 12
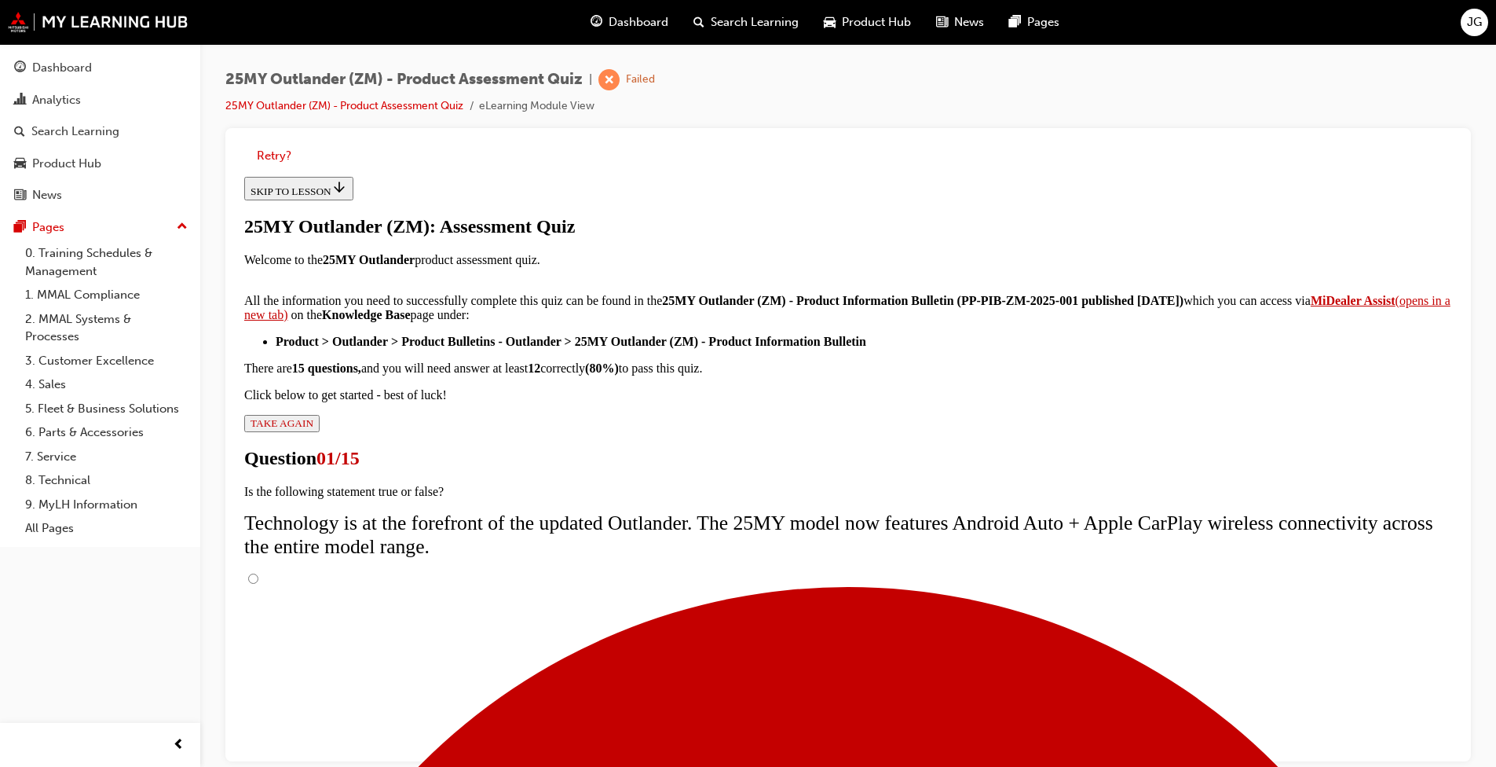
scroll to position [90, 0]
click at [258, 573] on input "True" at bounding box center [253, 578] width 10 height 10
radio input "true"
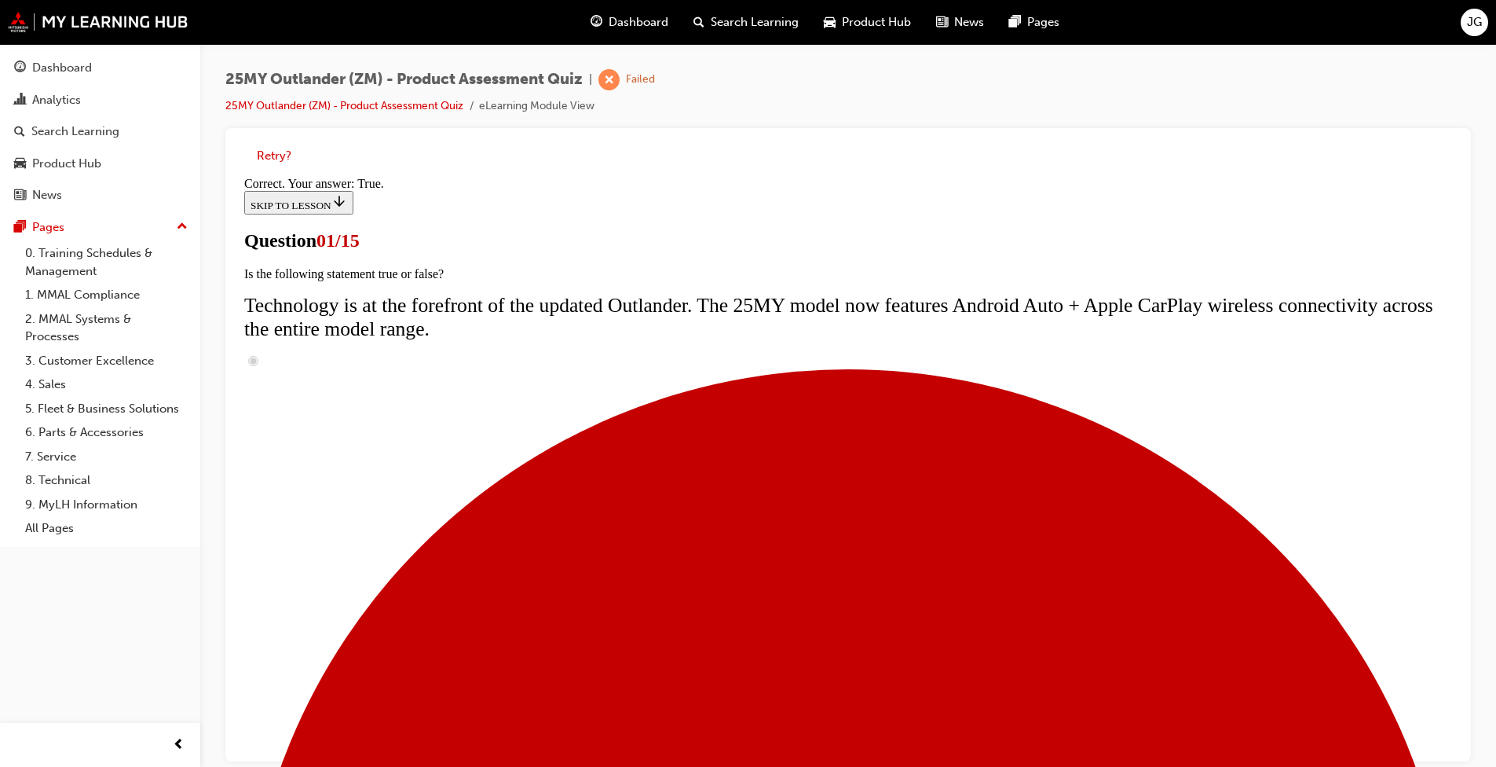
scroll to position [126, 0]
radio input "true"
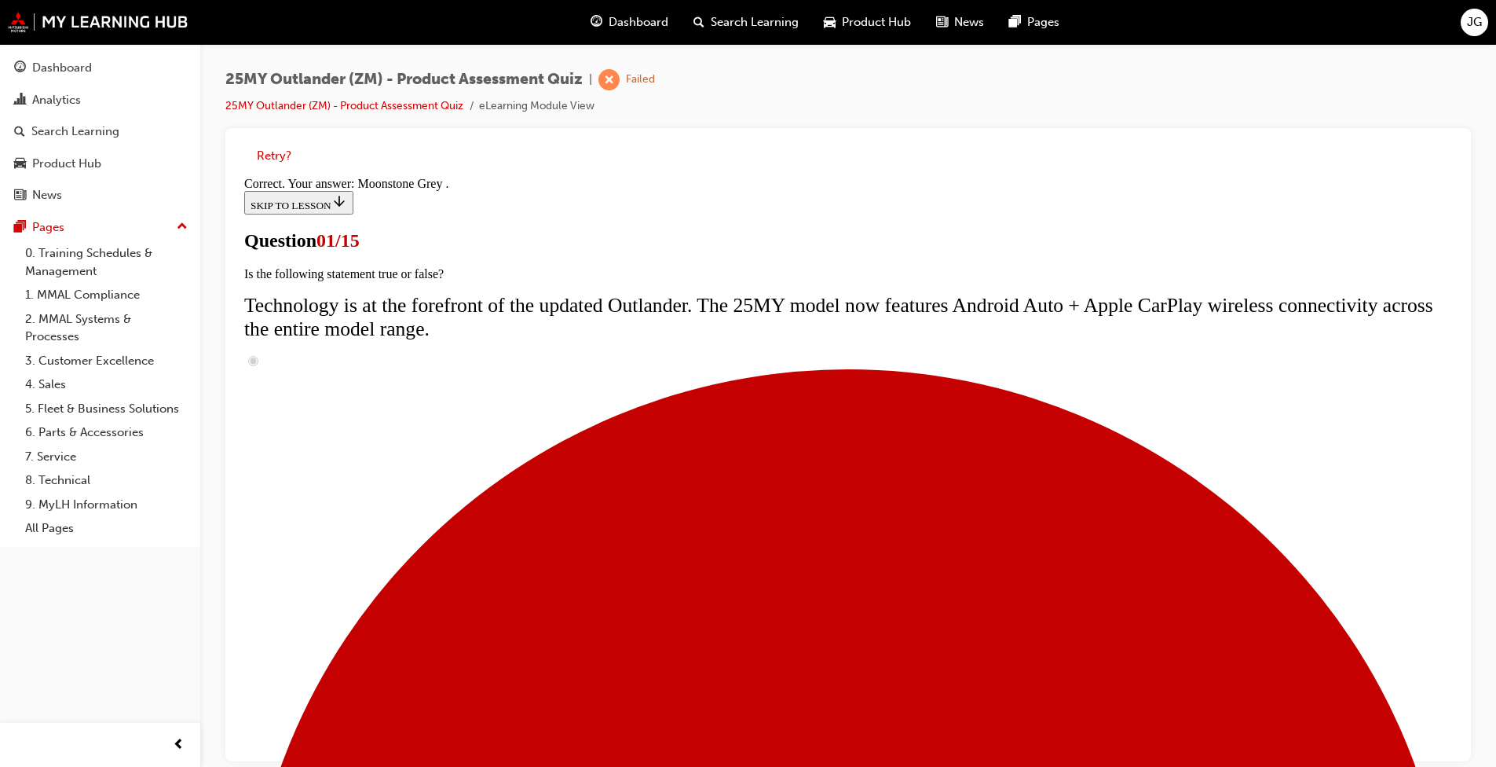
scroll to position [337, 0]
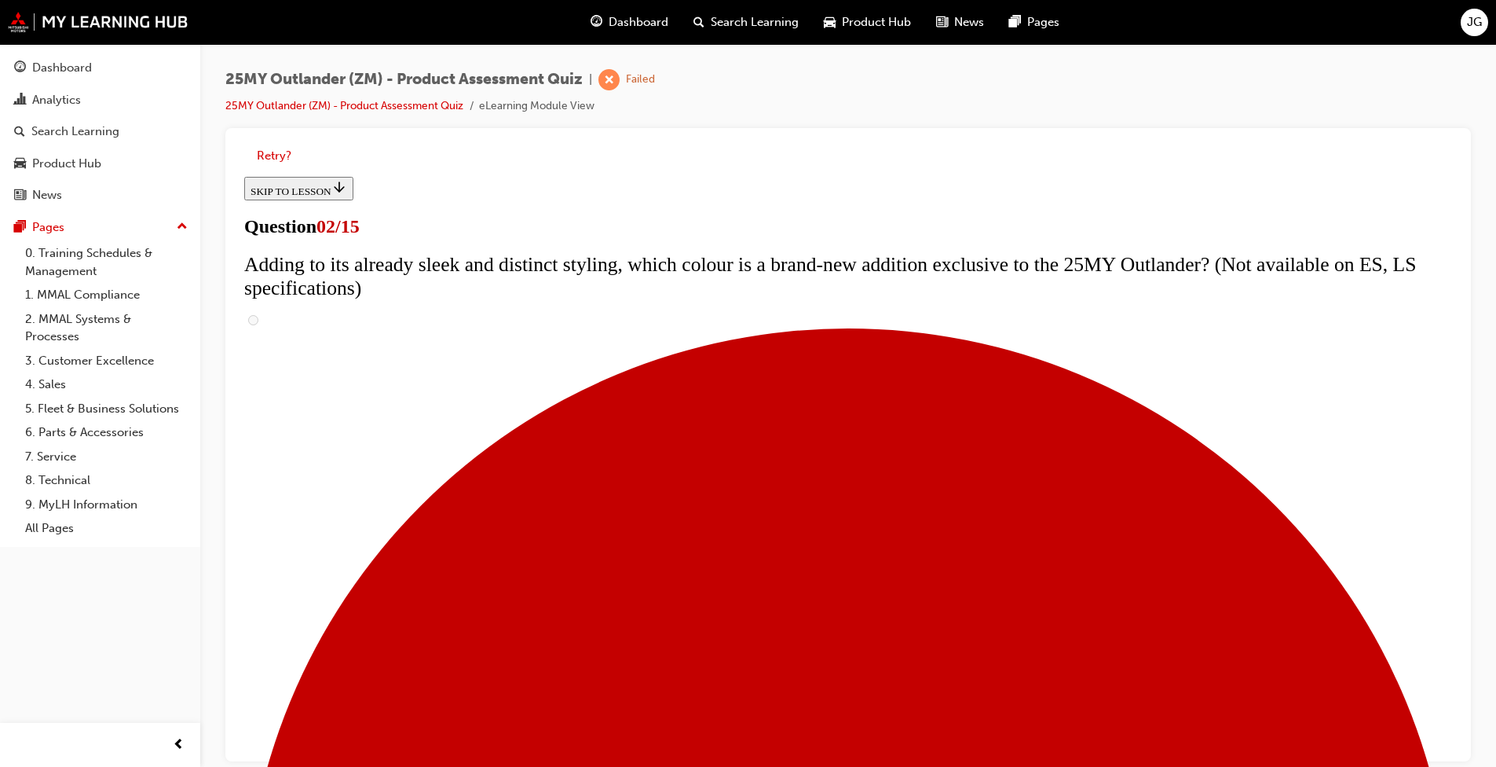
scroll to position [79, 0]
checkbox input "true"
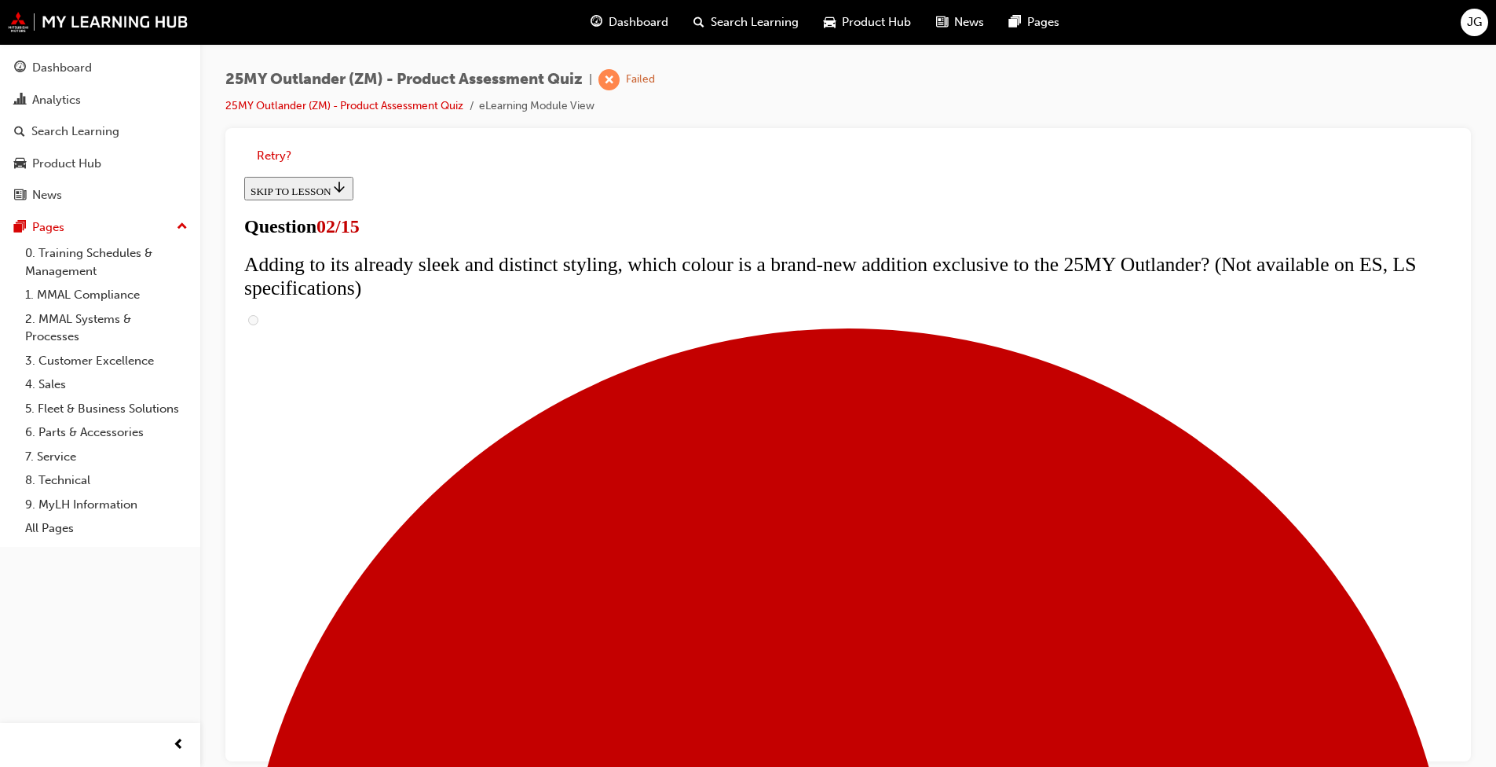
checkbox input "true"
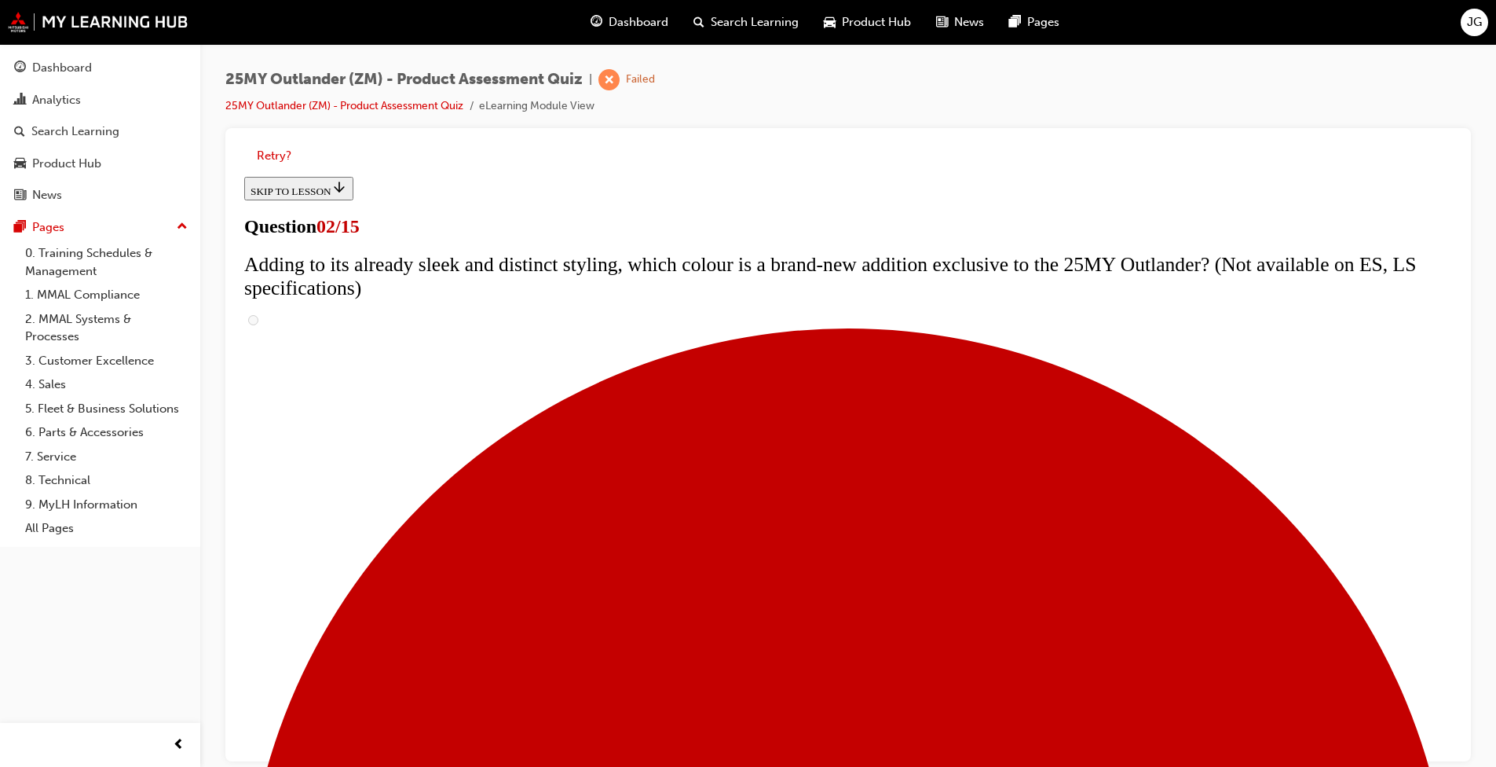
checkbox input "true"
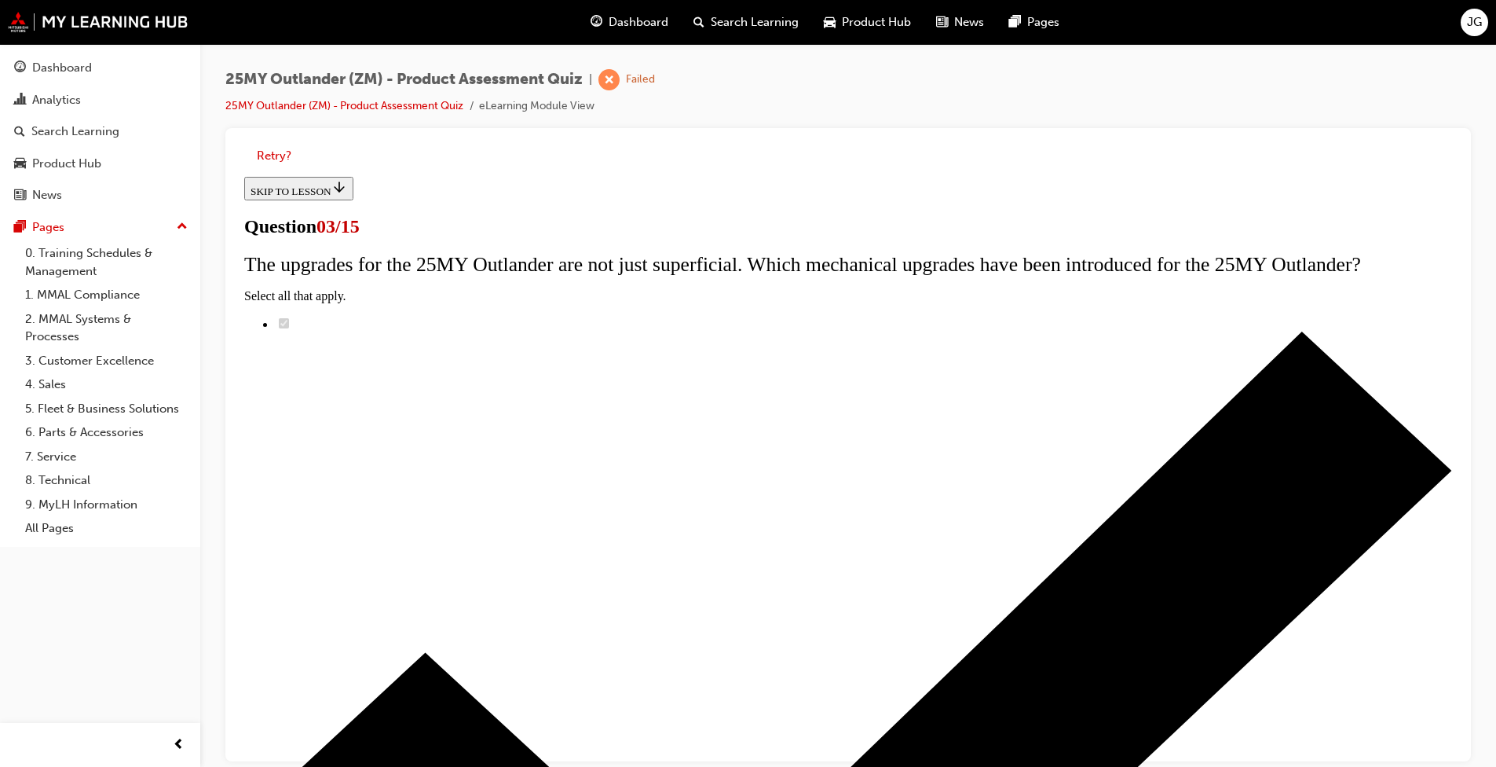
radio input "true"
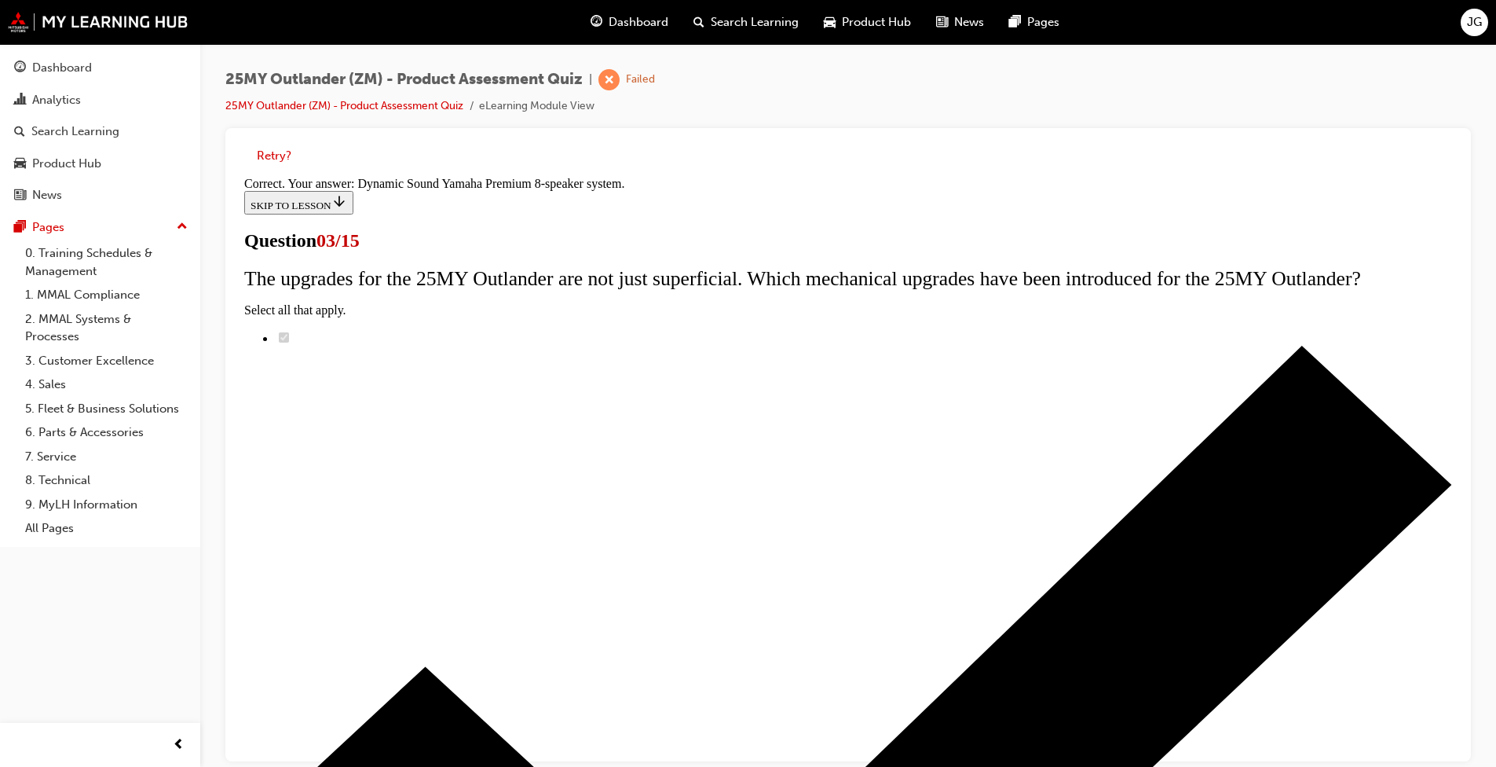
scroll to position [211, 0]
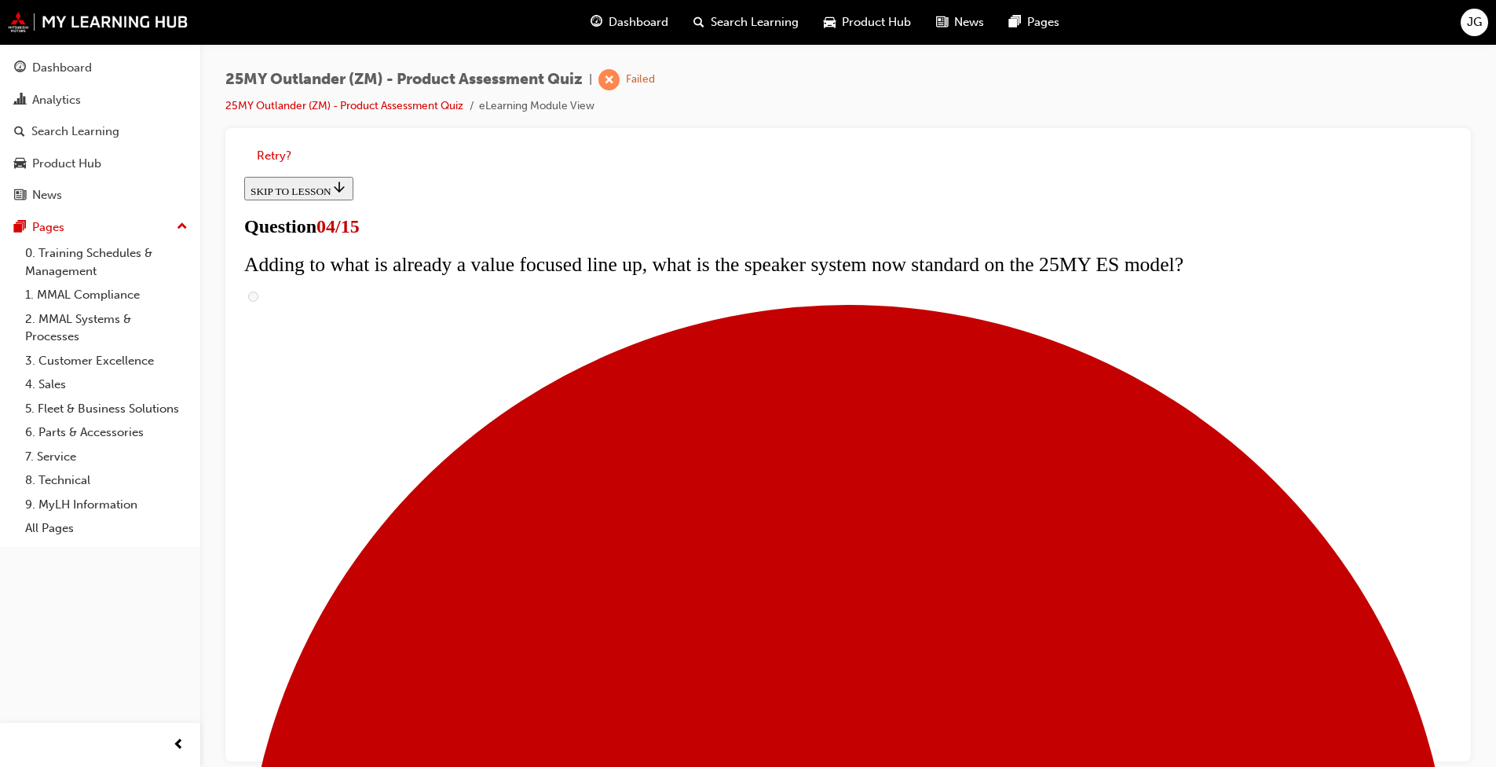
scroll to position [157, 0]
checkbox input "true"
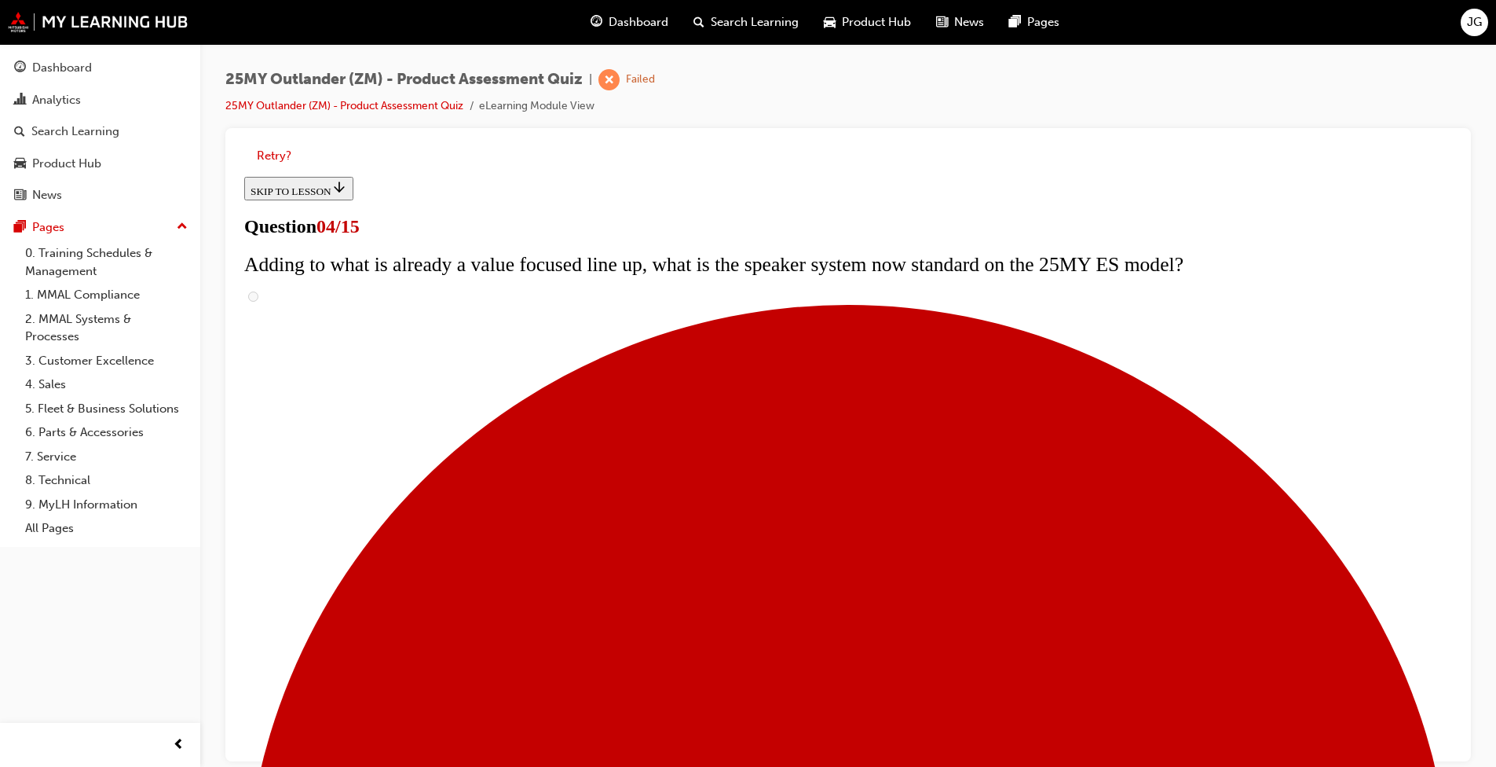
checkbox input "true"
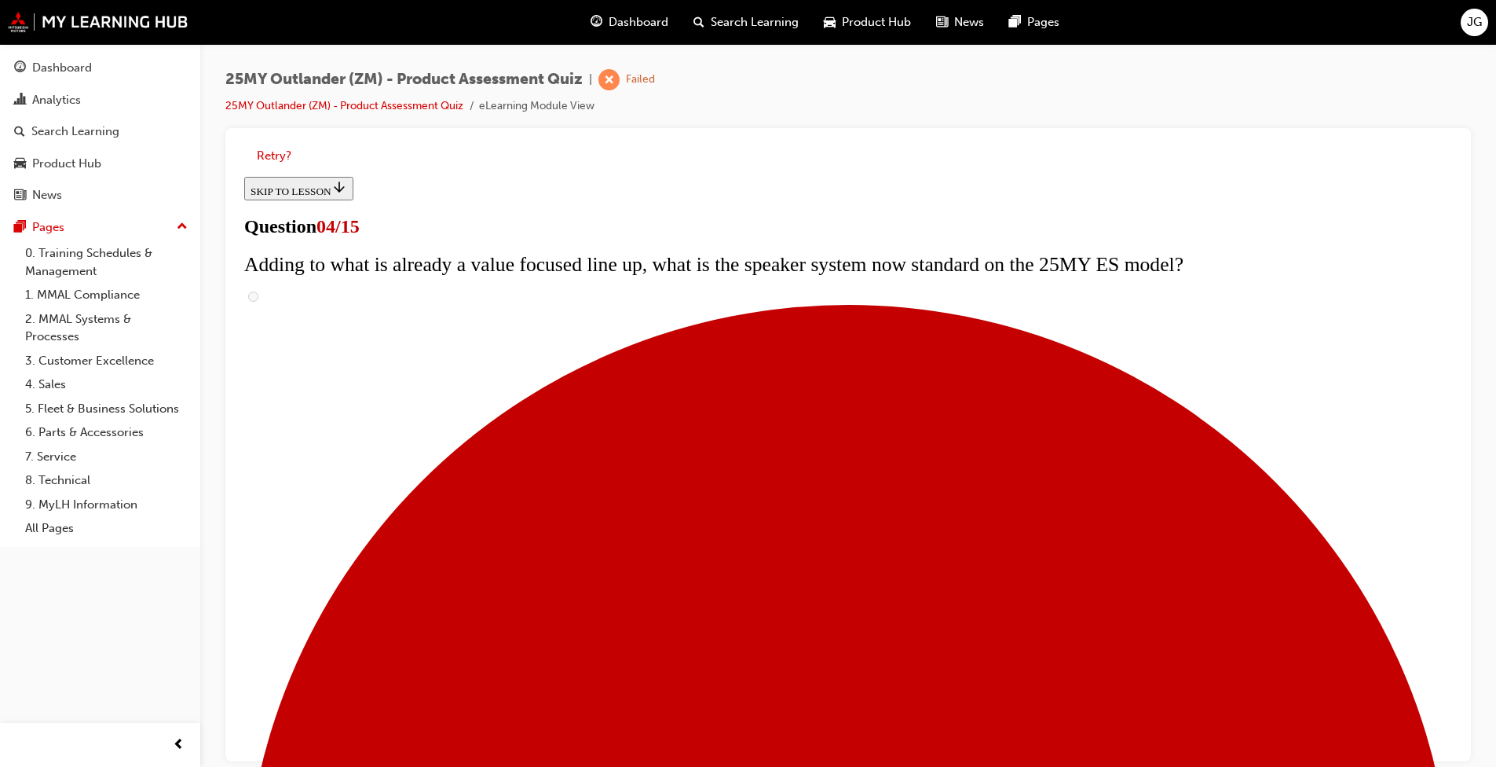
scroll to position [314, 0]
checkbox input "true"
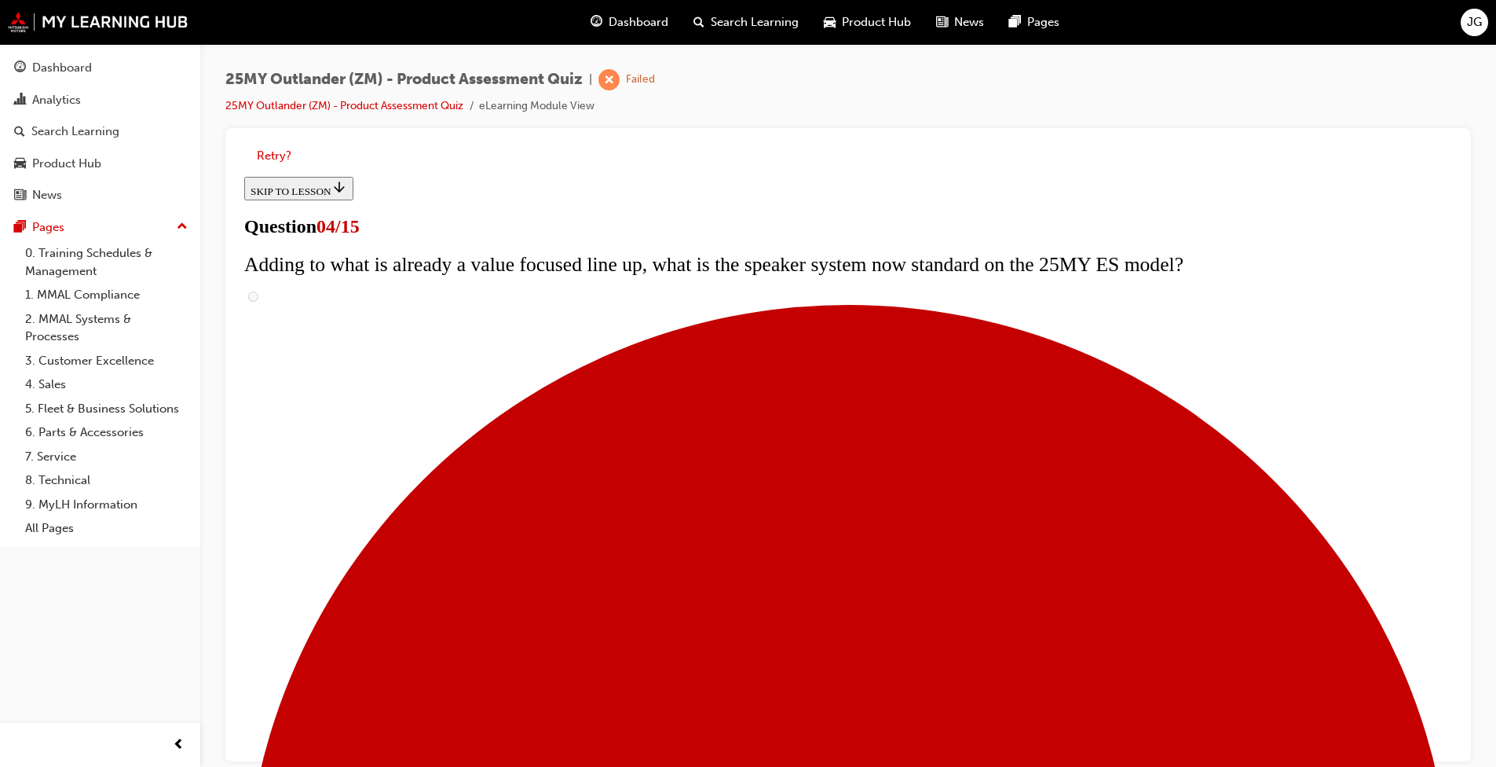
checkbox input "true"
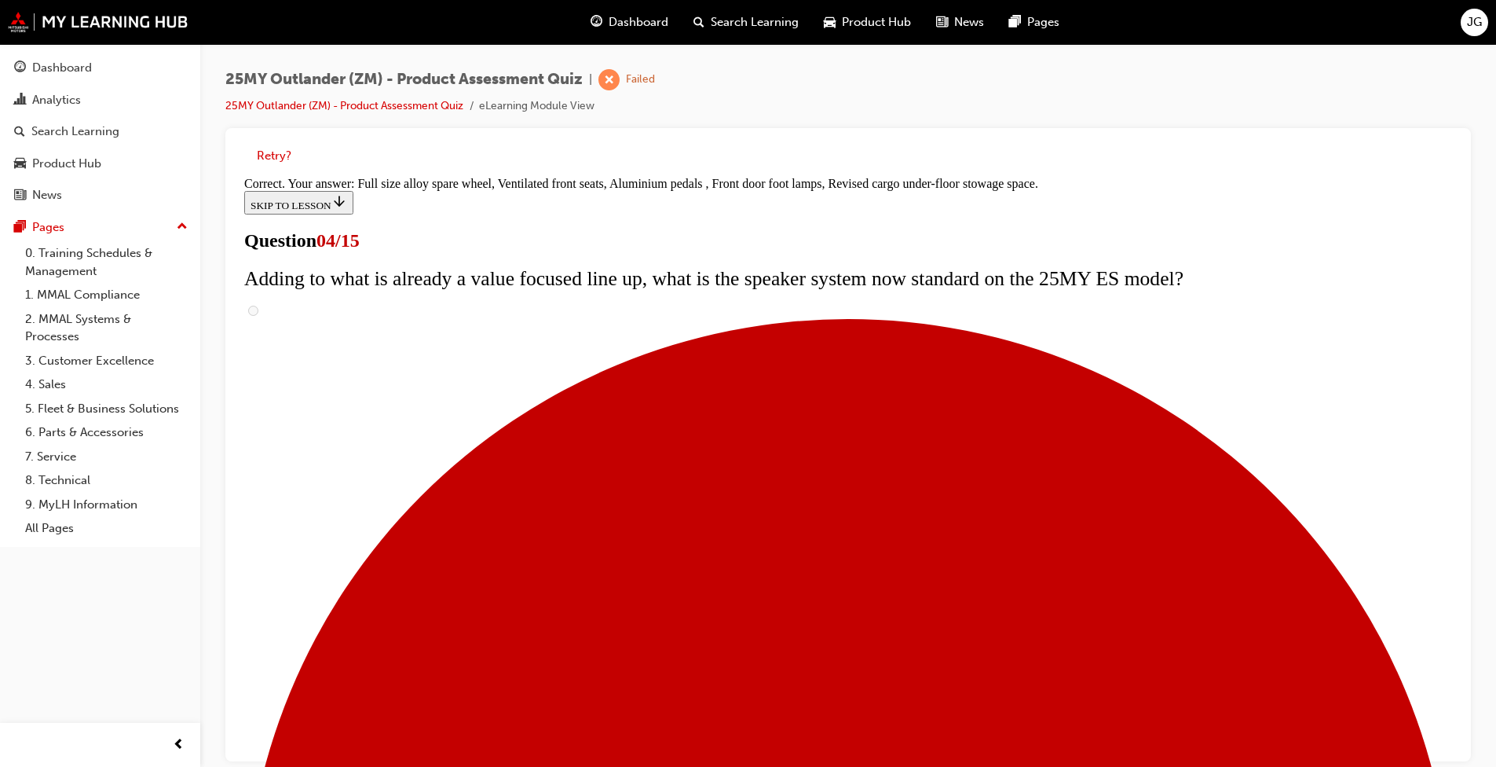
scroll to position [453, 0]
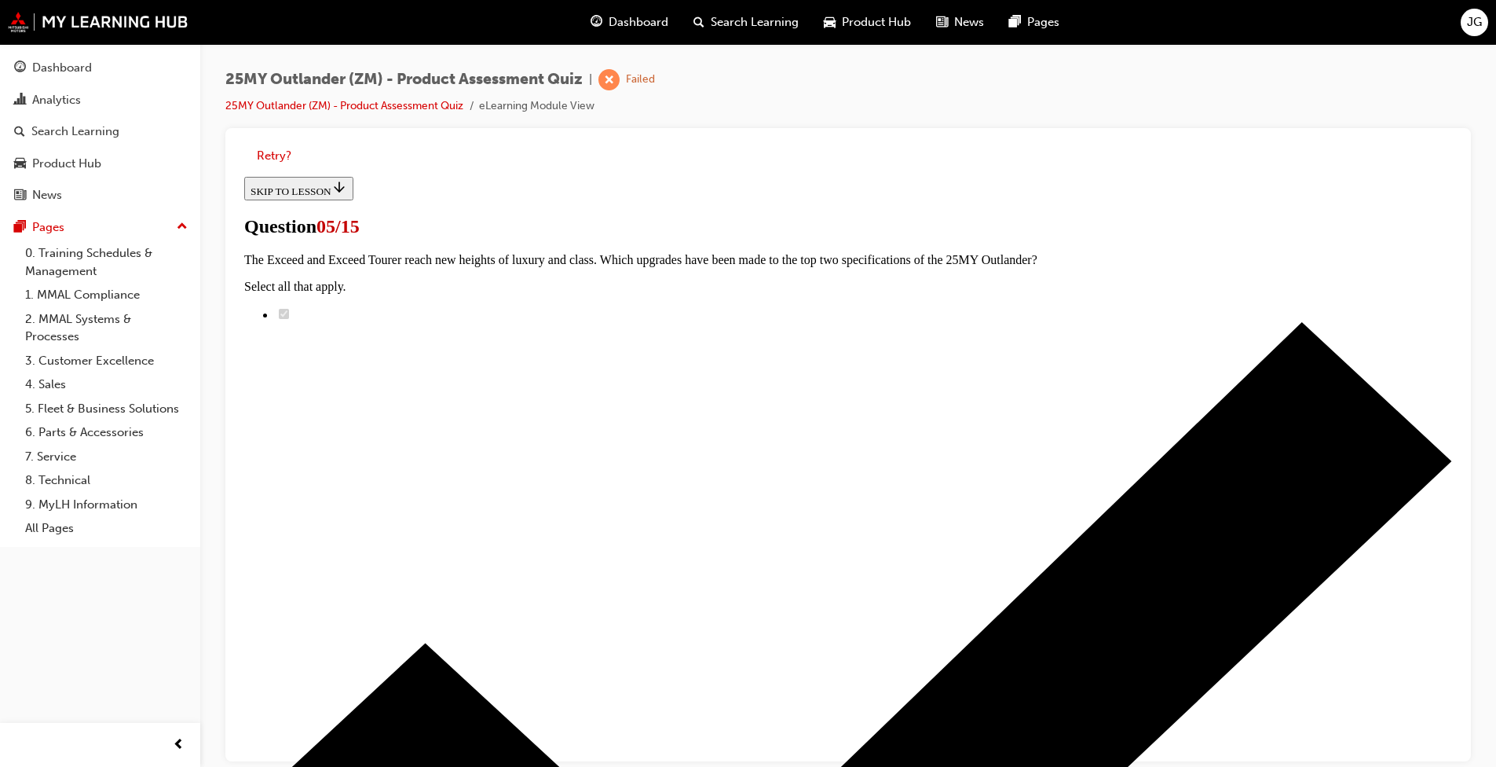
scroll to position [287, 0]
radio input "true"
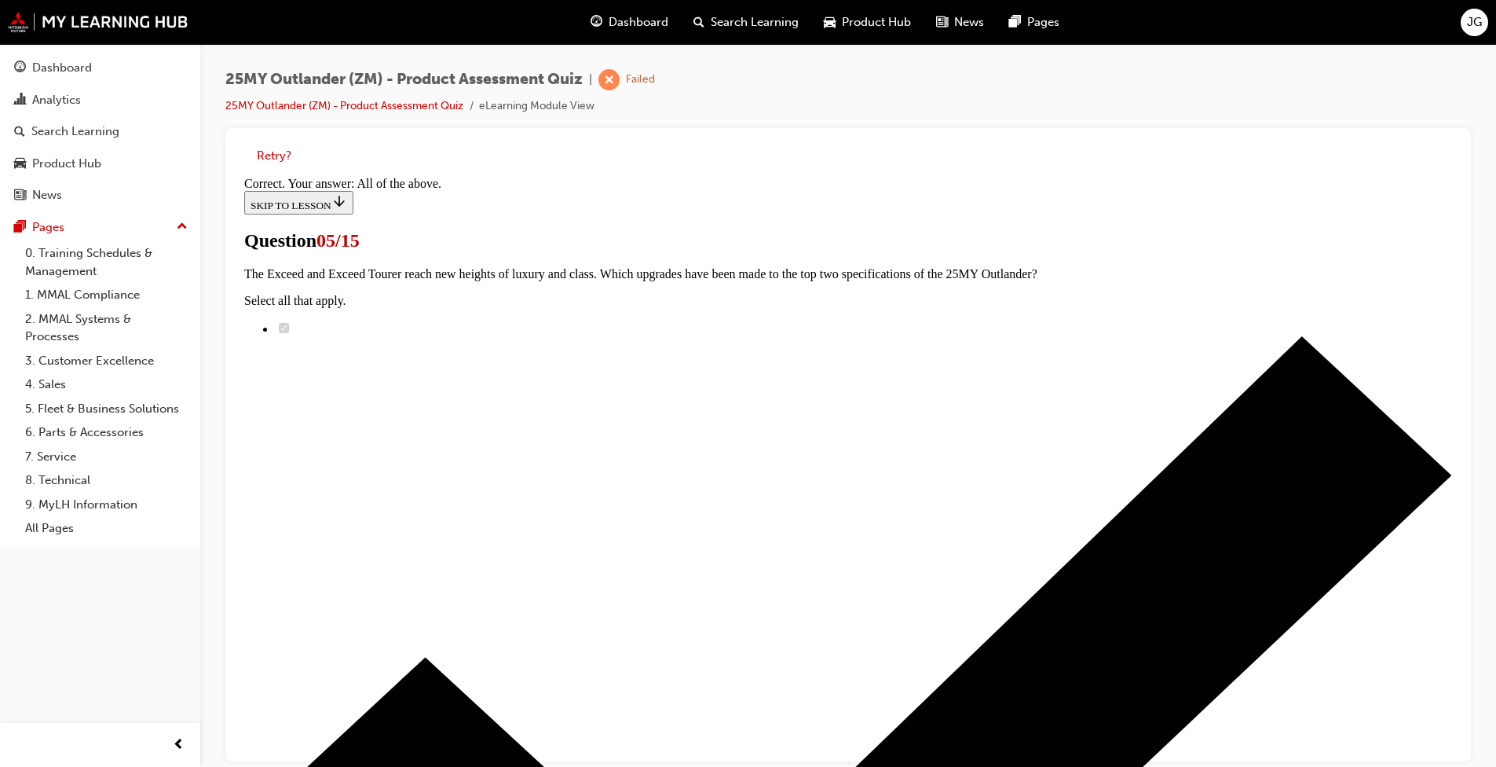
scroll to position [337, 0]
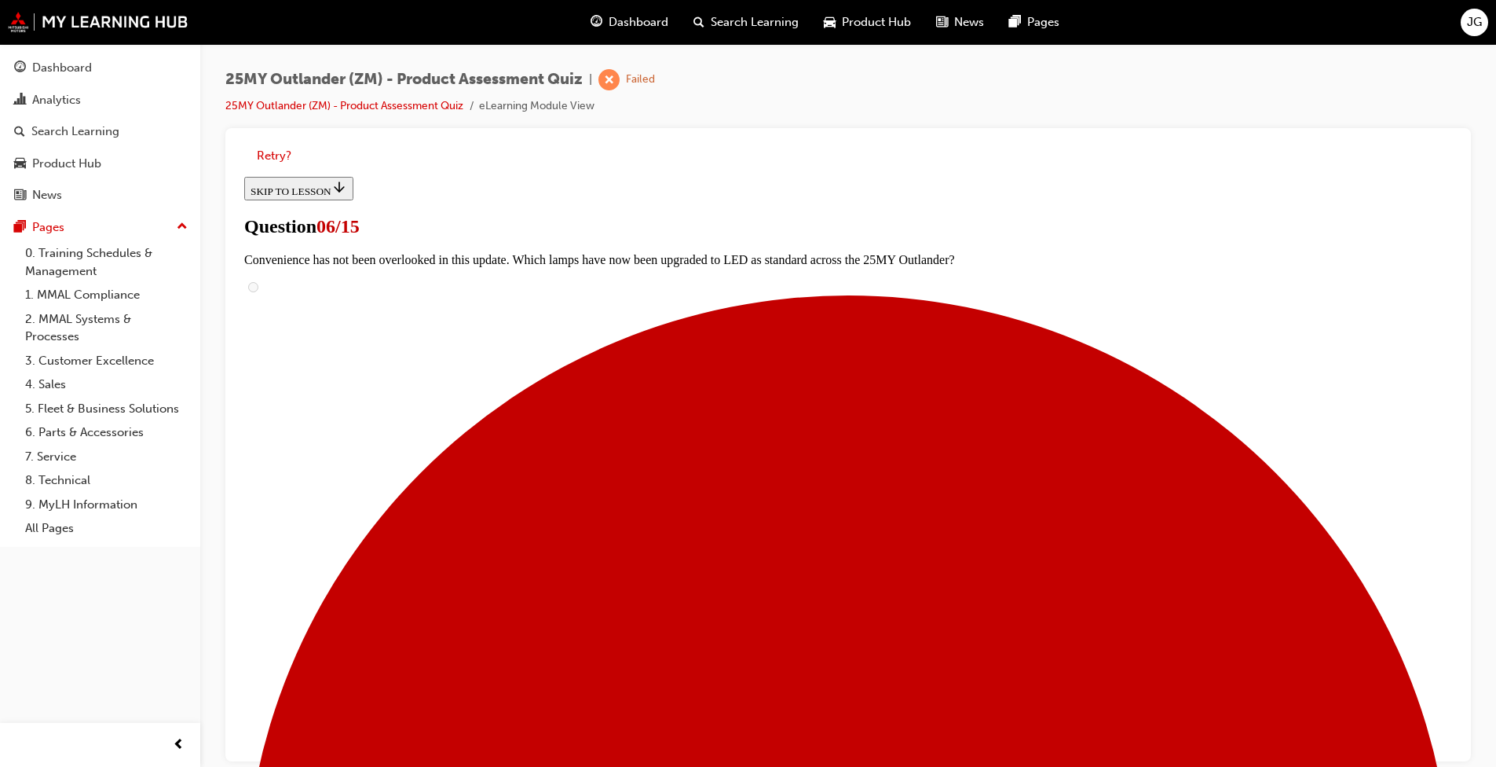
scroll to position [393, 0]
radio input "true"
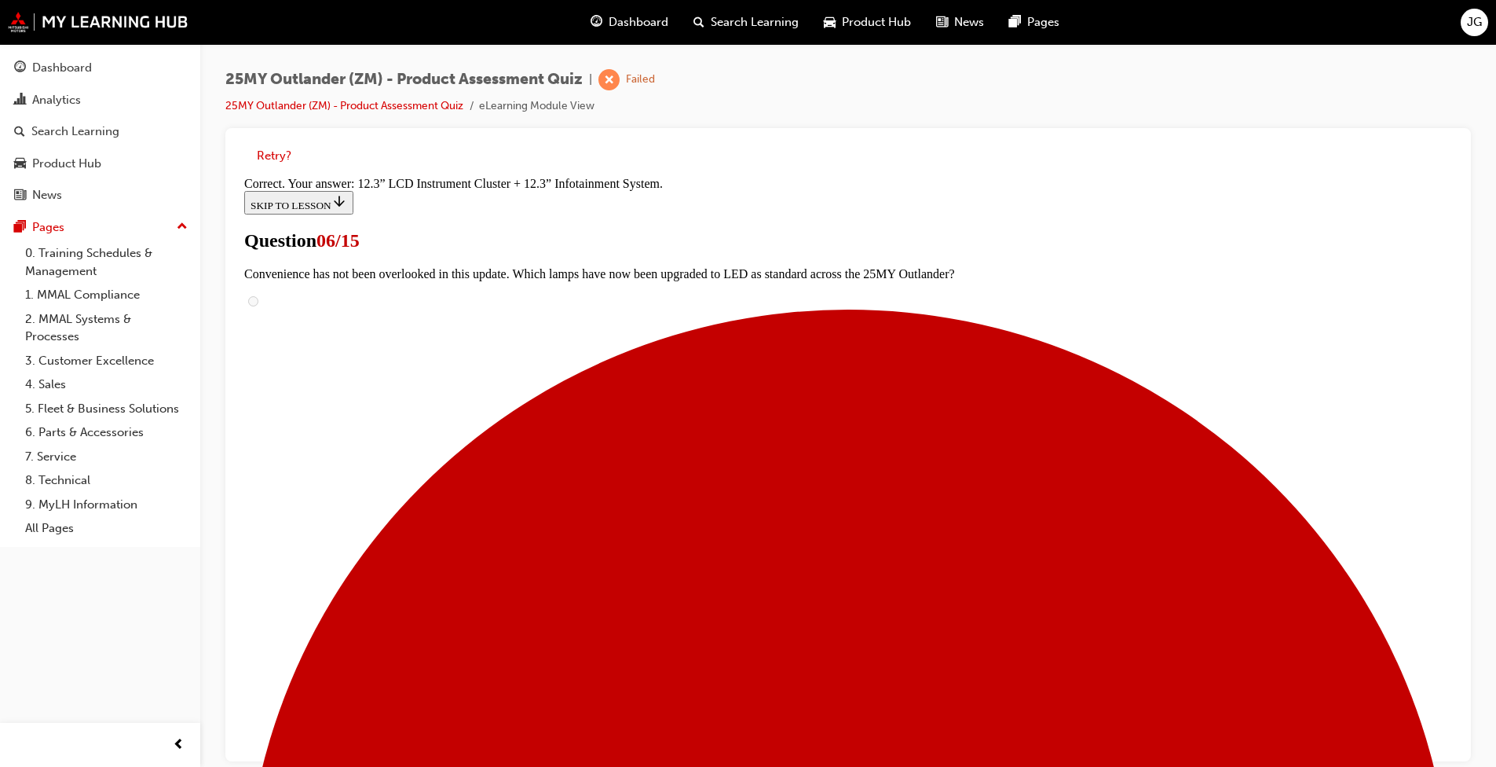
scroll to position [485, 0]
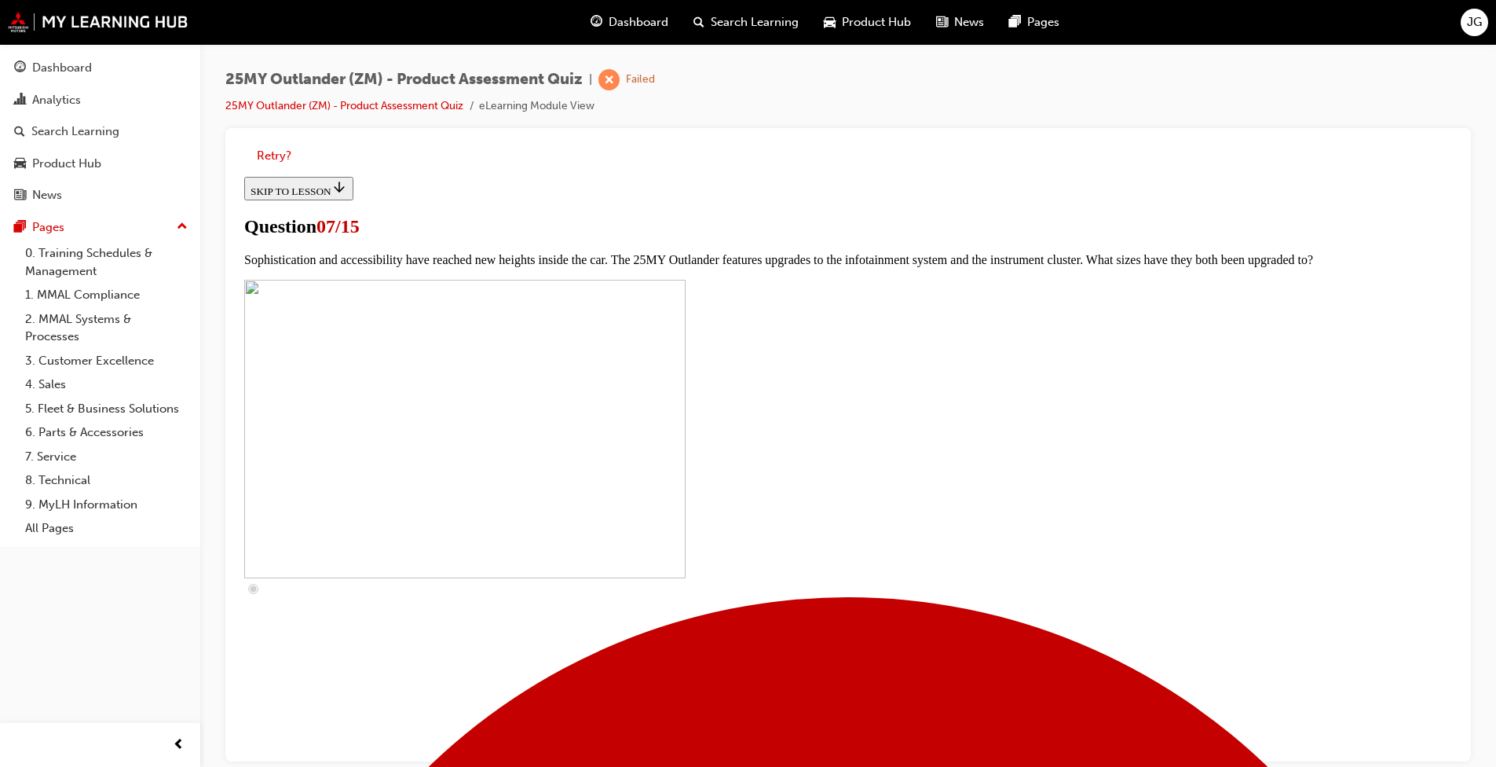
scroll to position [471, 0]
checkbox input "true"
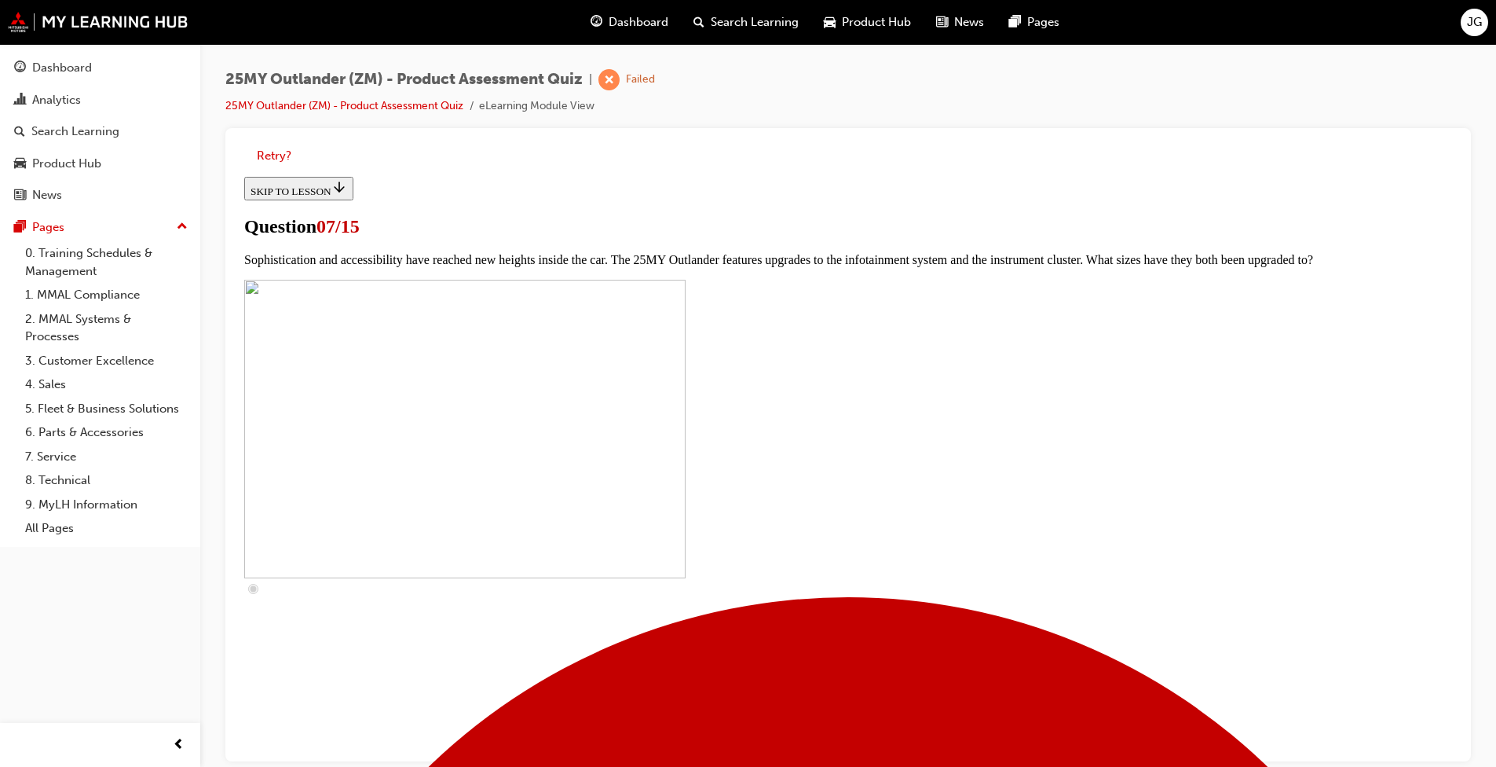
checkbox input "true"
drag, startPoint x: 665, startPoint y: 606, endPoint x: 667, endPoint y: 635, distance: 29.9
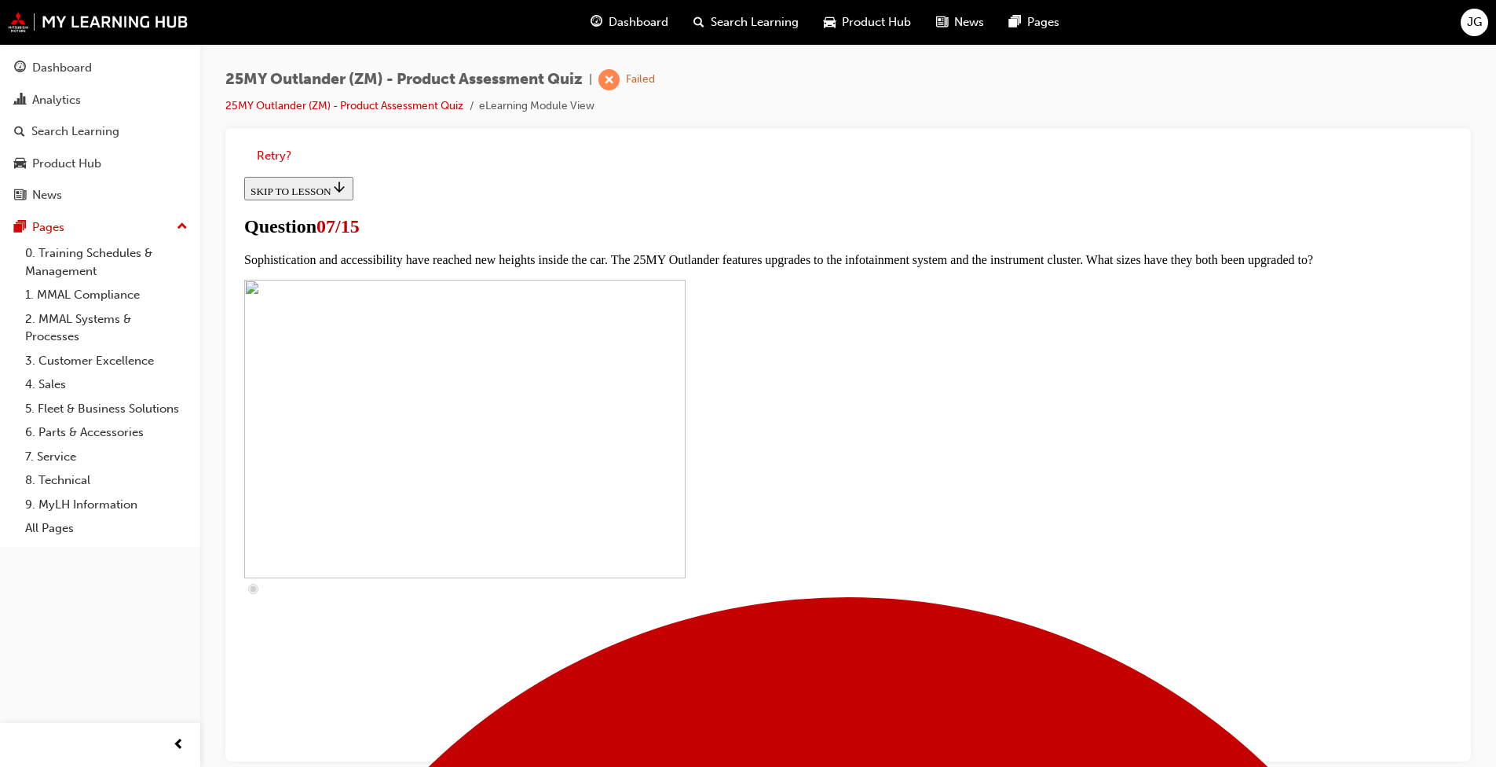
checkbox input "true"
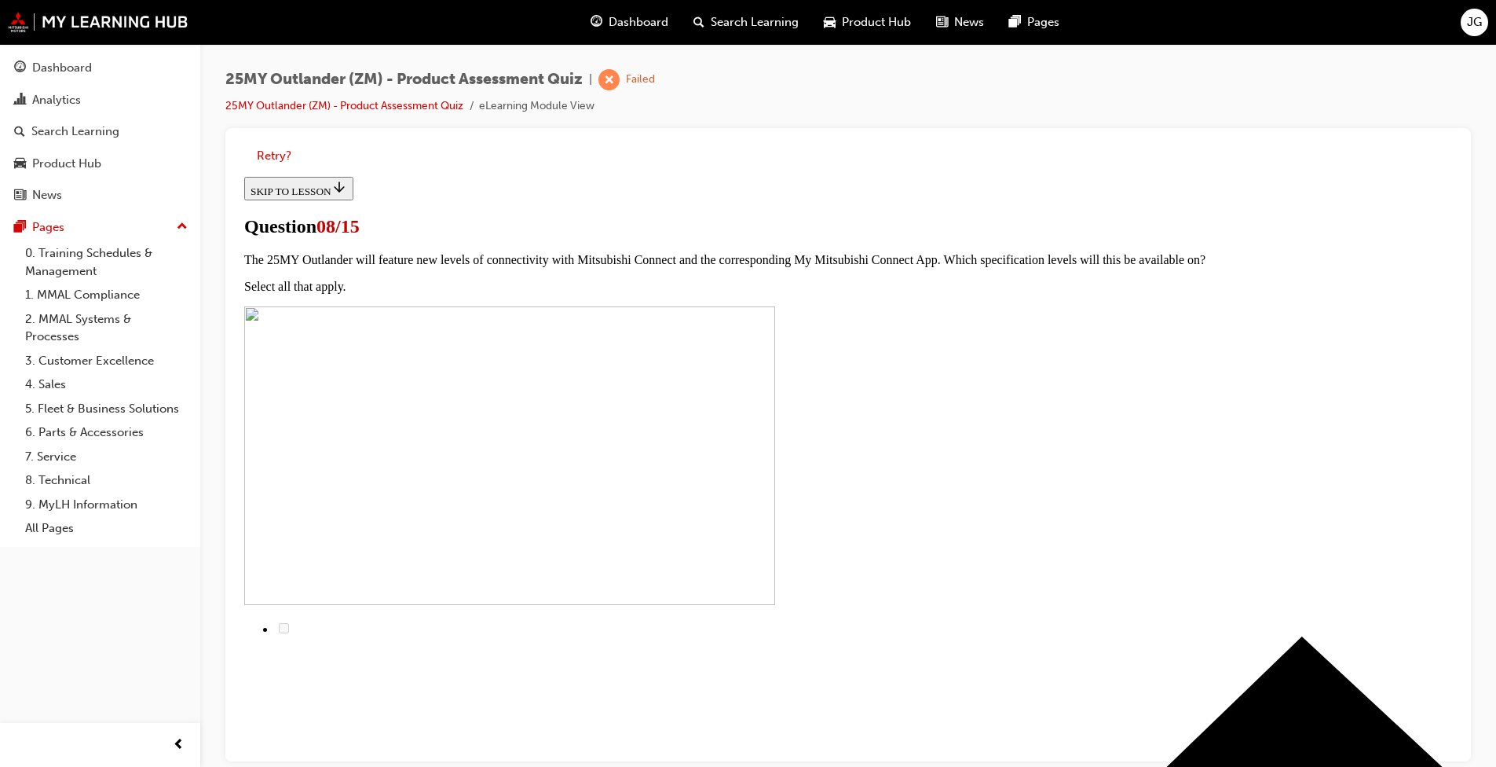
scroll to position [126, 0]
radio input "true"
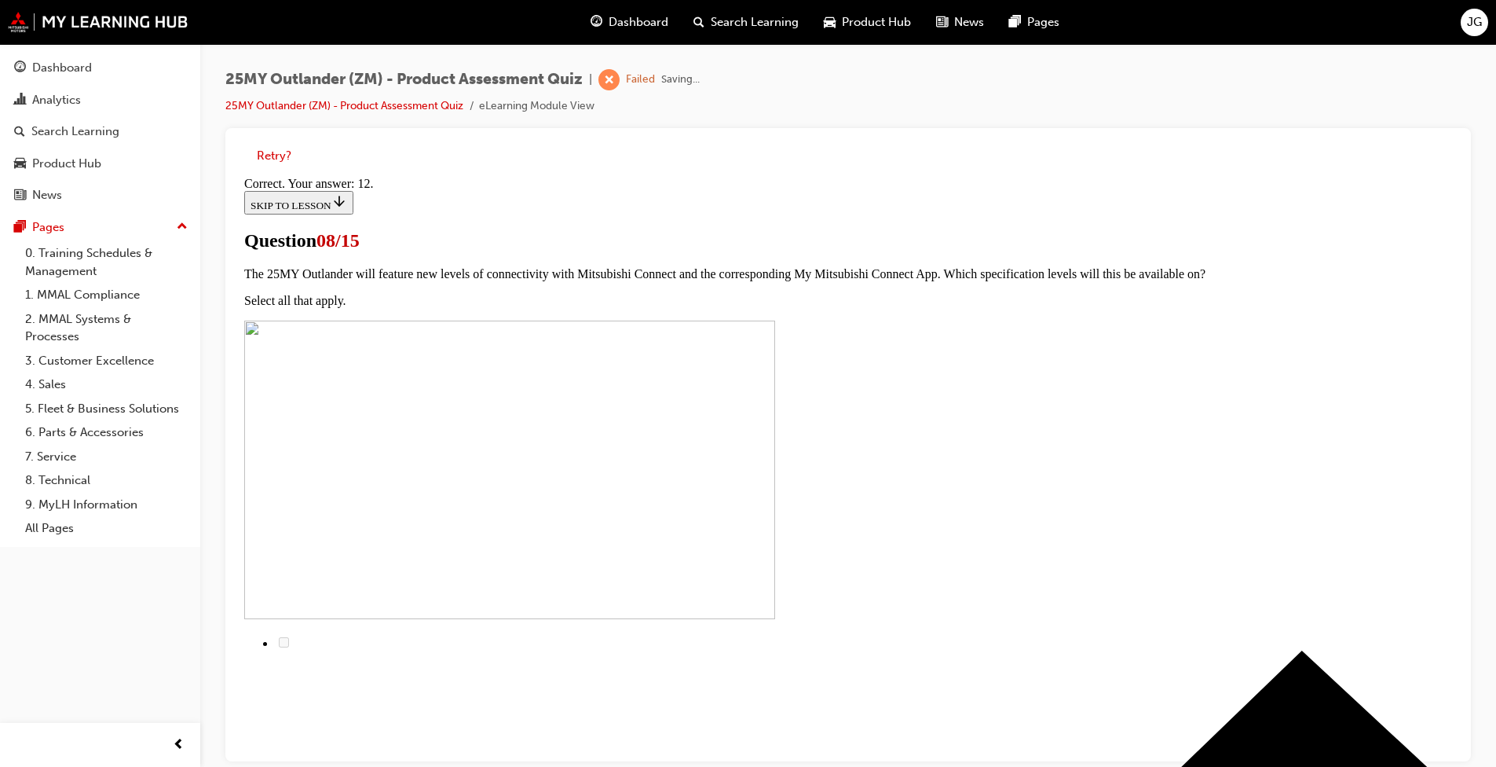
scroll to position [211, 0]
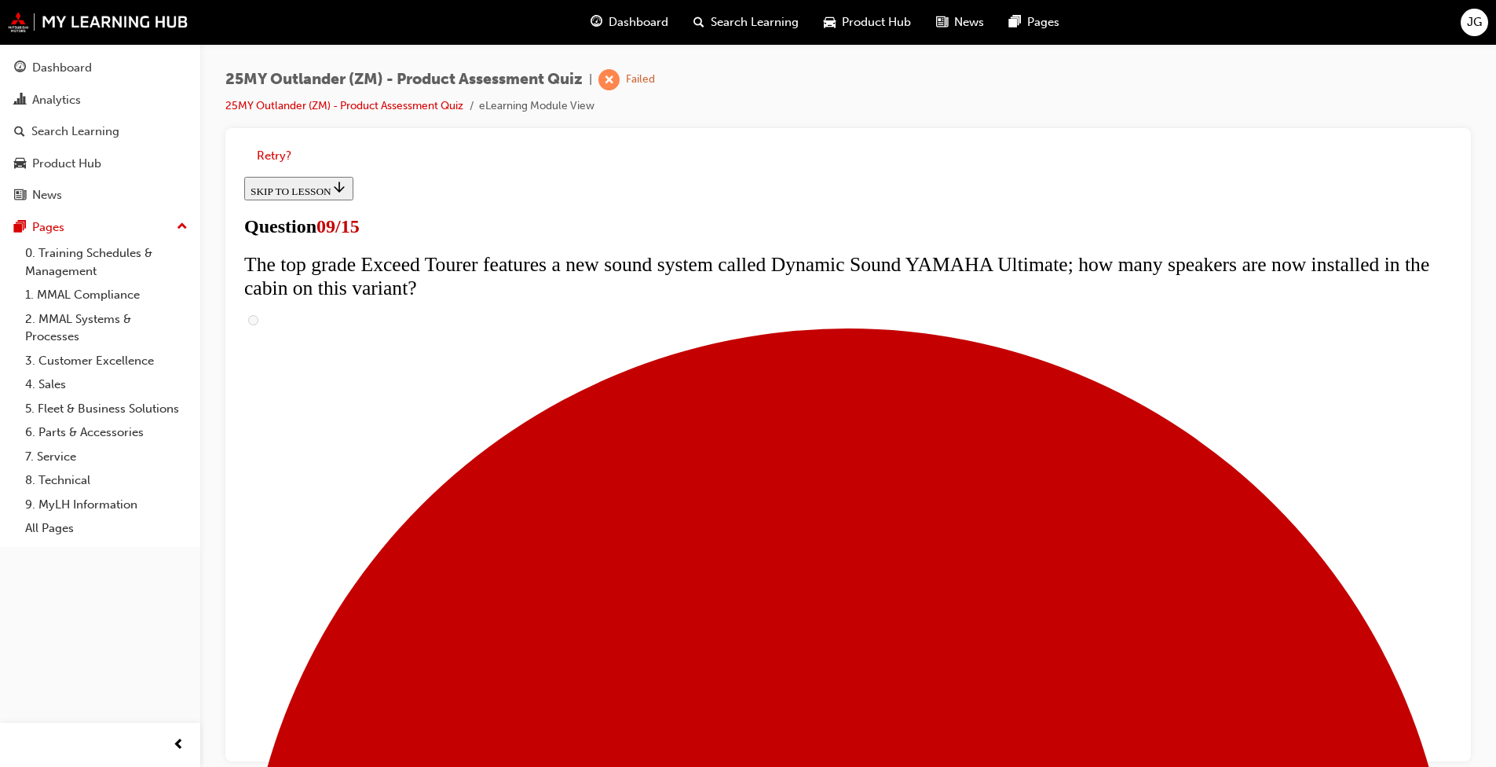
scroll to position [397, 0]
radio input "true"
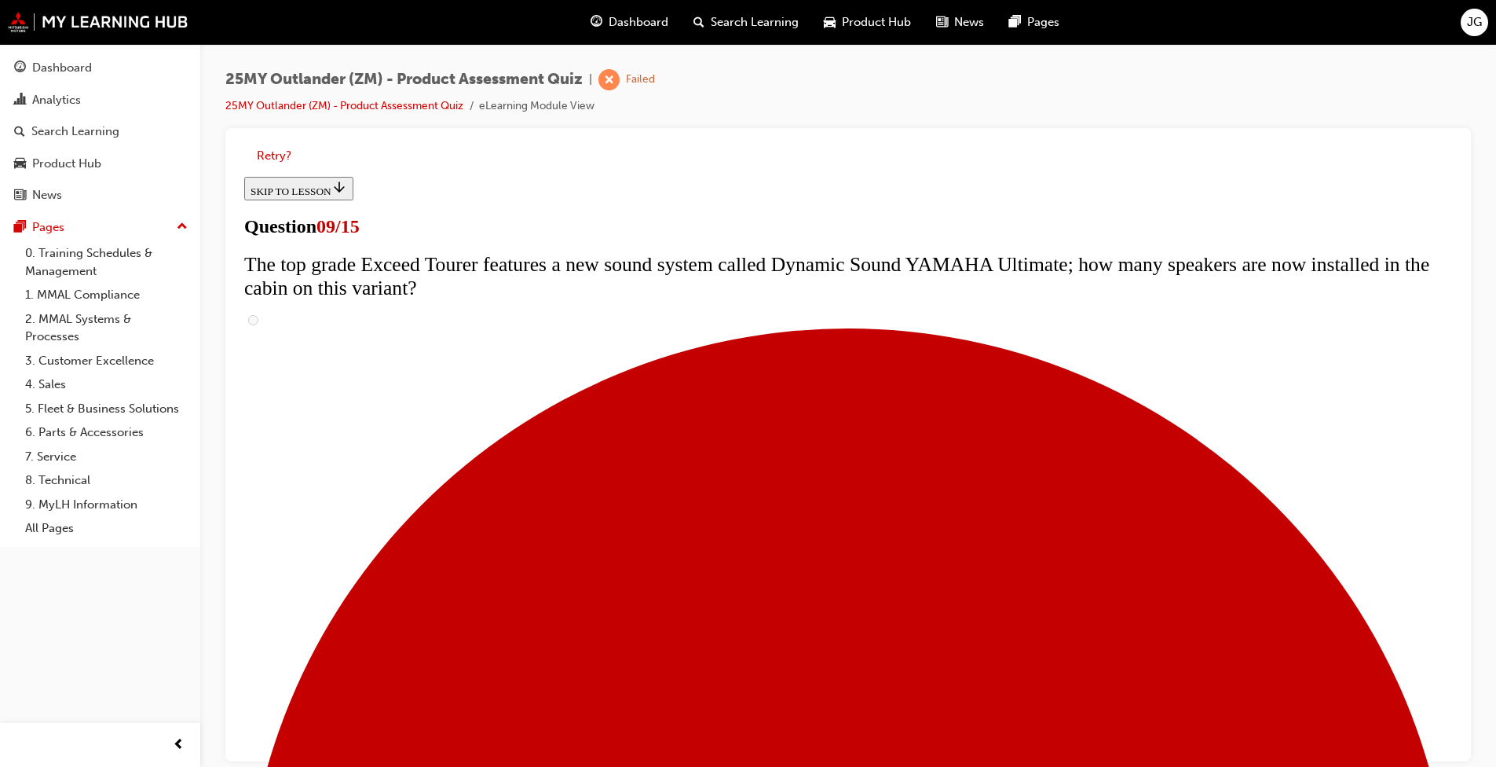
radio input "true"
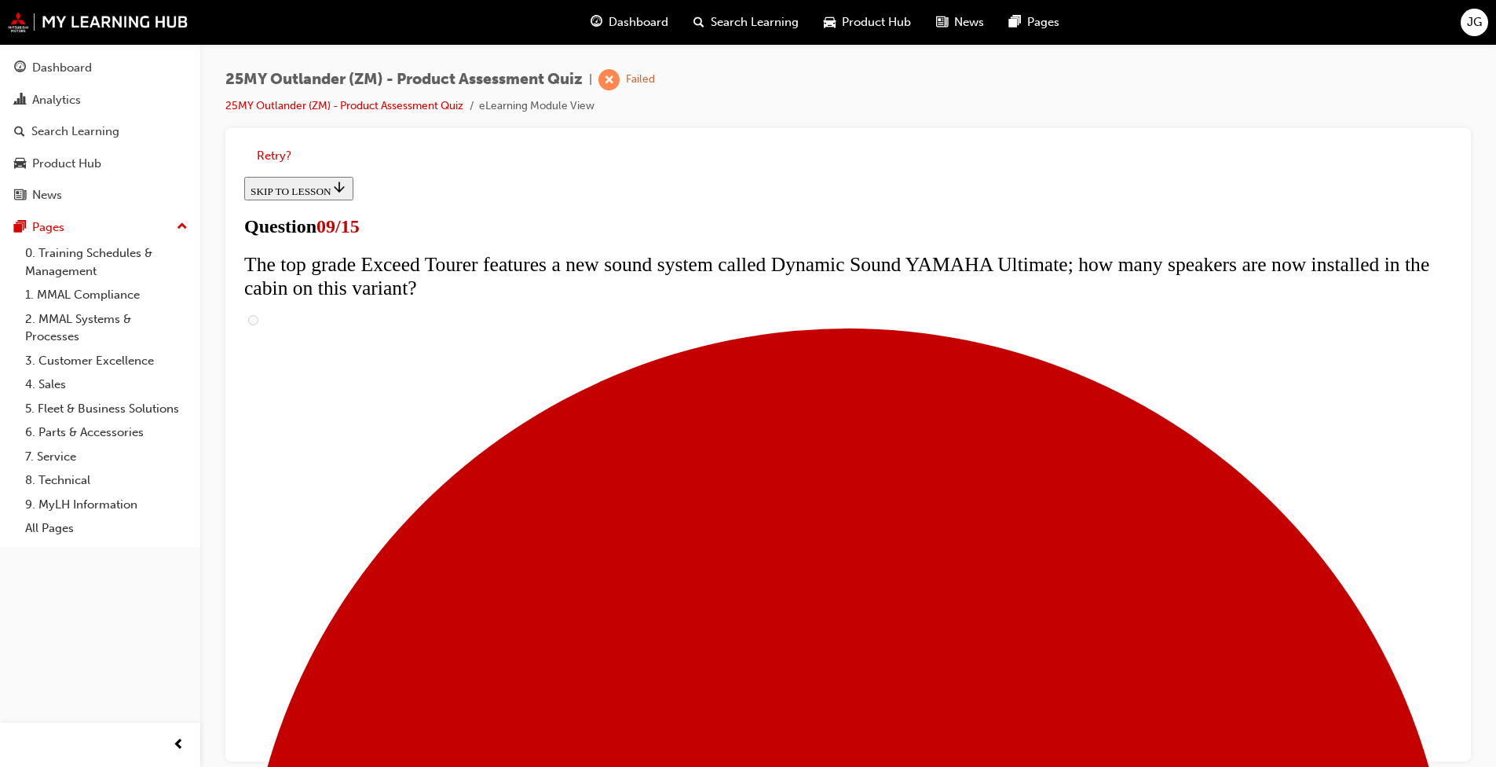
scroll to position [633, 0]
radio input "true"
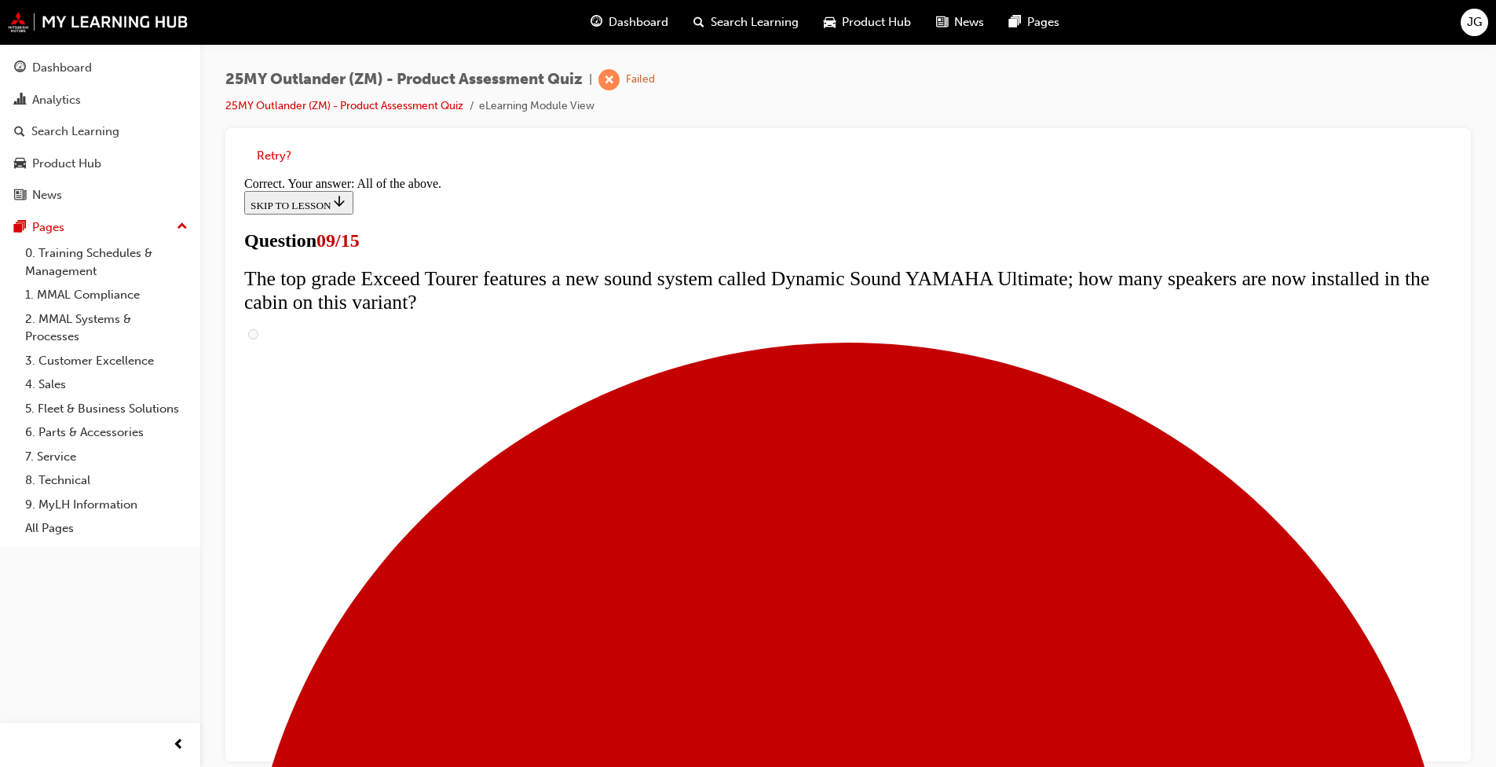
scroll to position [773, 0]
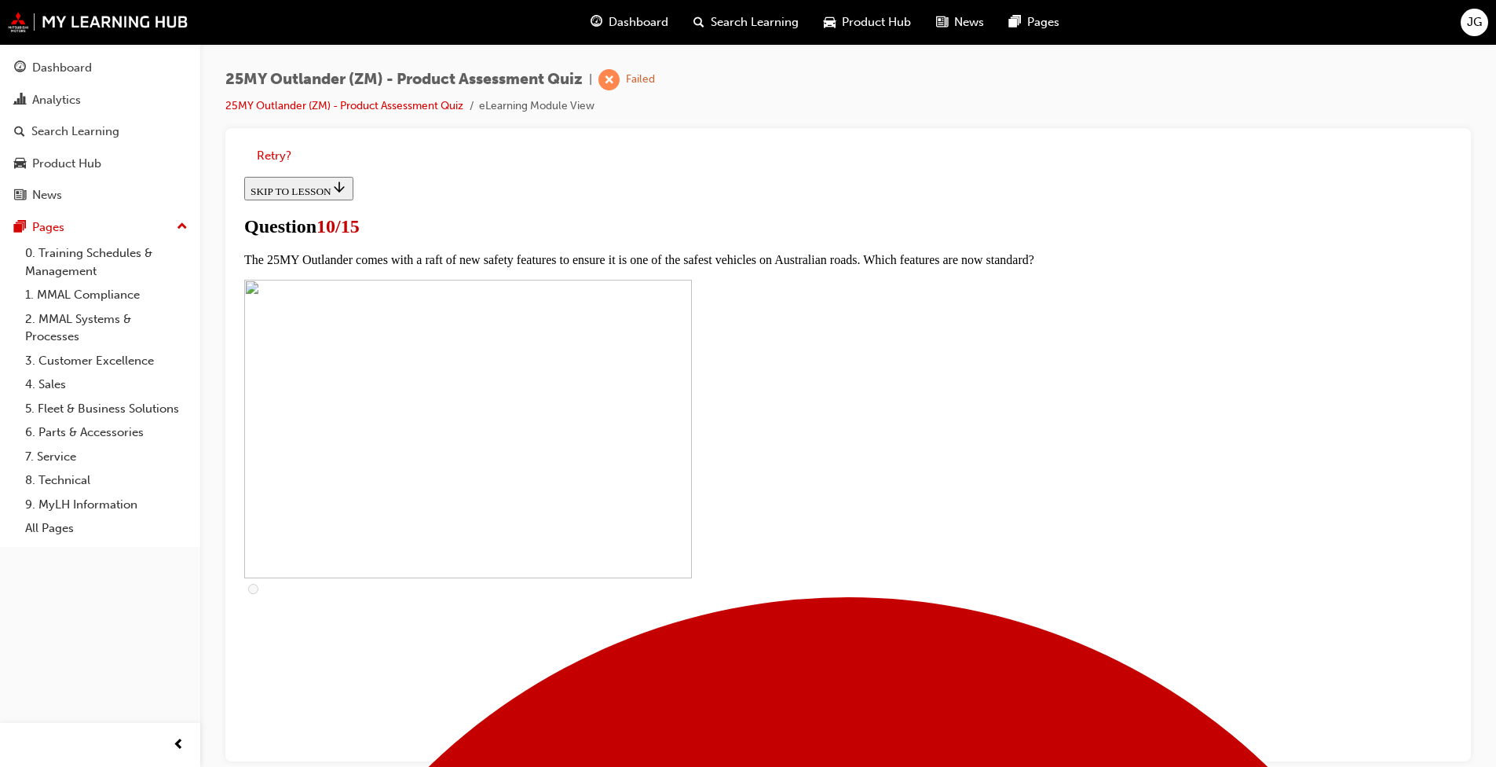
scroll to position [393, 0]
checkbox input "true"
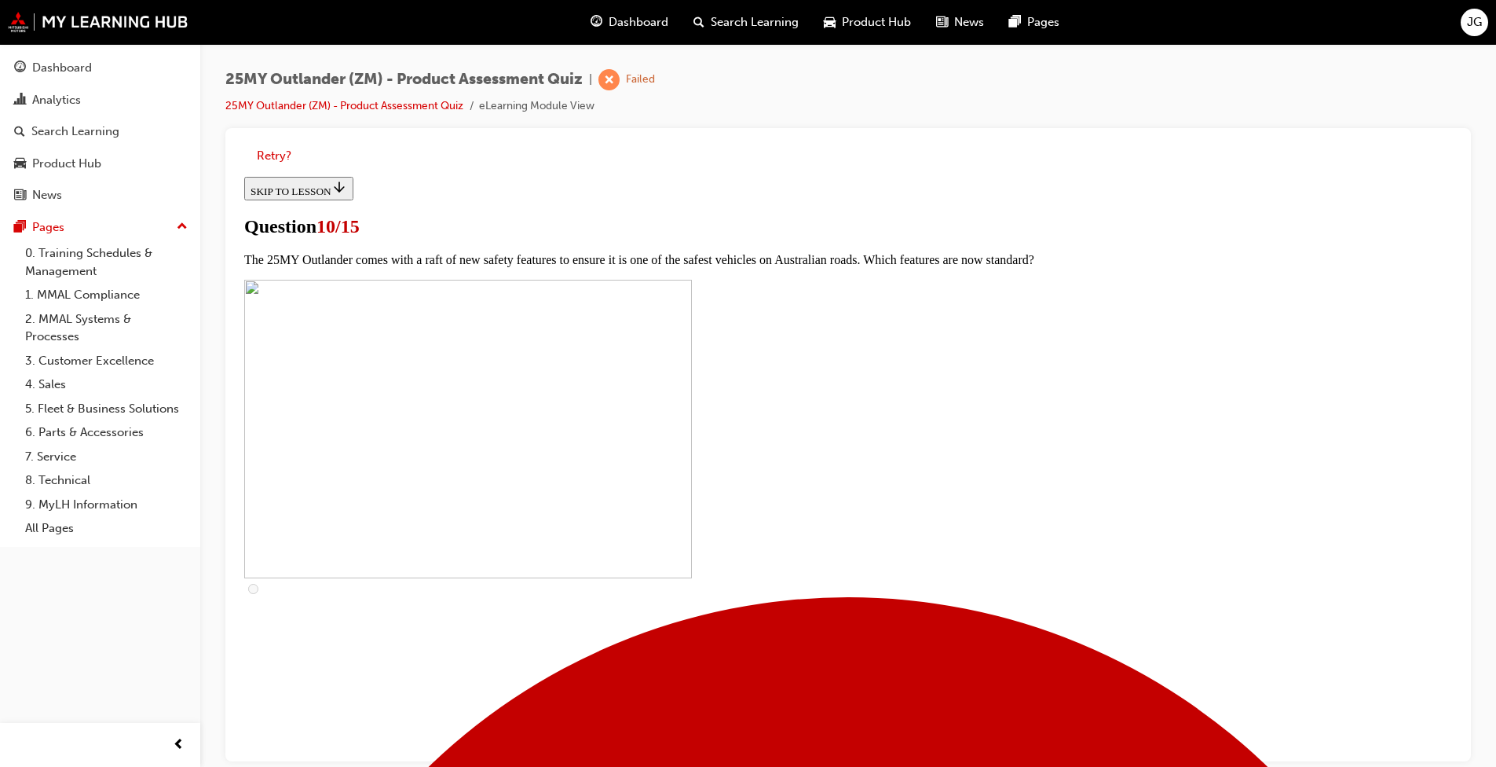
checkbox input "true"
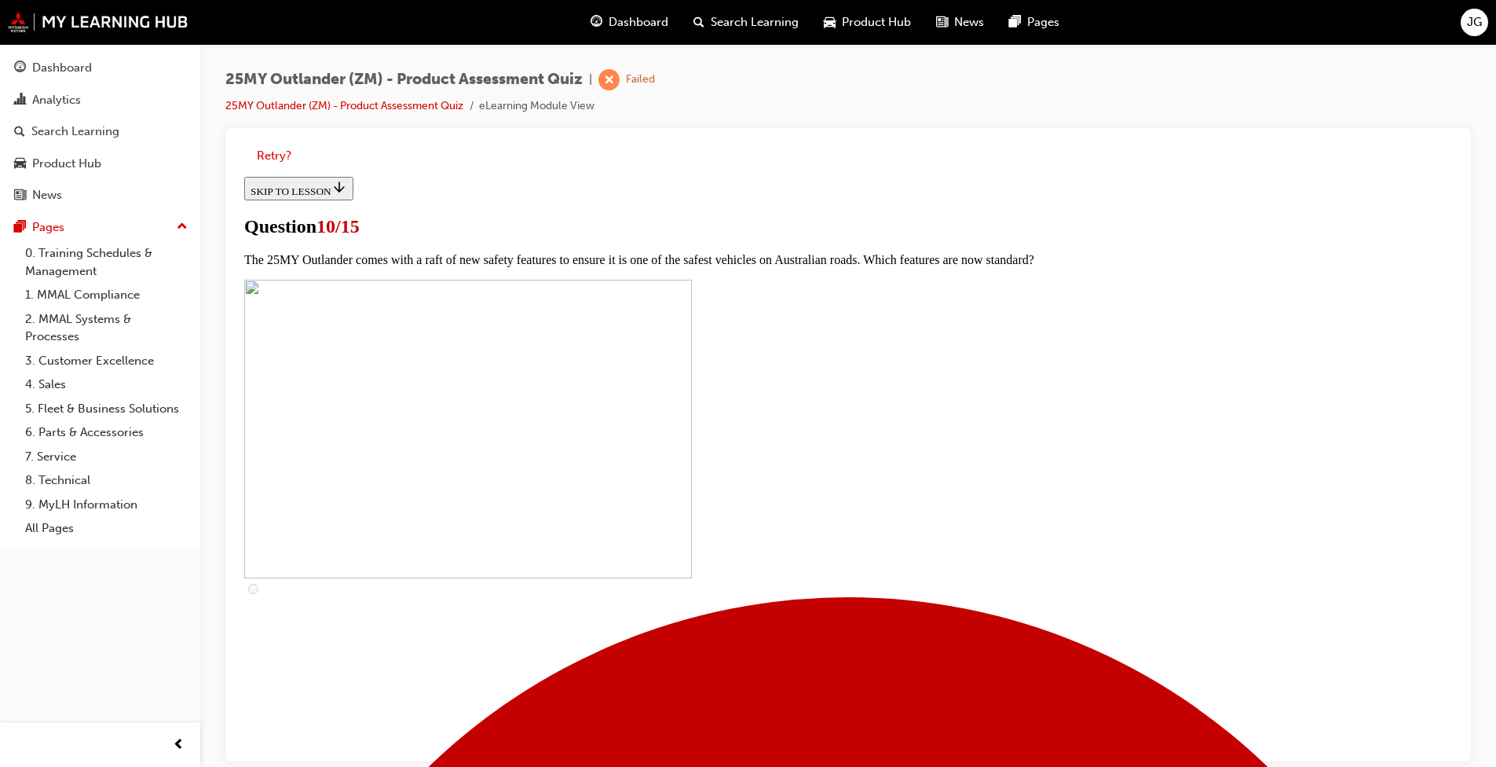
scroll to position [550, 0]
checkbox input "true"
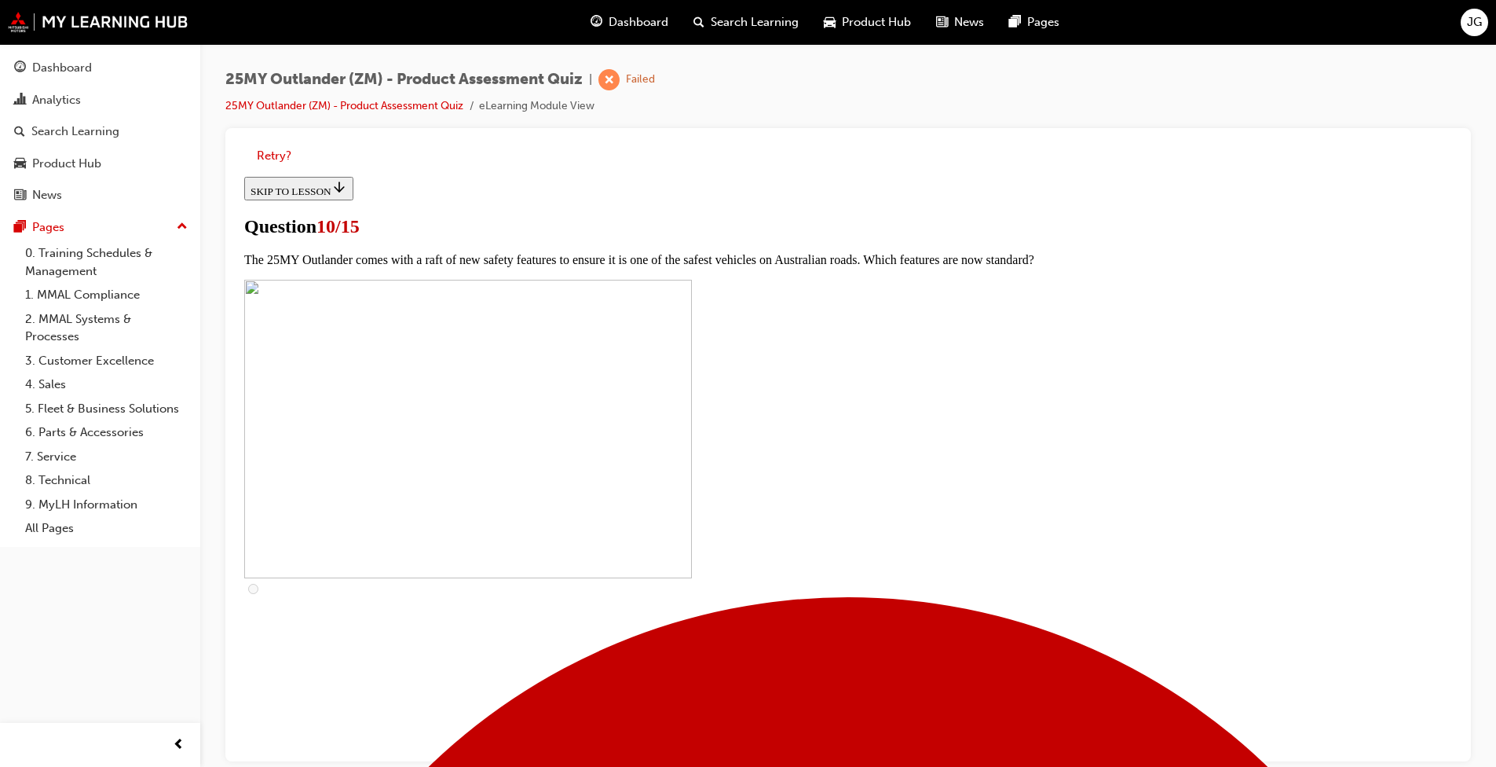
checkbox input "true"
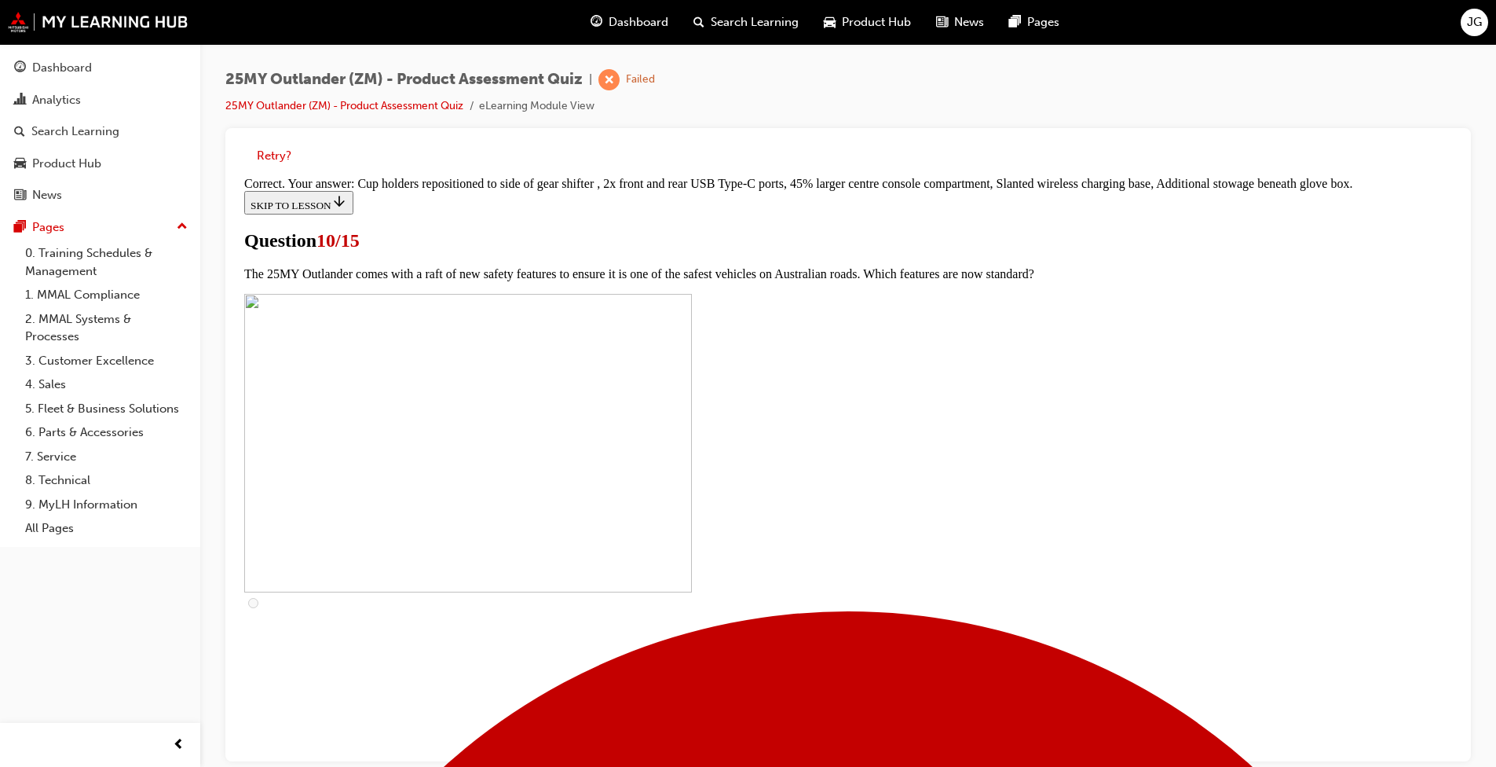
scroll to position [626, 0]
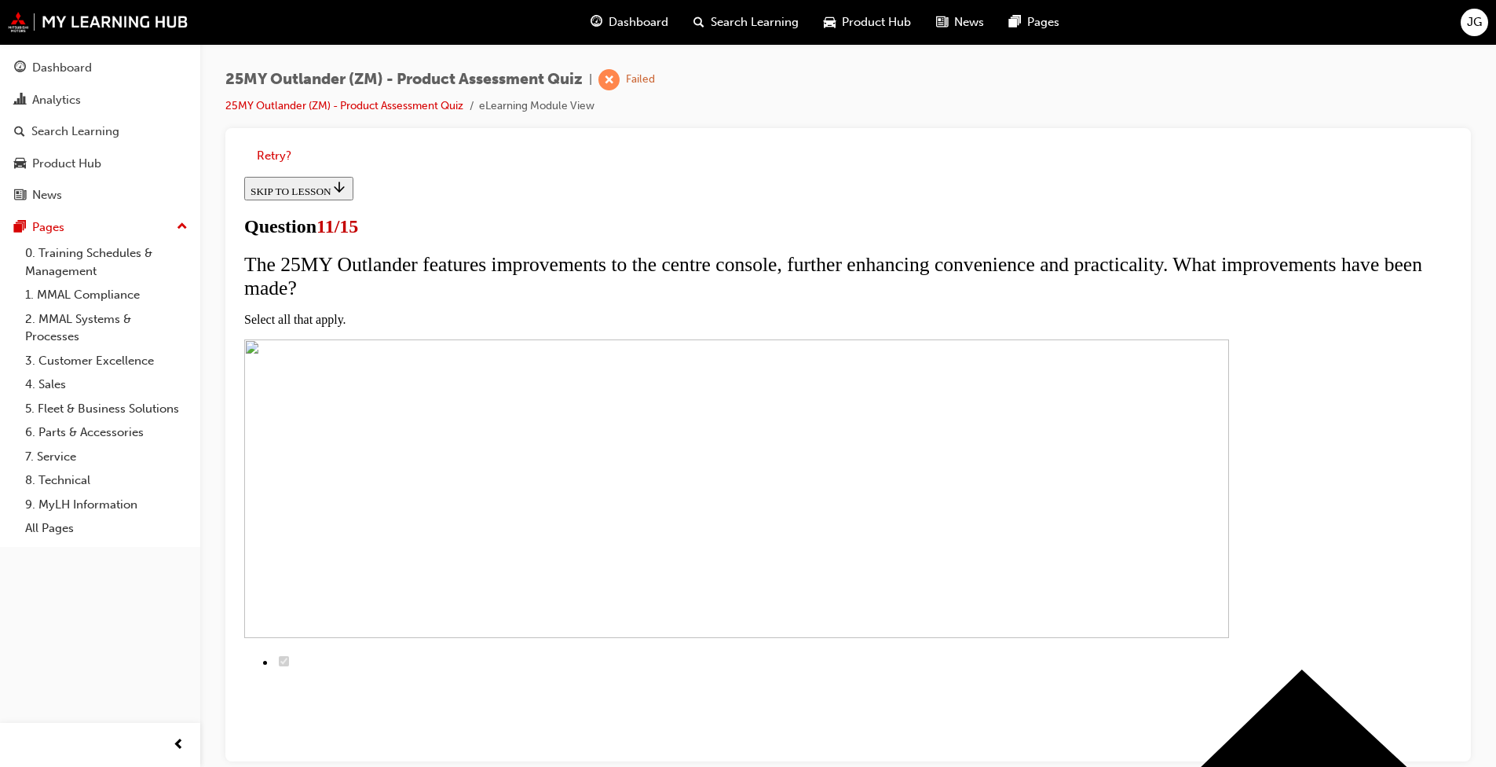
scroll to position [157, 0]
checkbox input "true"
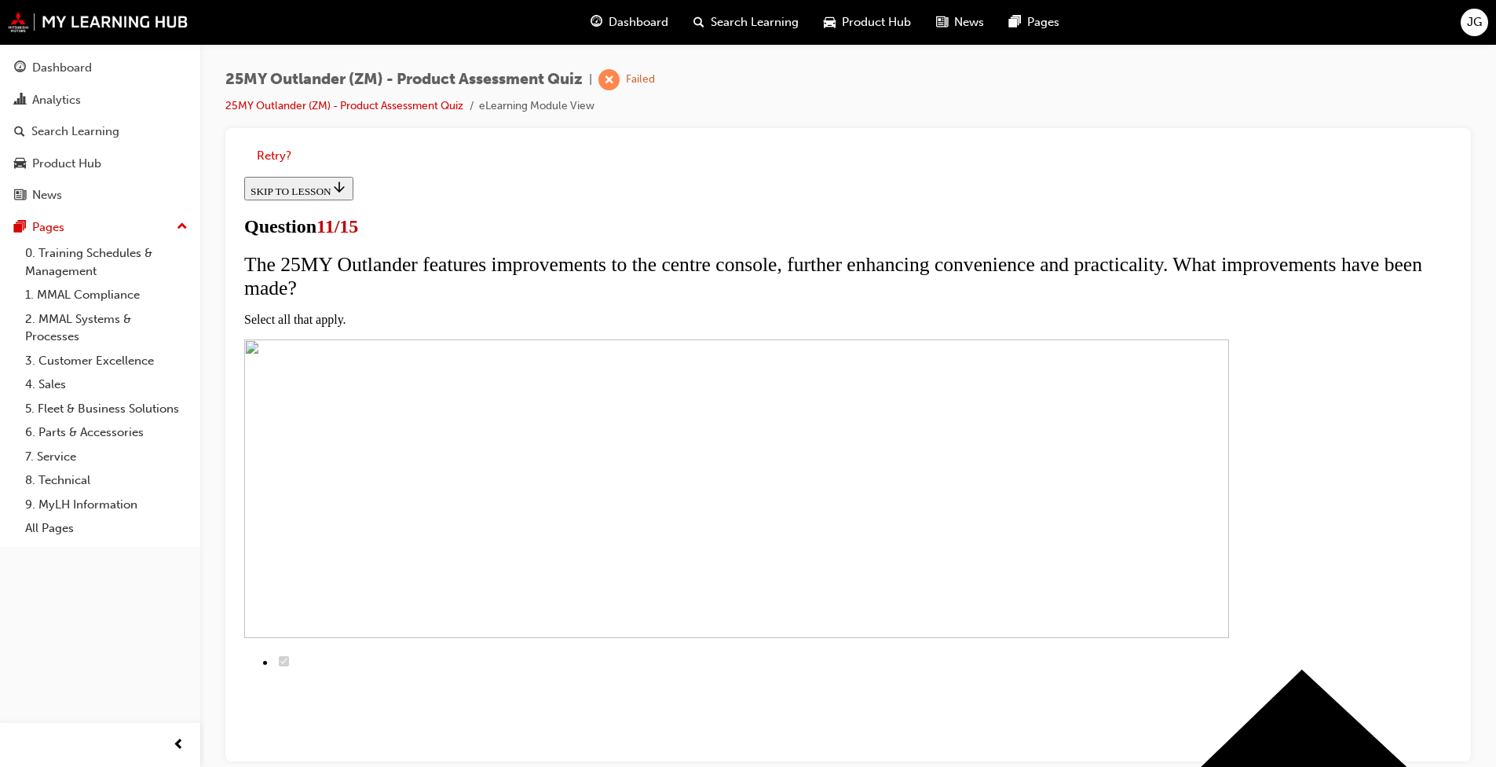
checkbox input "true"
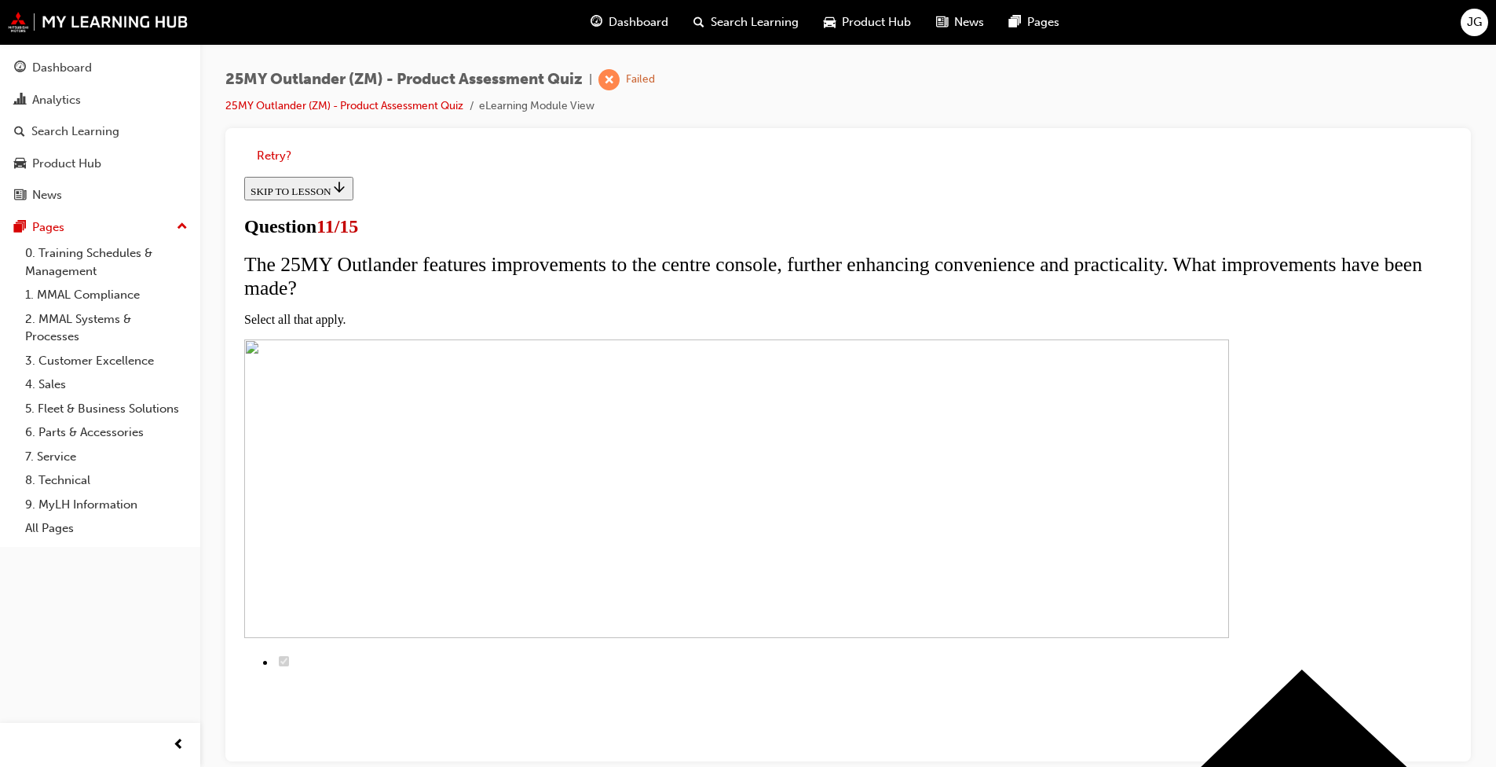
checkbox input "true"
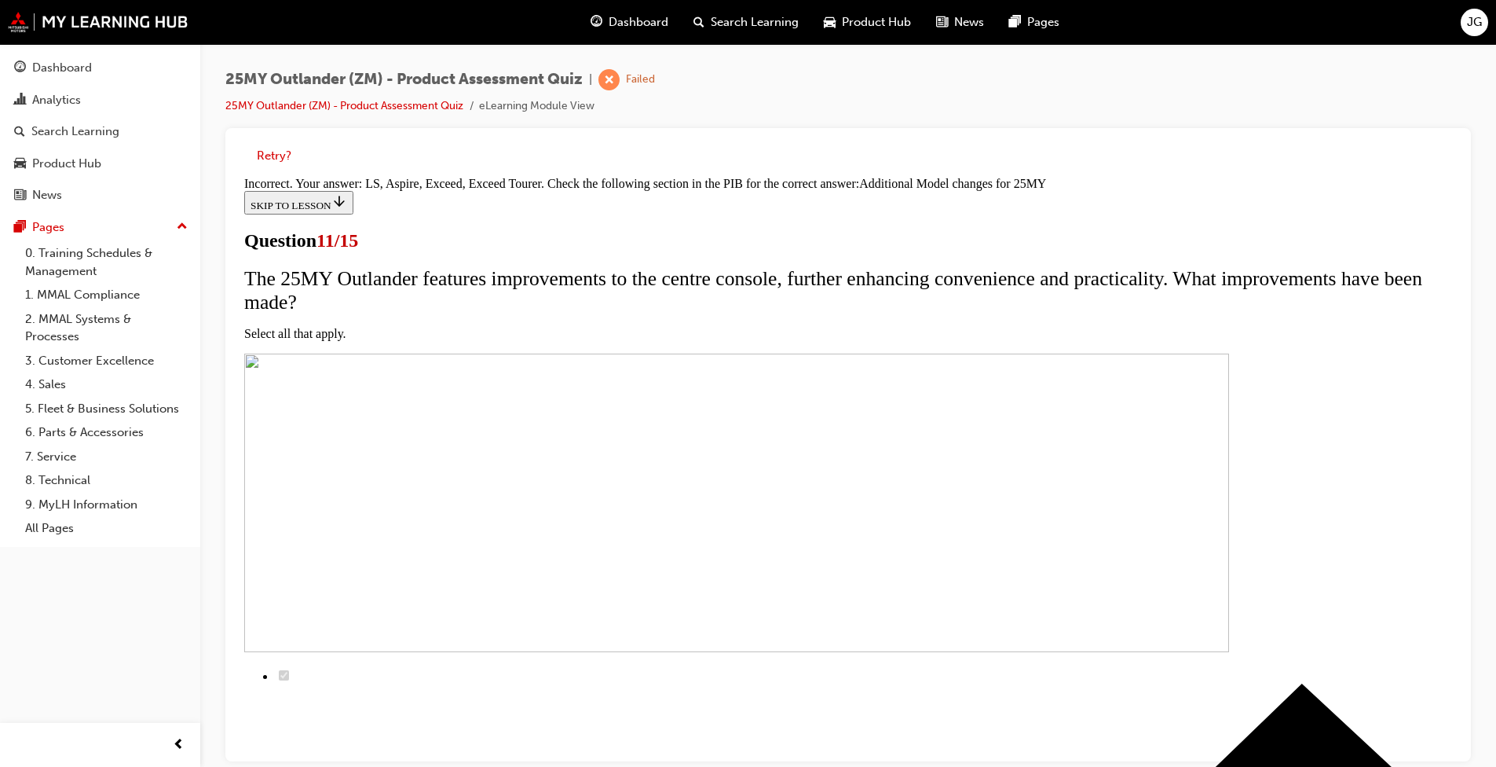
scroll to position [424, 0]
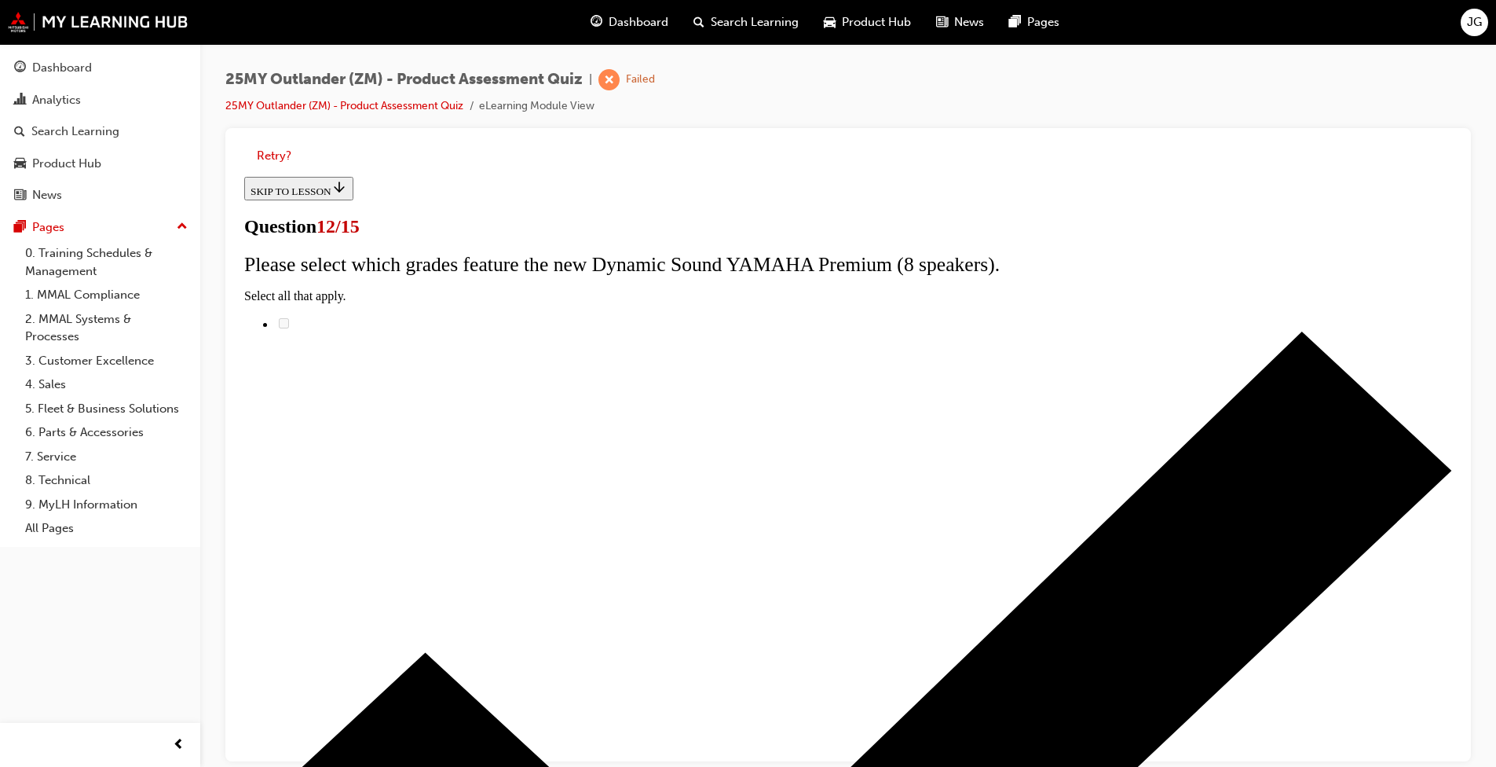
scroll to position [90, 0]
radio input "true"
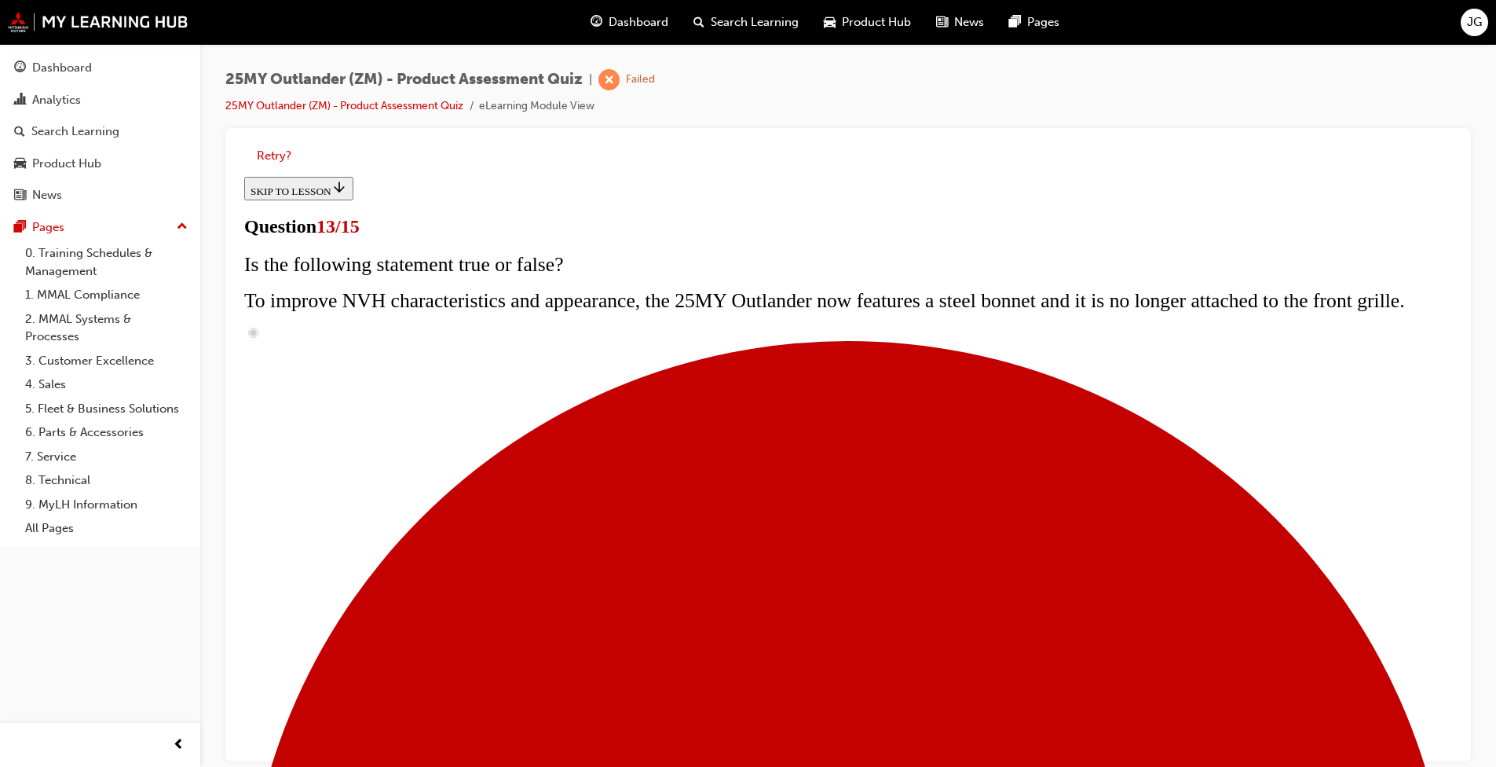
scroll to position [266, 0]
radio input "true"
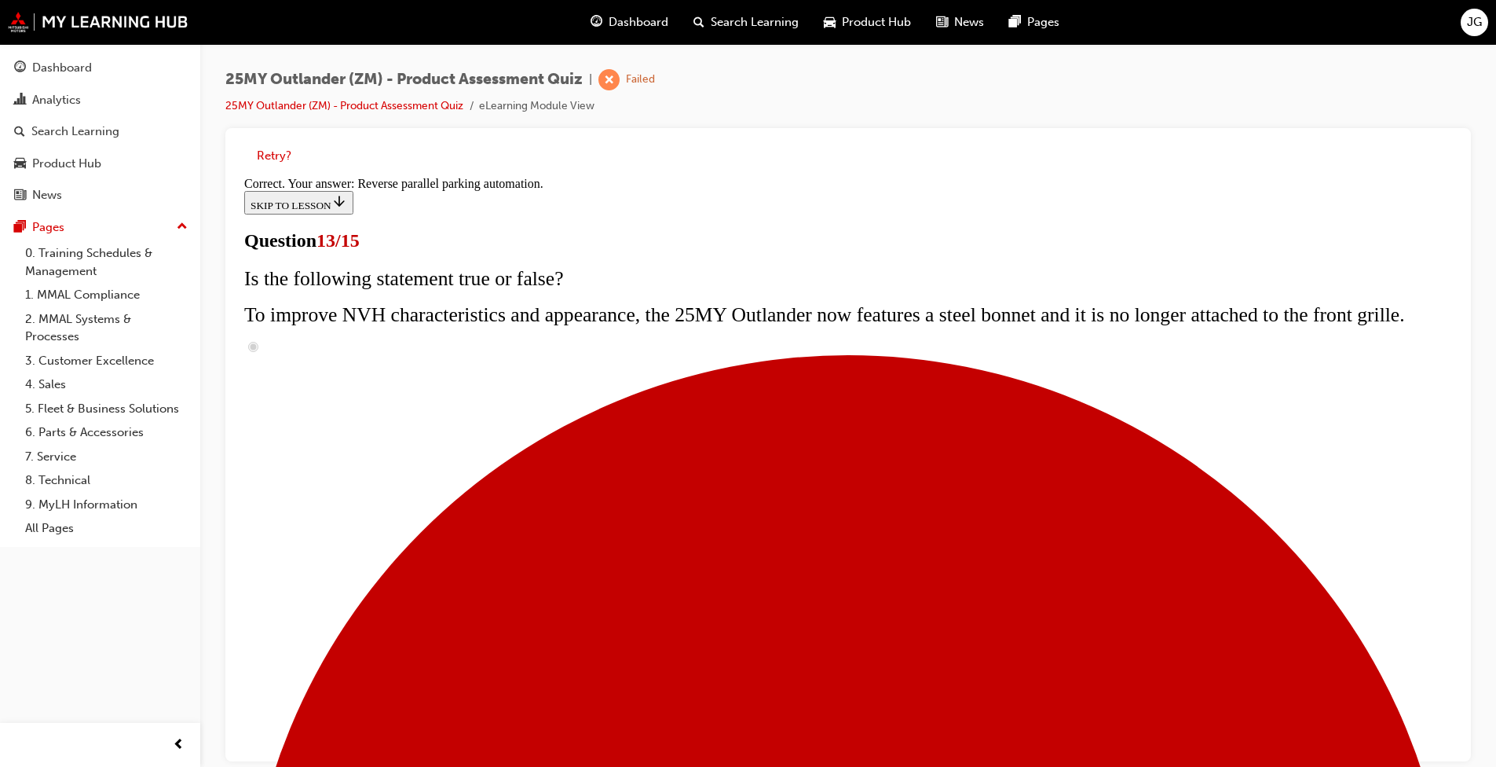
scroll to position [364, 0]
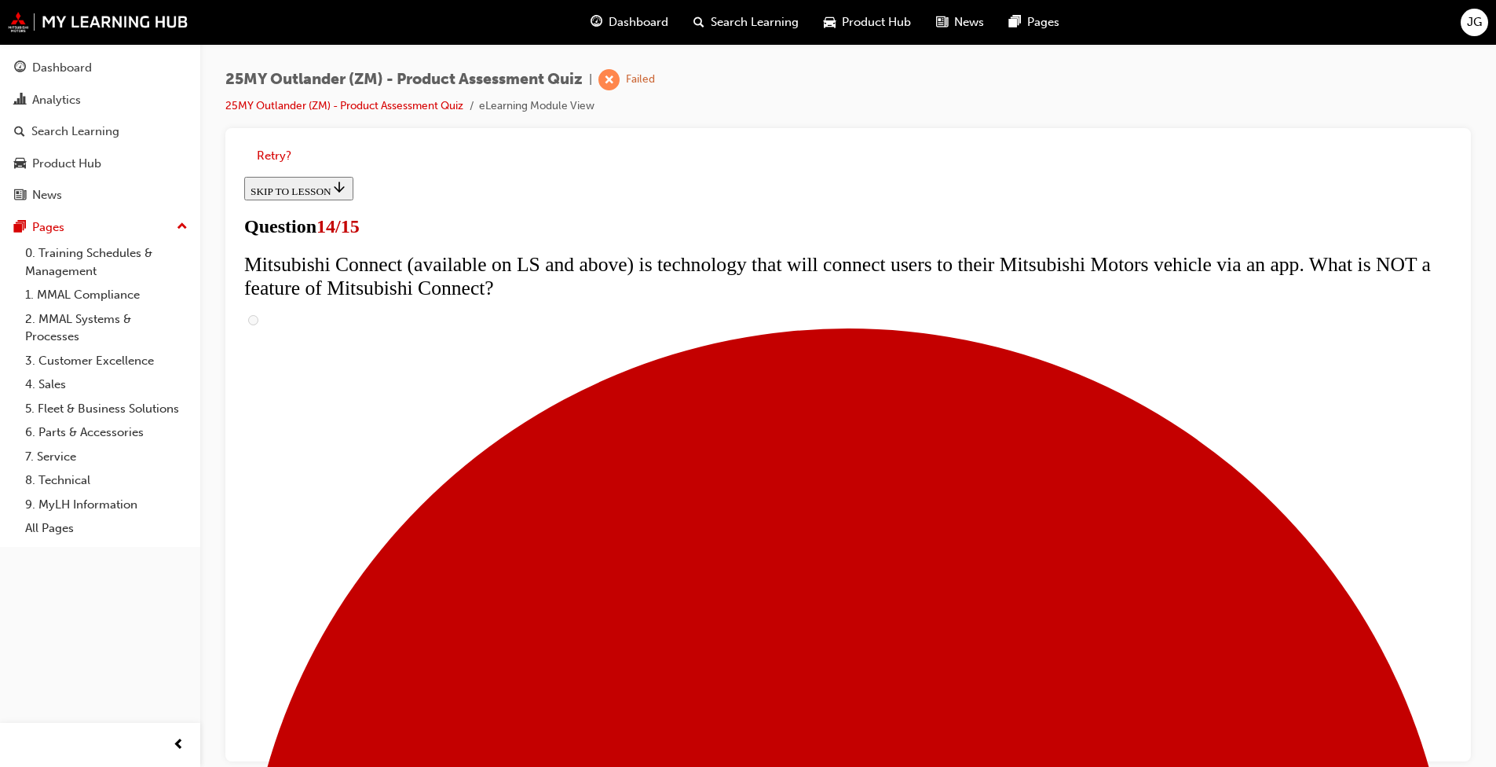
scroll to position [472, 0]
radio input "true"
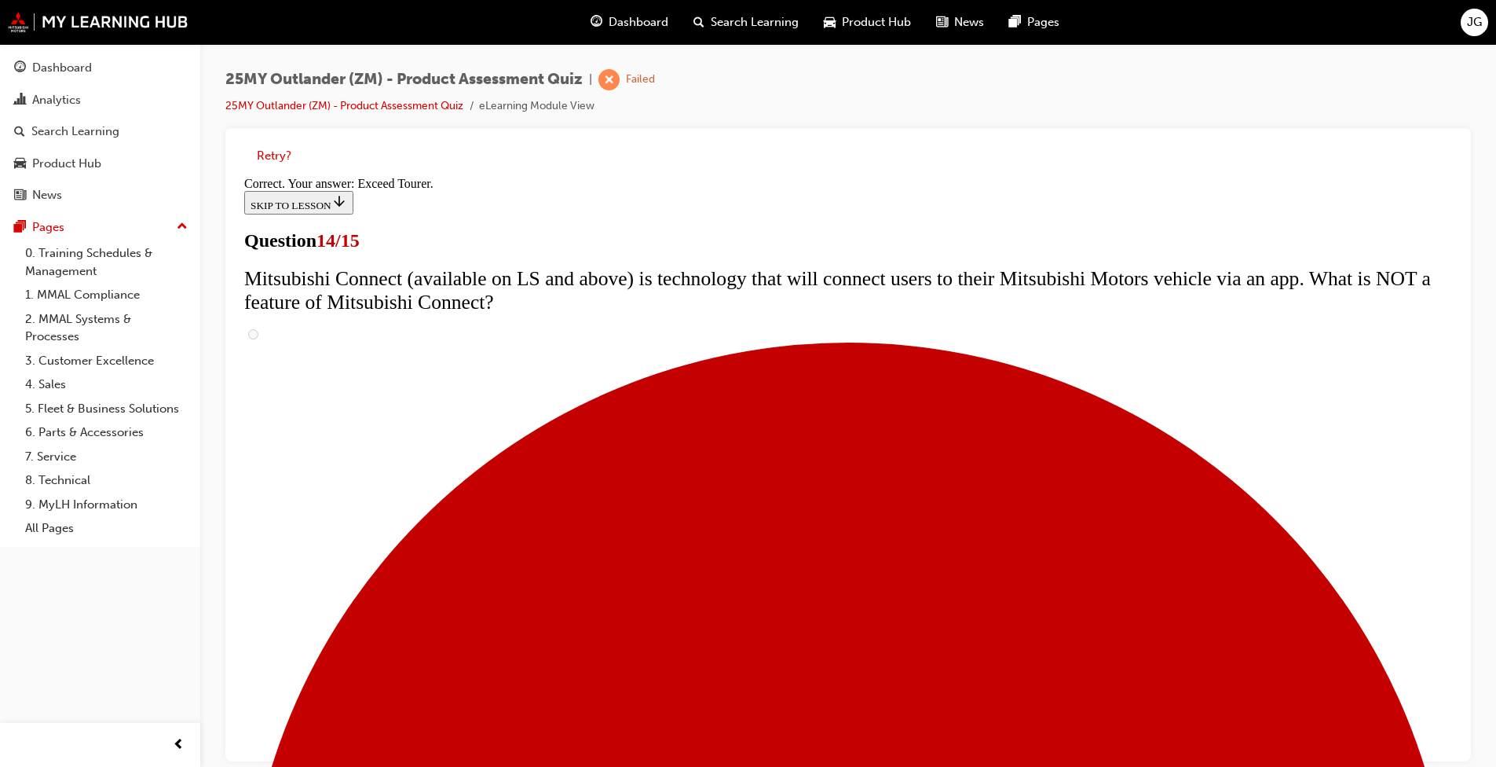
scroll to position [611, 0]
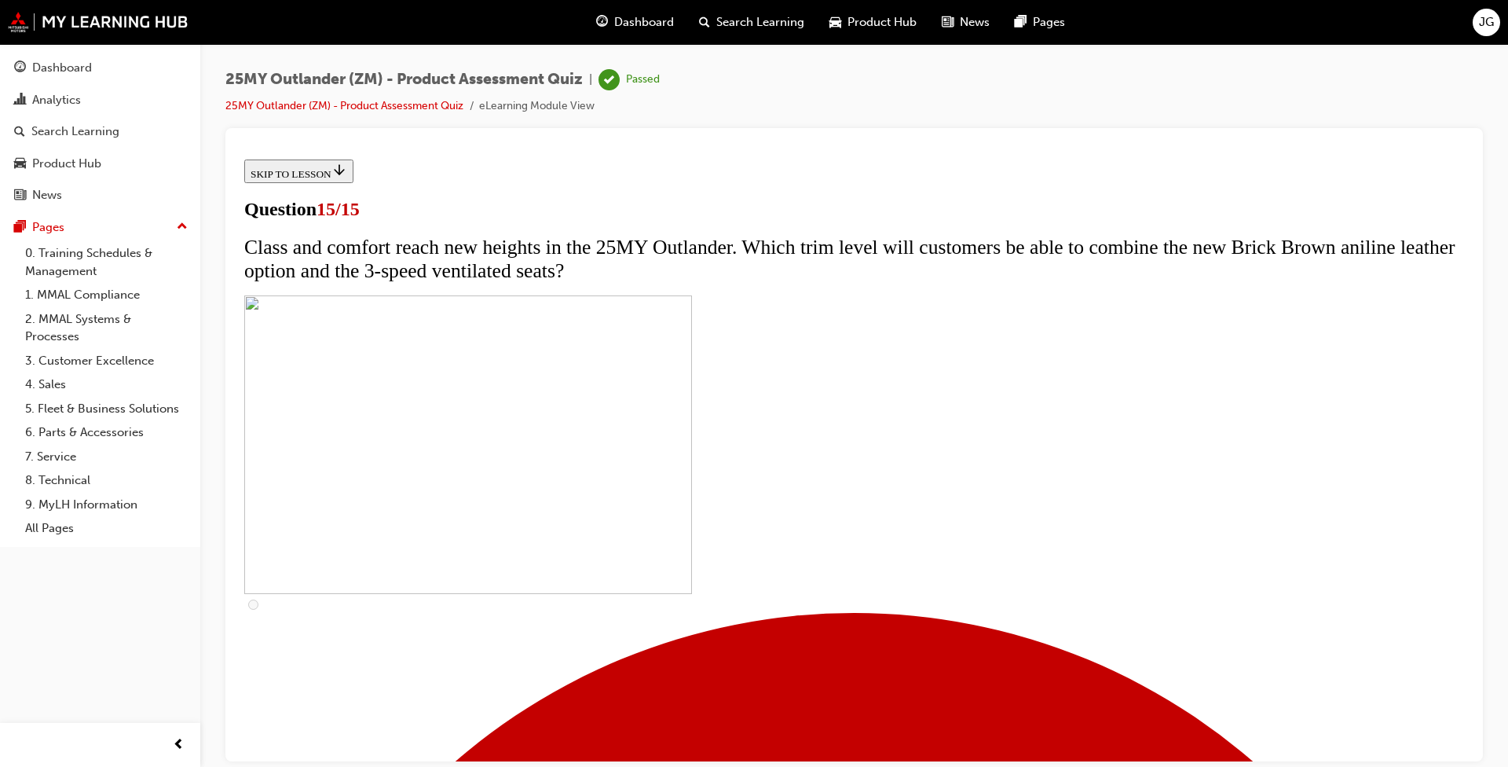
scroll to position [192, 0]
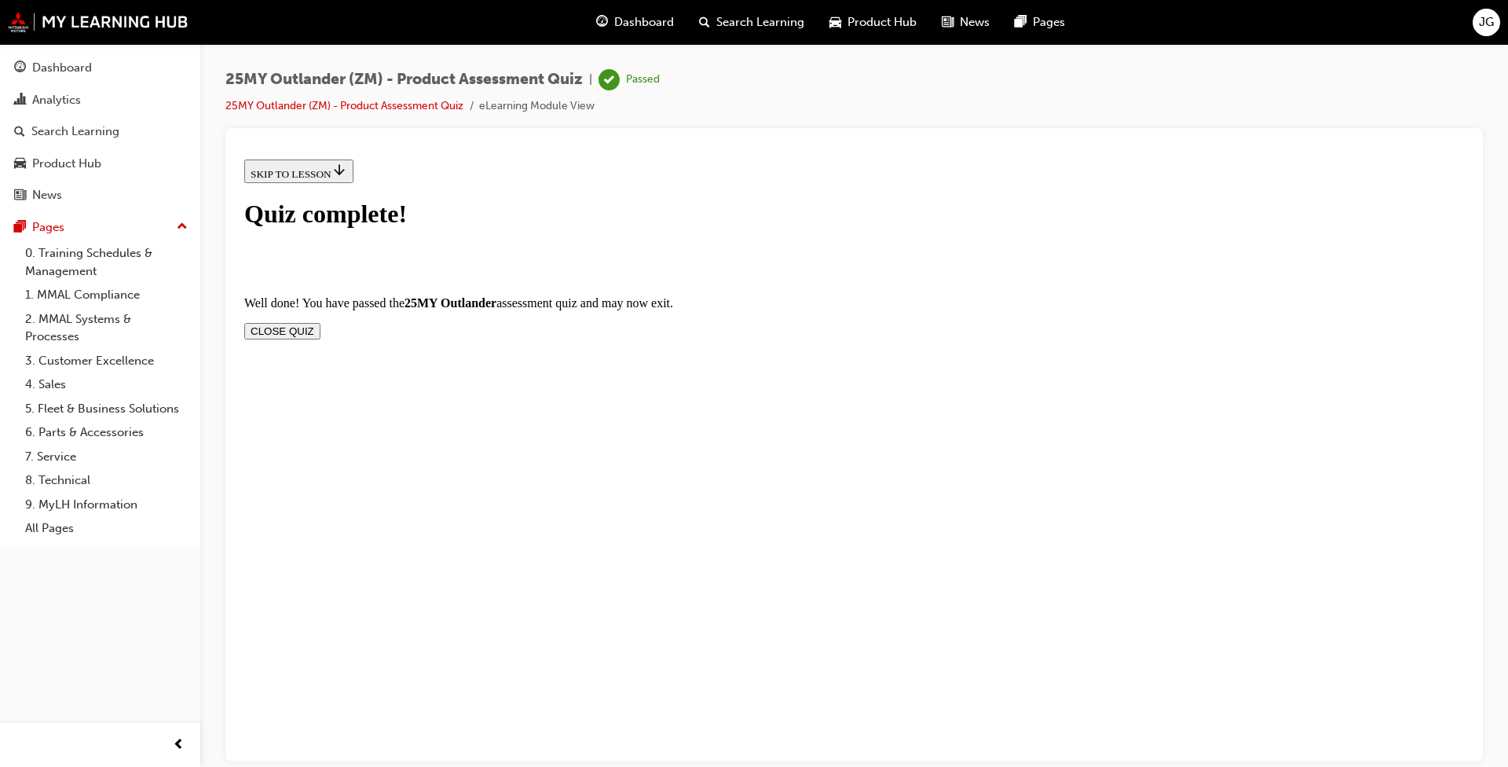
click at [320, 322] on button "CLOSE QUIZ" at bounding box center [282, 330] width 76 height 16
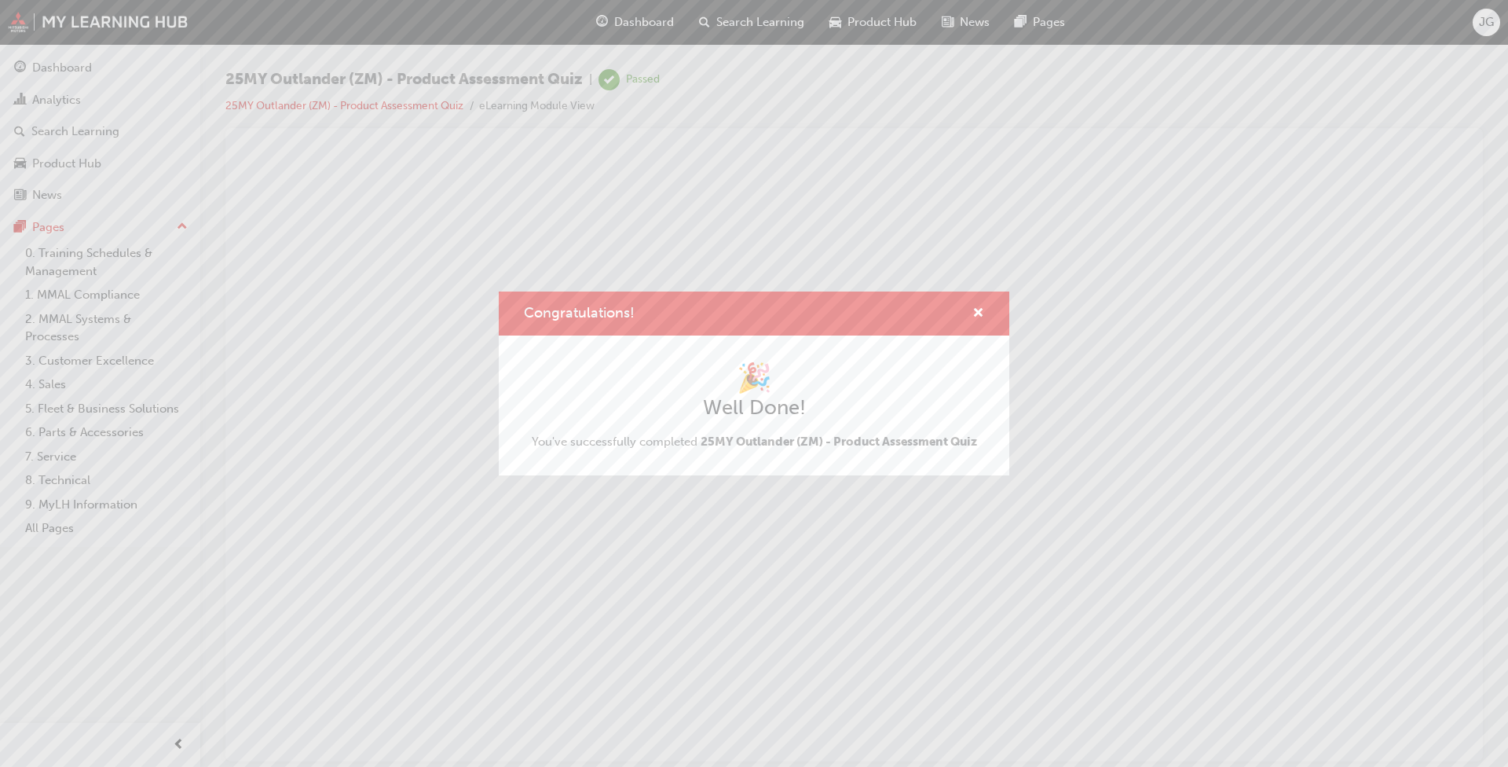
scroll to position [0, 0]
click at [785, 308] on span "cross-icon" at bounding box center [978, 314] width 12 height 14
